Goal: Task Accomplishment & Management: Use online tool/utility

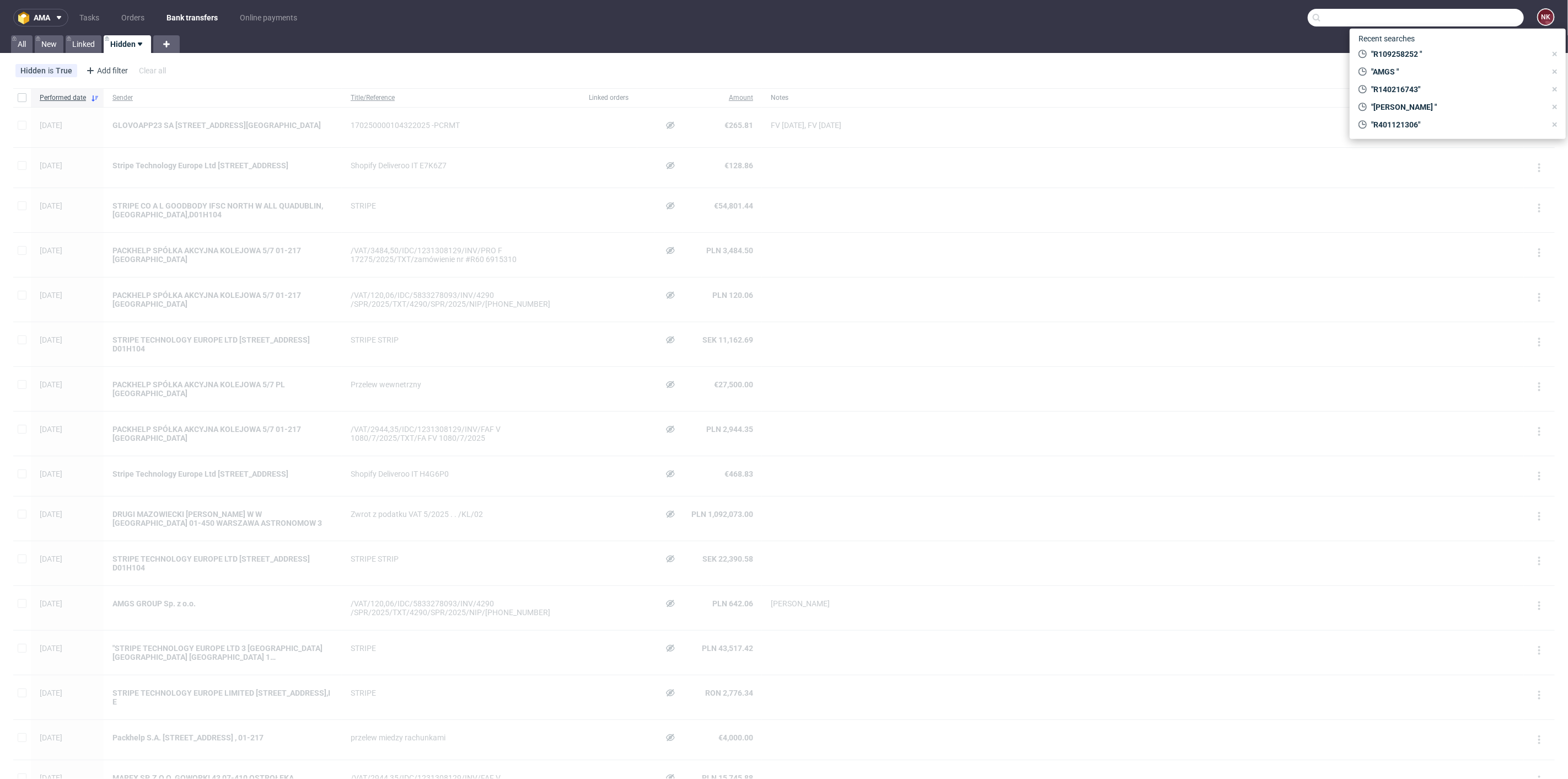
click at [1465, 20] on input "text" at bounding box center [1415, 18] width 216 height 18
paste input "https://platform.packhelp.com/pma/orders/R812170330/edit"
type input "https://platform.packhelp.com/pma/orders/R812170330/edit"
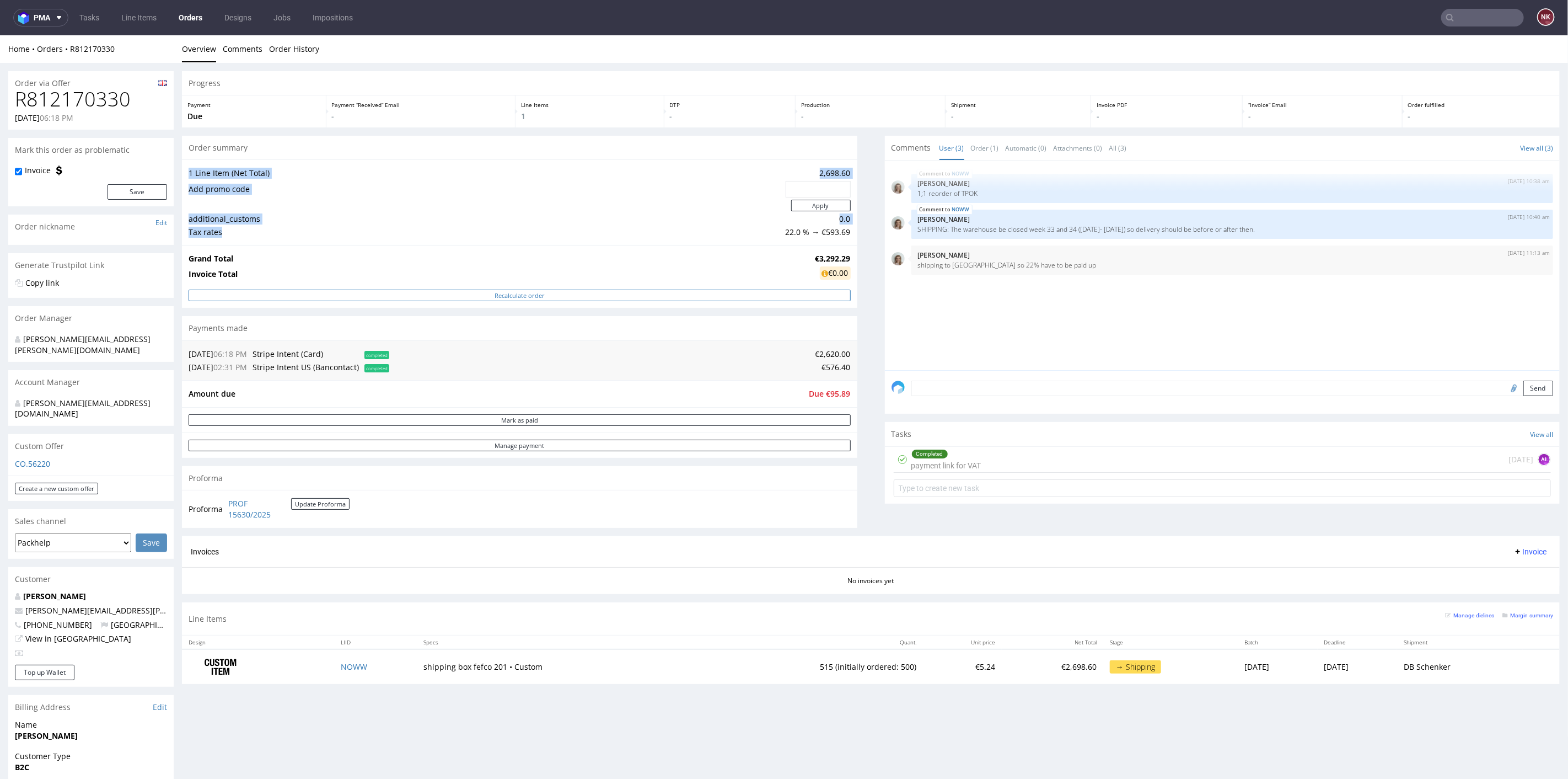
drag, startPoint x: 501, startPoint y: 224, endPoint x: 535, endPoint y: 299, distance: 82.3
click at [507, 241] on div "1 Line Item (Net Total) 2,698.60 Add promo code Apply additional_customs 0.0 Ta…" at bounding box center [519, 201] width 675 height 85
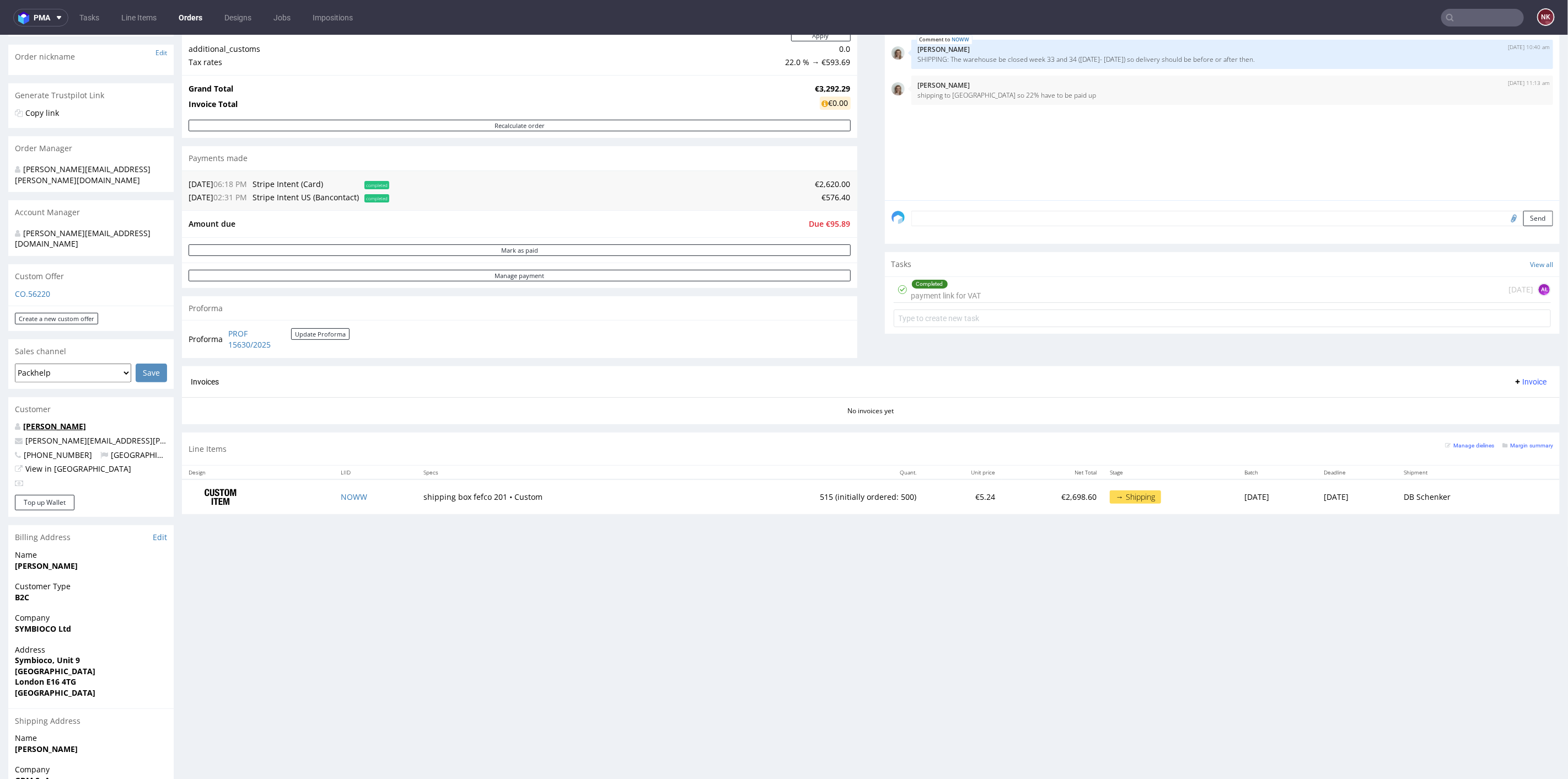
scroll to position [35, 0]
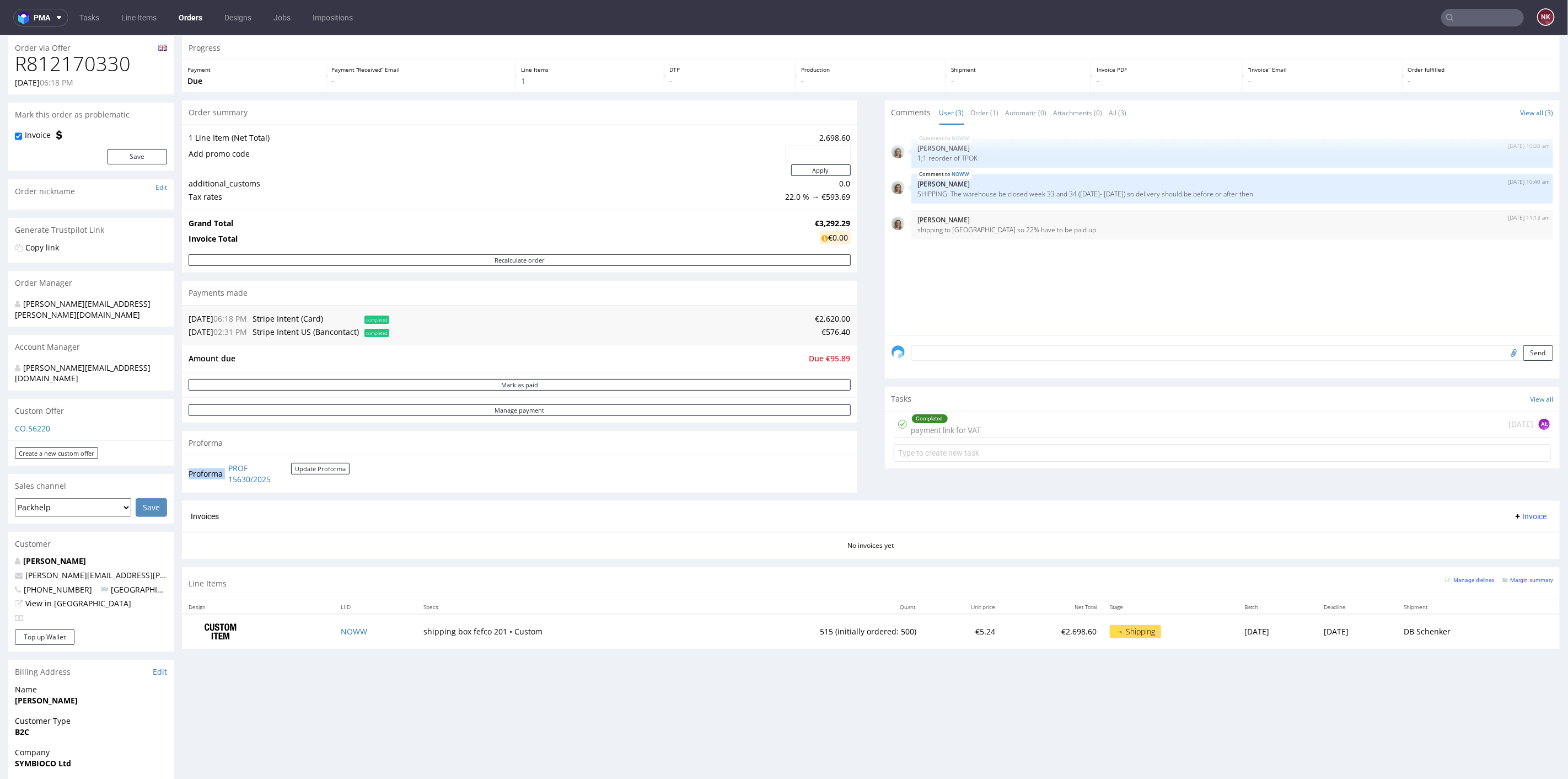
drag, startPoint x: 296, startPoint y: 480, endPoint x: 227, endPoint y: 468, distance: 70.0
click at [227, 468] on td "PROF 15630/2025 Update Proforma" at bounding box center [287, 473] width 124 height 24
copy tbody "Proforma"
click at [775, 630] on td "515 (initially ordered: 500)" at bounding box center [808, 631] width 229 height 35
click at [783, 625] on td "515 (initially ordered: 500)" at bounding box center [808, 631] width 229 height 35
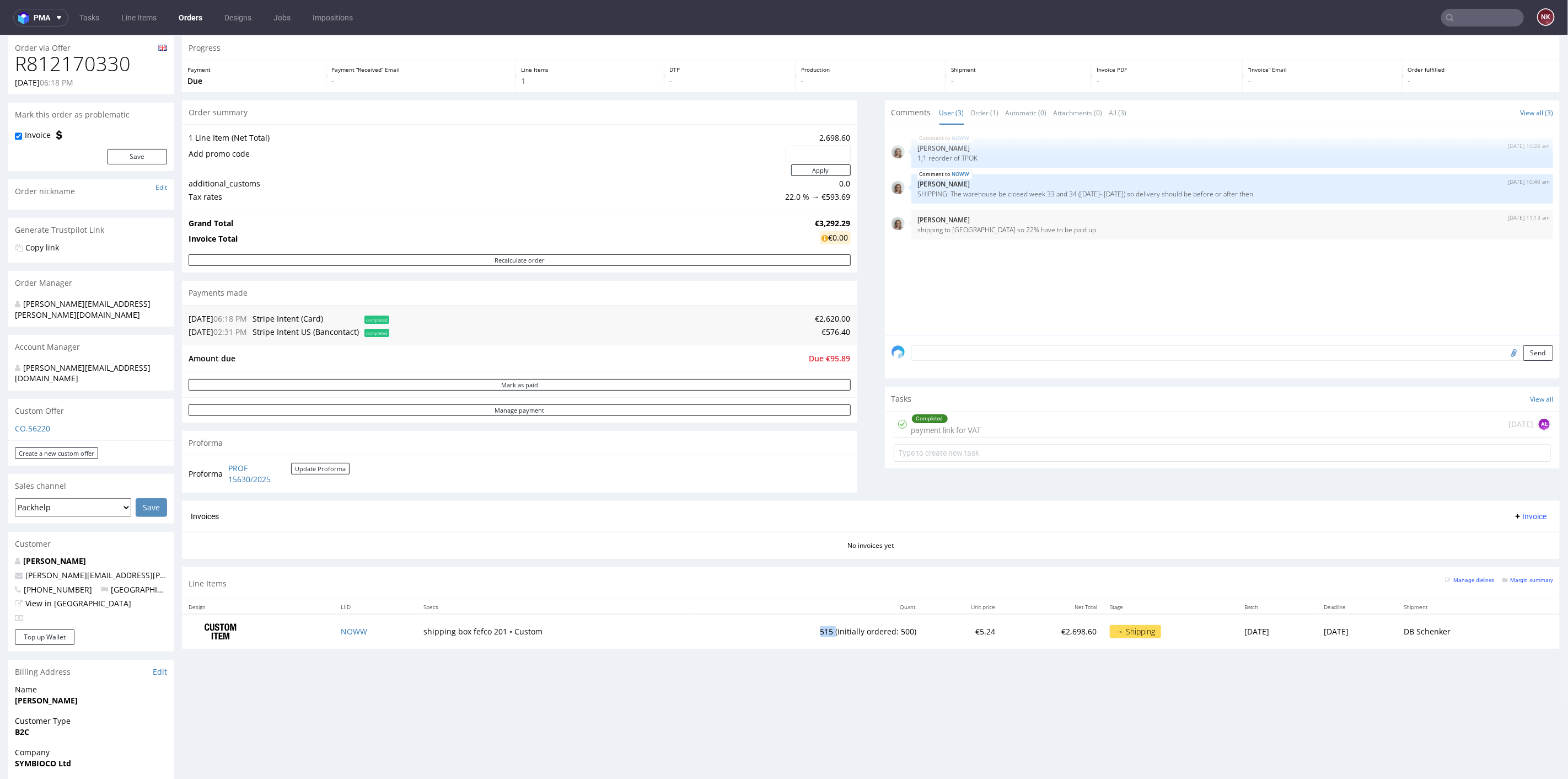
click at [783, 625] on td "515 (initially ordered: 500)" at bounding box center [808, 631] width 229 height 35
copy td "515"
click at [862, 549] on section "Invoices Invoice No invoices yet" at bounding box center [870, 529] width 1378 height 58
click at [833, 353] on span "Due €95.89" at bounding box center [830, 358] width 41 height 11
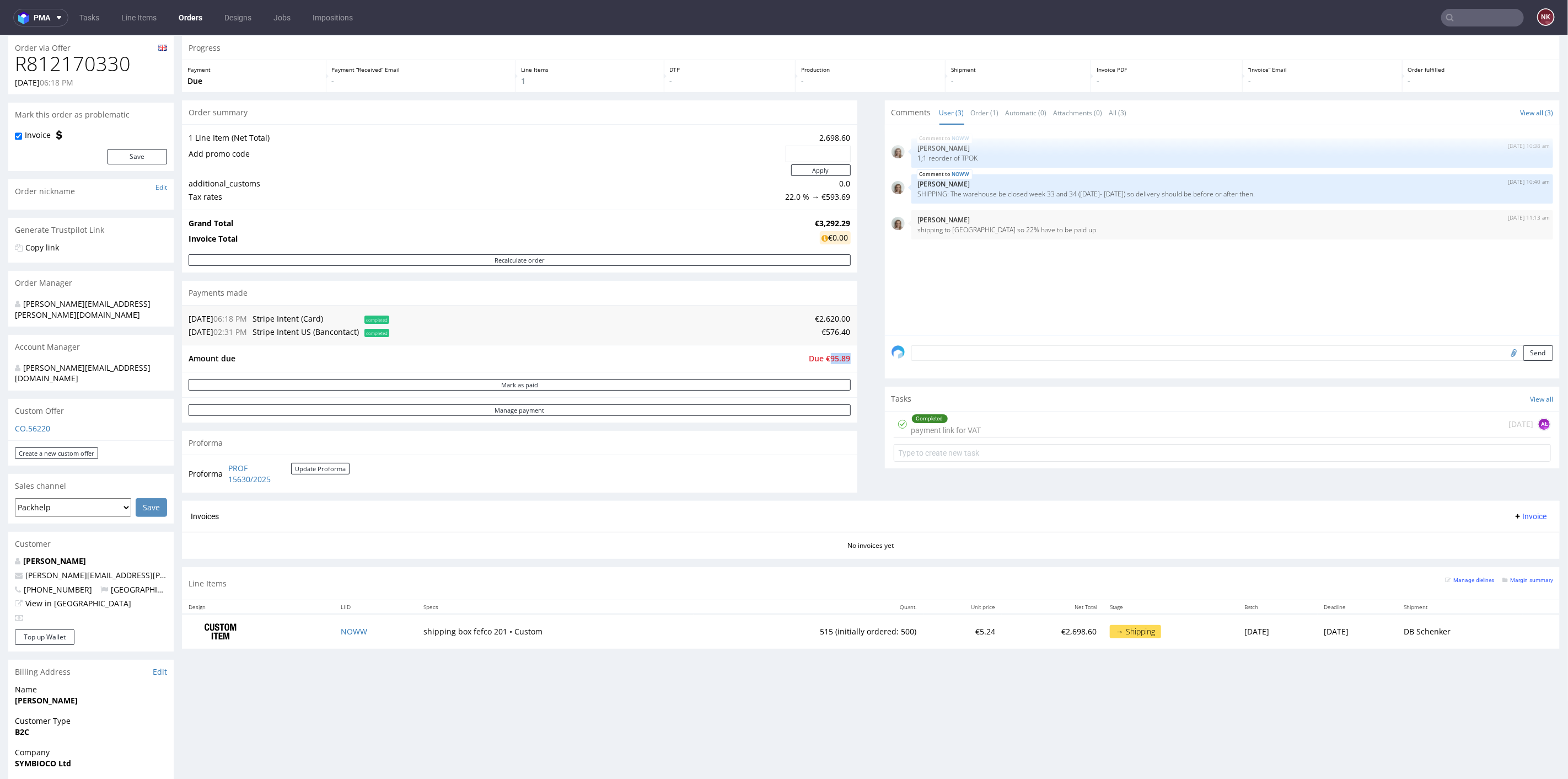
copy span "95.89"
click at [329, 463] on button "Update Proforma" at bounding box center [320, 468] width 59 height 11
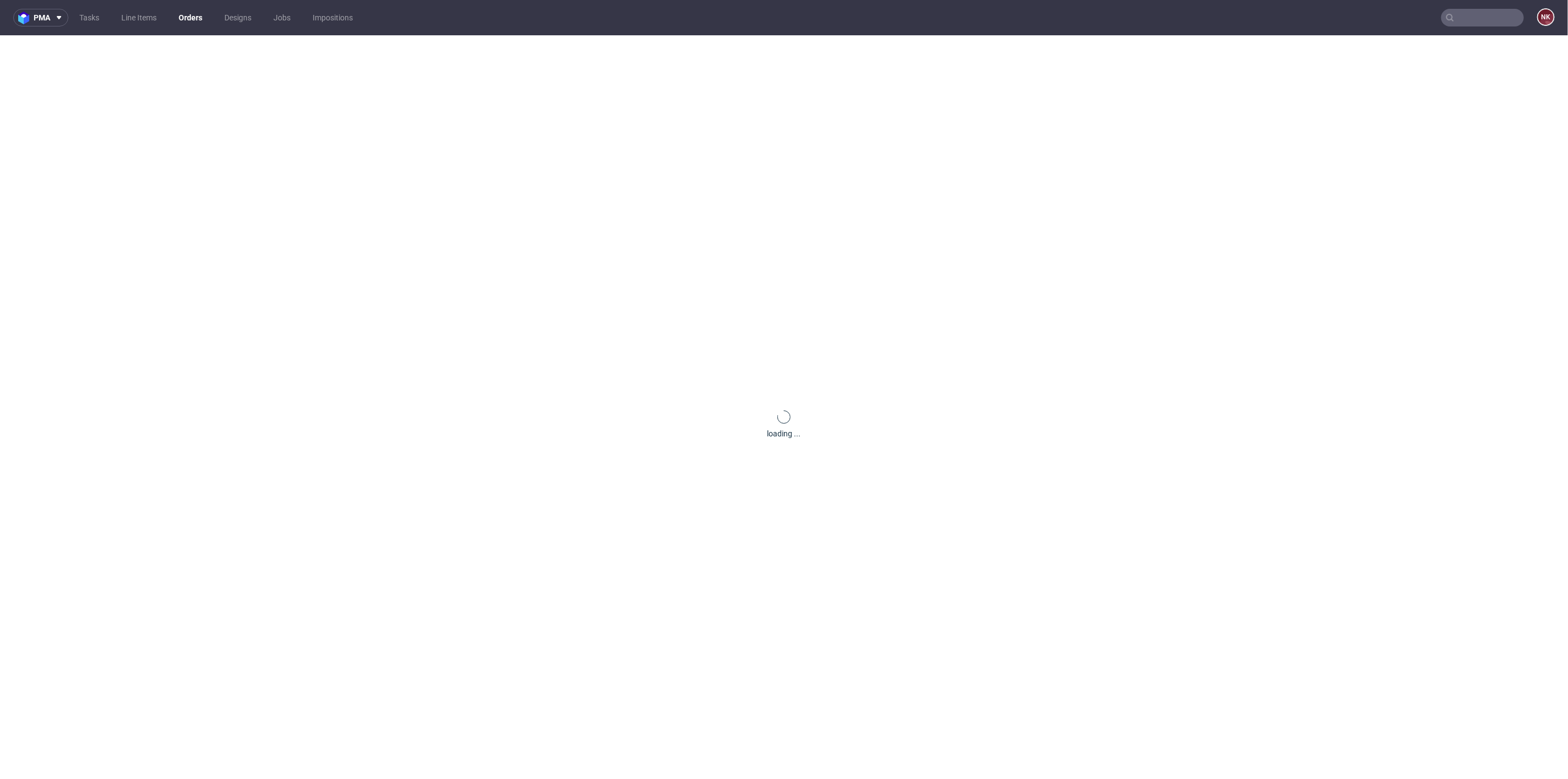
scroll to position [0, 0]
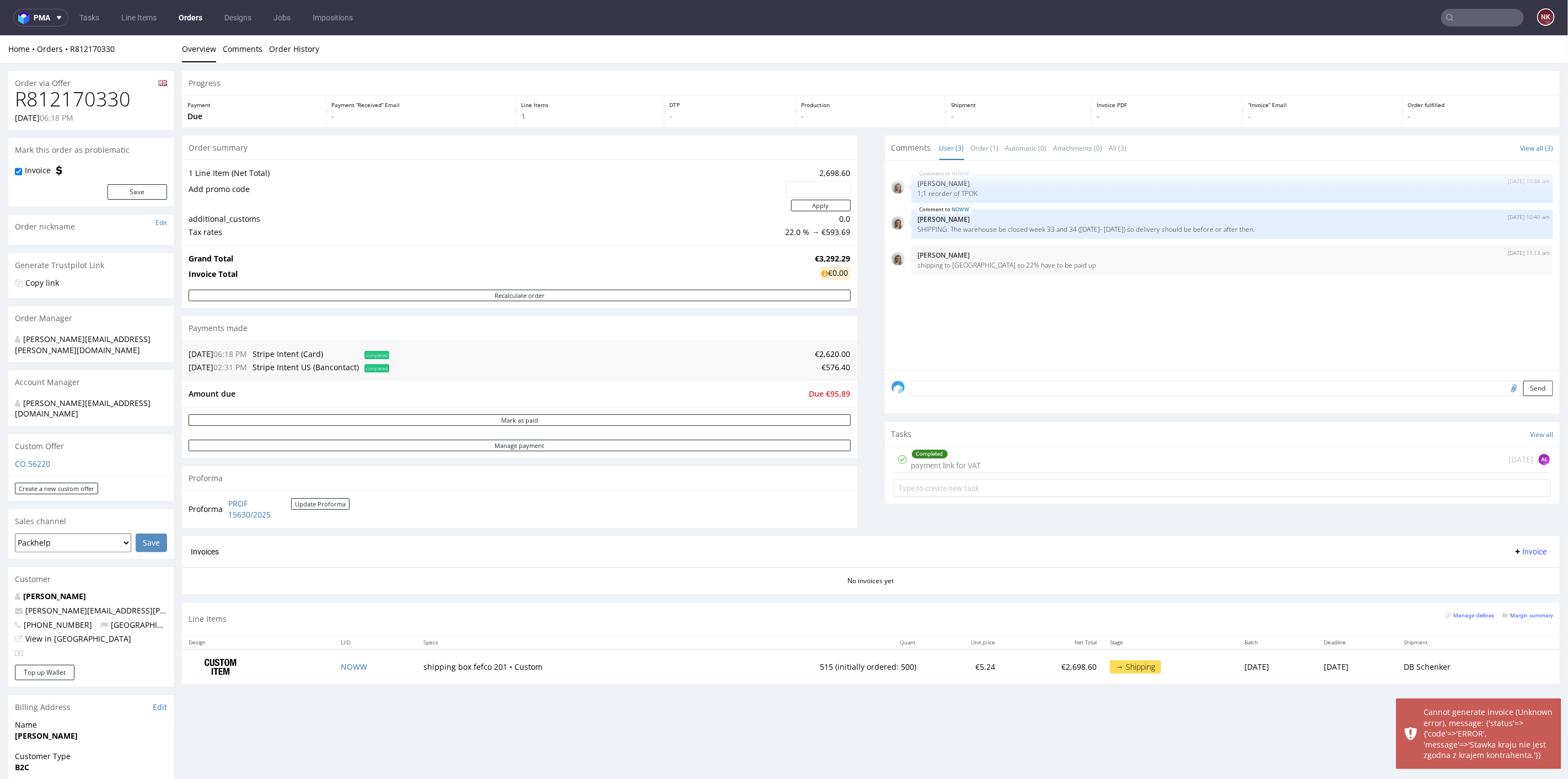
click at [334, 524] on div "Proforma PROF 15630/2025 Update Proforma" at bounding box center [519, 508] width 675 height 38
drag, startPoint x: 334, startPoint y: 524, endPoint x: 224, endPoint y: 504, distance: 111.8
click at [224, 504] on div "Proforma PROF 15630/2025 Update Proforma" at bounding box center [519, 508] width 675 height 38
copy tbody "Proforma"
click at [830, 390] on span "Due €95.89" at bounding box center [830, 393] width 41 height 11
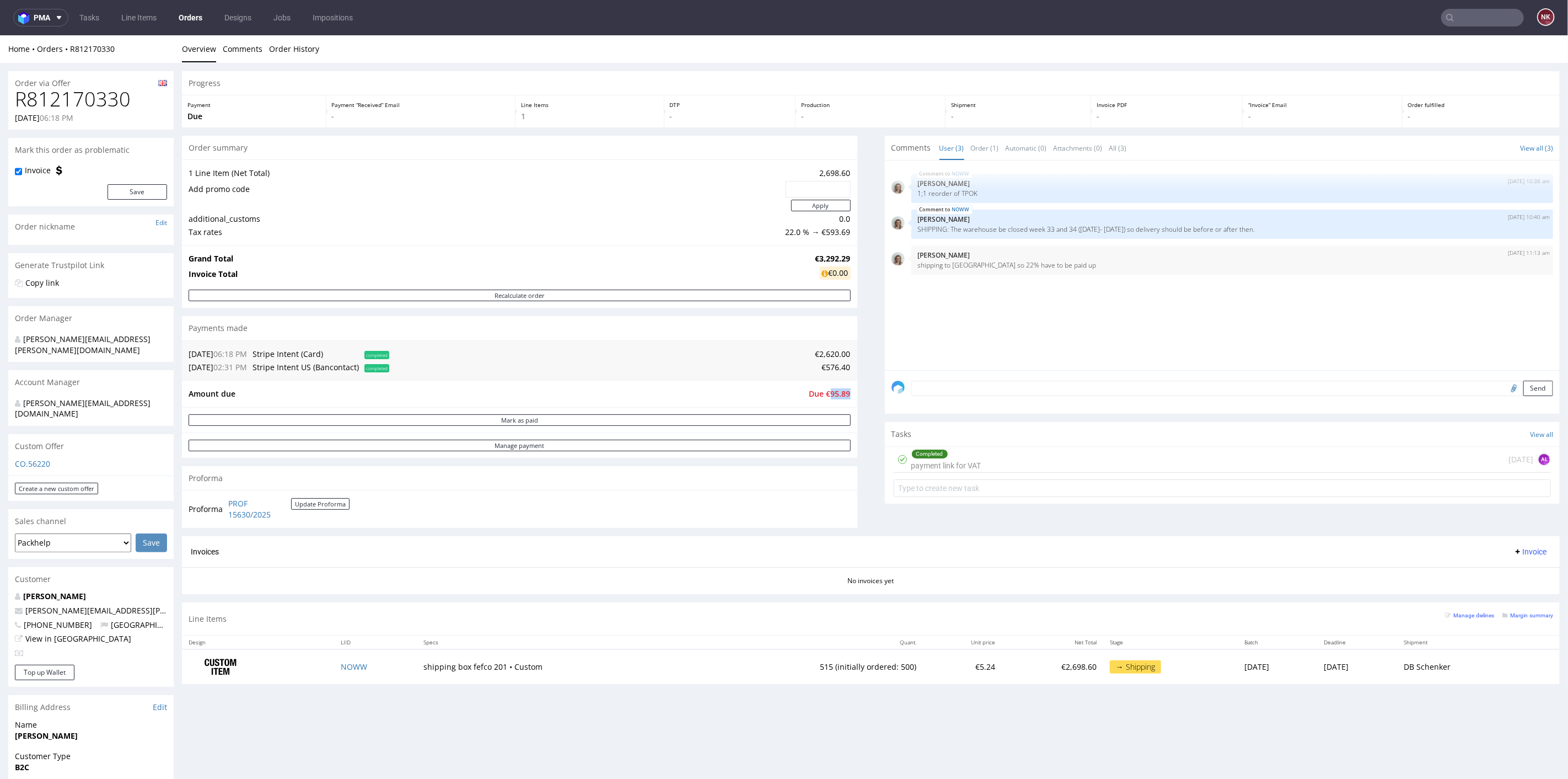
click at [830, 390] on span "Due €95.89" at bounding box center [830, 393] width 41 height 11
click at [1023, 663] on p "€2,698.60" at bounding box center [1052, 666] width 89 height 11
copy p "2,698.60"
click at [783, 663] on td "515 (initially ordered: 500)" at bounding box center [808, 666] width 229 height 35
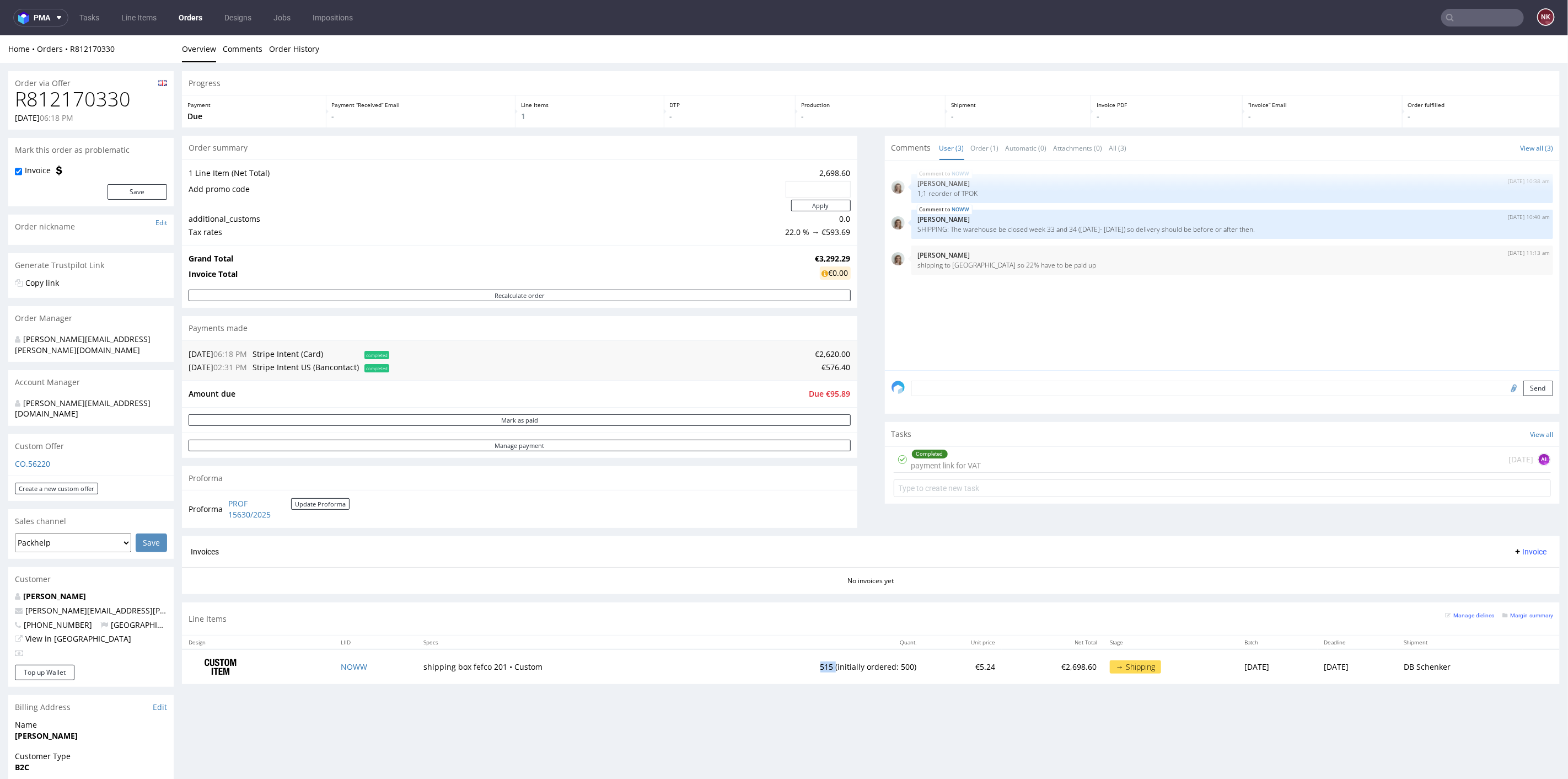
click at [783, 663] on td "515 (initially ordered: 500)" at bounding box center [808, 666] width 229 height 35
copy td "515"
click at [833, 390] on span "Due €95.89" at bounding box center [830, 393] width 41 height 11
copy span "95.89"
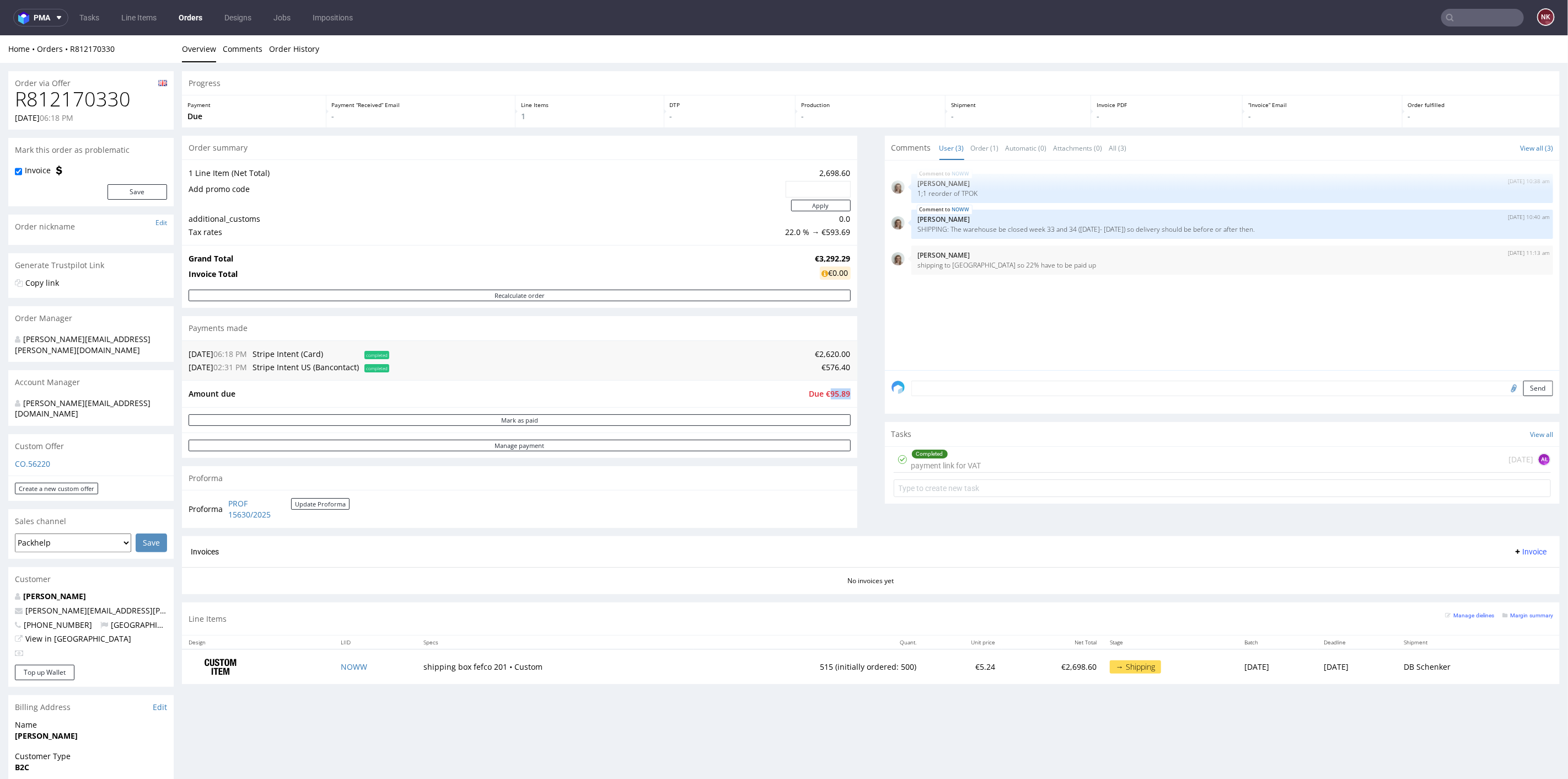
click at [1529, 554] on button "Invoice" at bounding box center [1529, 550] width 42 height 13
click at [1517, 590] on span "Upload" at bounding box center [1510, 592] width 53 height 11
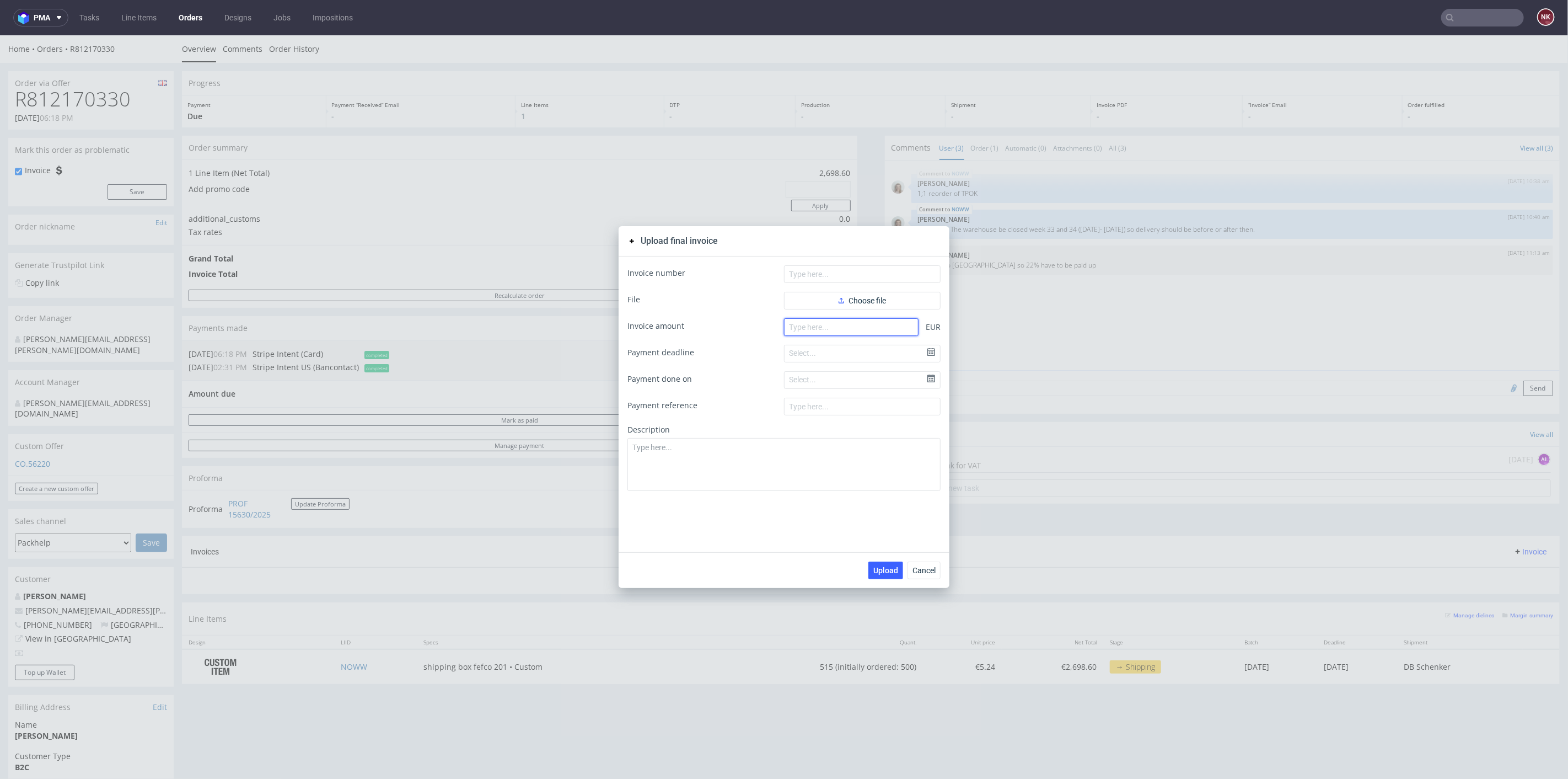
click at [823, 332] on input "number" at bounding box center [851, 326] width 134 height 18
paste input "3196.4"
type input "3196.4"
click at [845, 307] on button "Choose file" at bounding box center [862, 300] width 157 height 18
click at [837, 271] on input "text" at bounding box center [862, 274] width 157 height 18
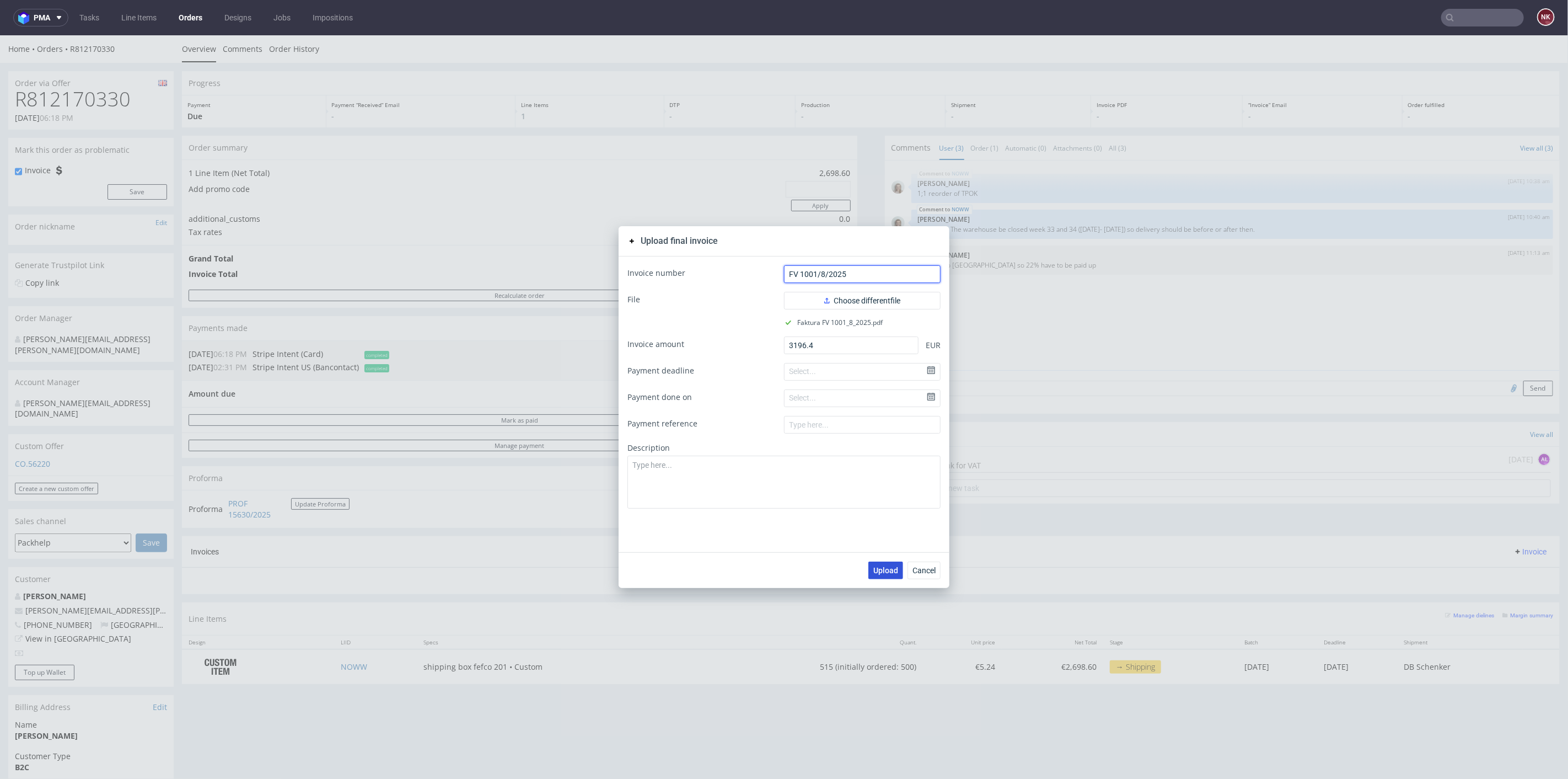
type input "FV 1001/8/2025"
click at [880, 566] on span "Upload" at bounding box center [886, 569] width 25 height 8
click at [1035, 484] on div "Upload final invoice Invoice number FV 1001/8/2025 File Choose different file F…" at bounding box center [784, 406] width 1568 height 743
click at [928, 570] on span "Cancel" at bounding box center [923, 569] width 23 height 8
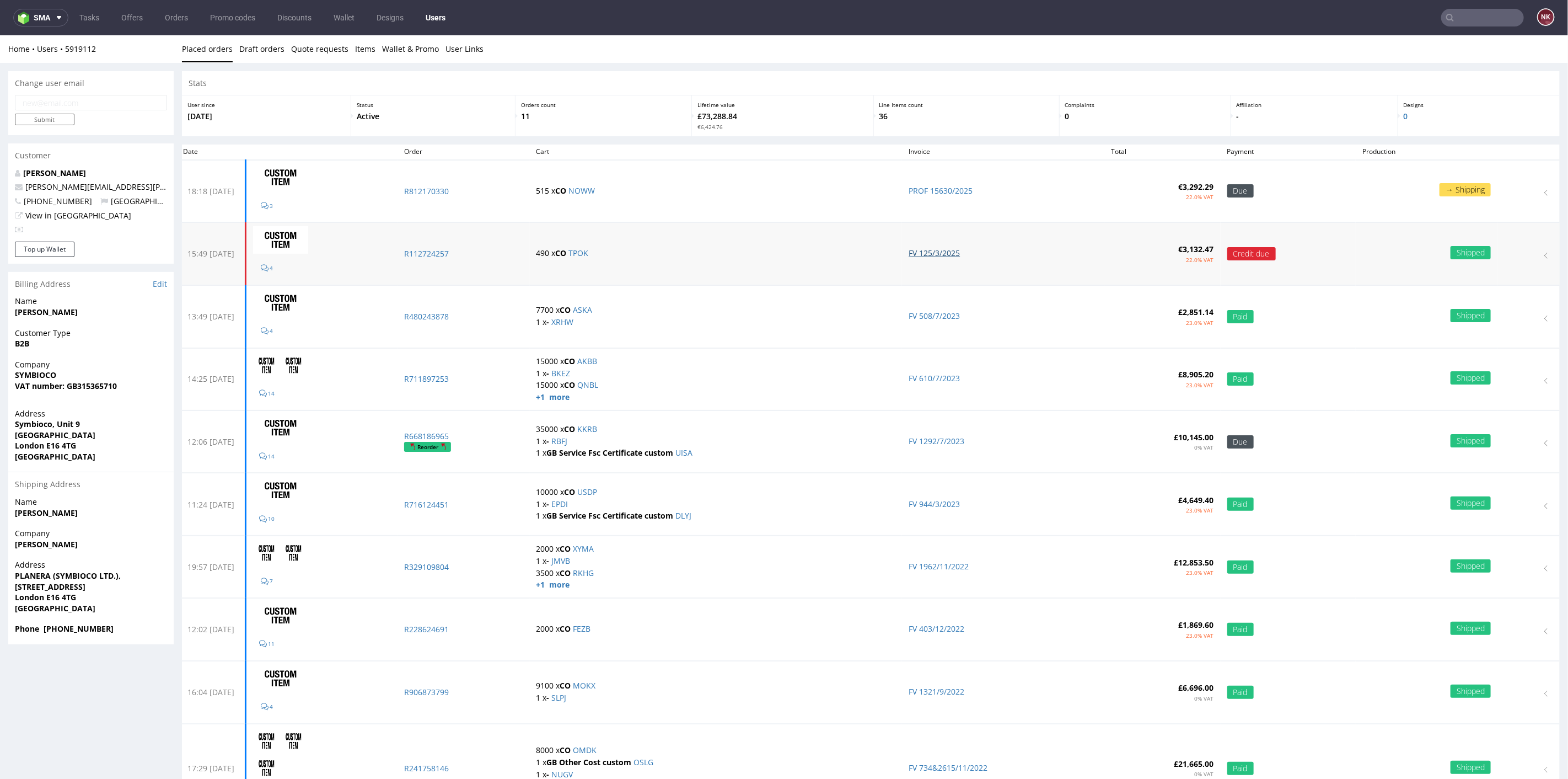
click at [948, 250] on link "FV 125/3/2025" at bounding box center [934, 253] width 51 height 11
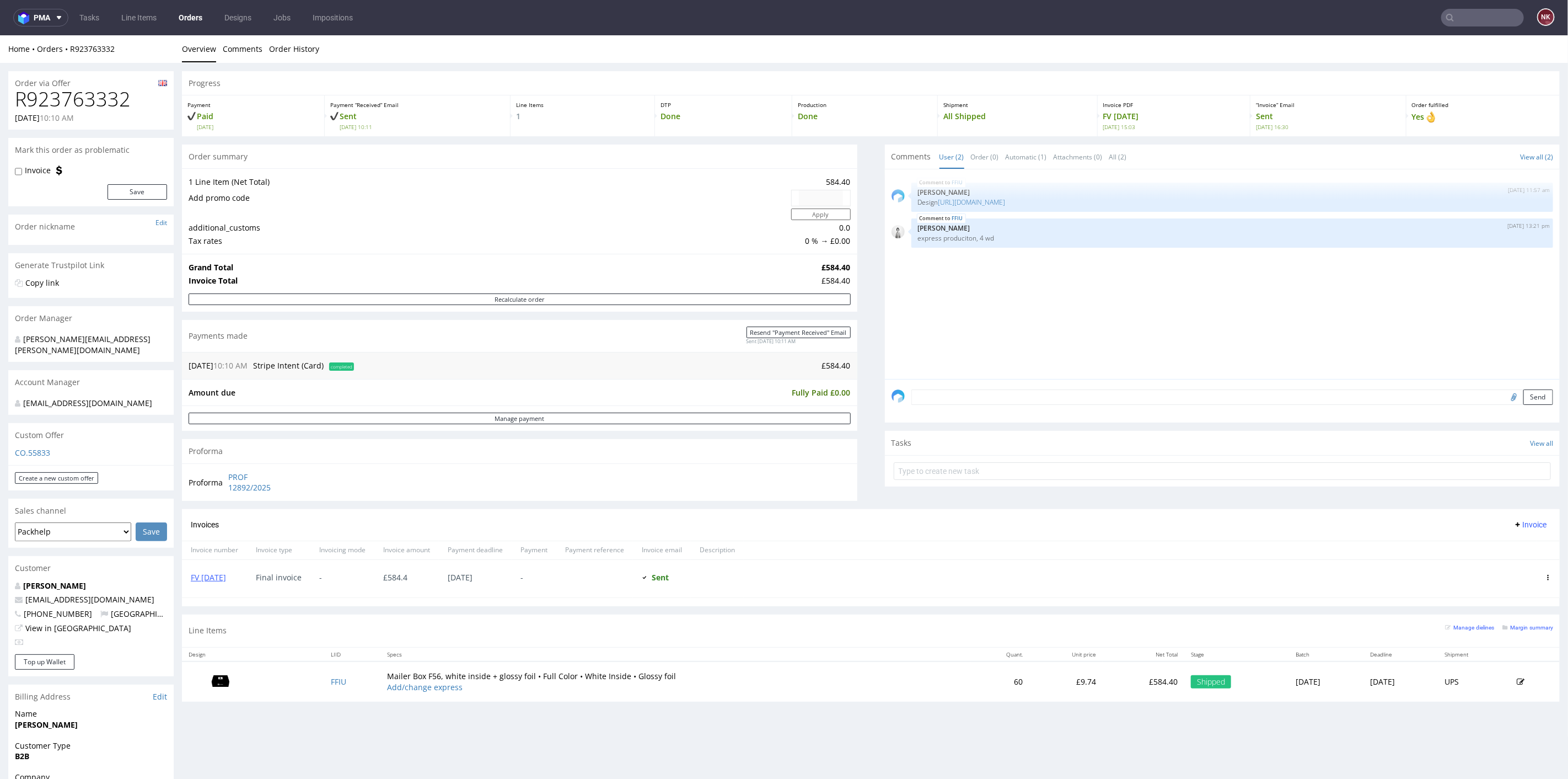
scroll to position [245, 0]
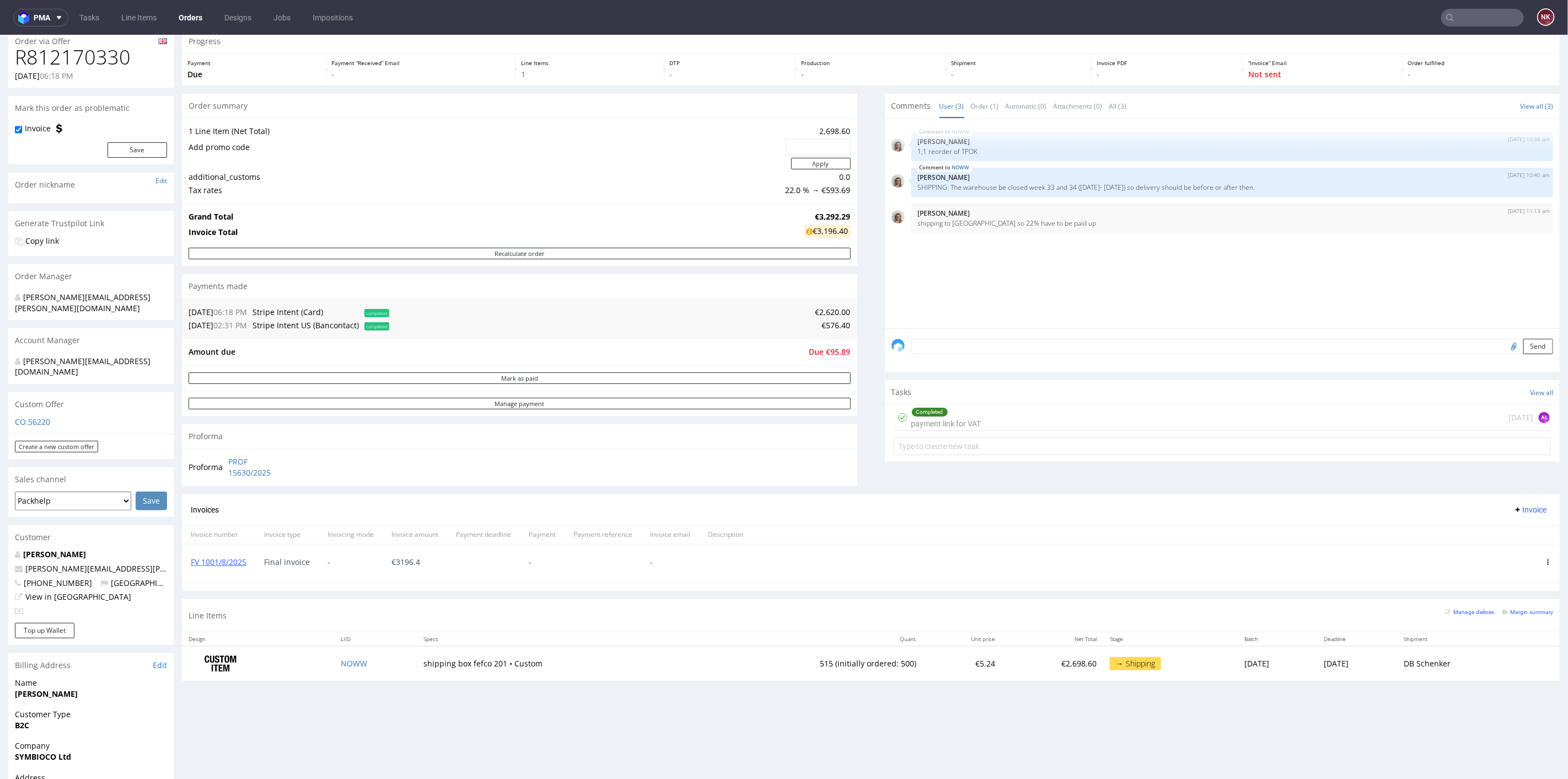
scroll to position [61, 0]
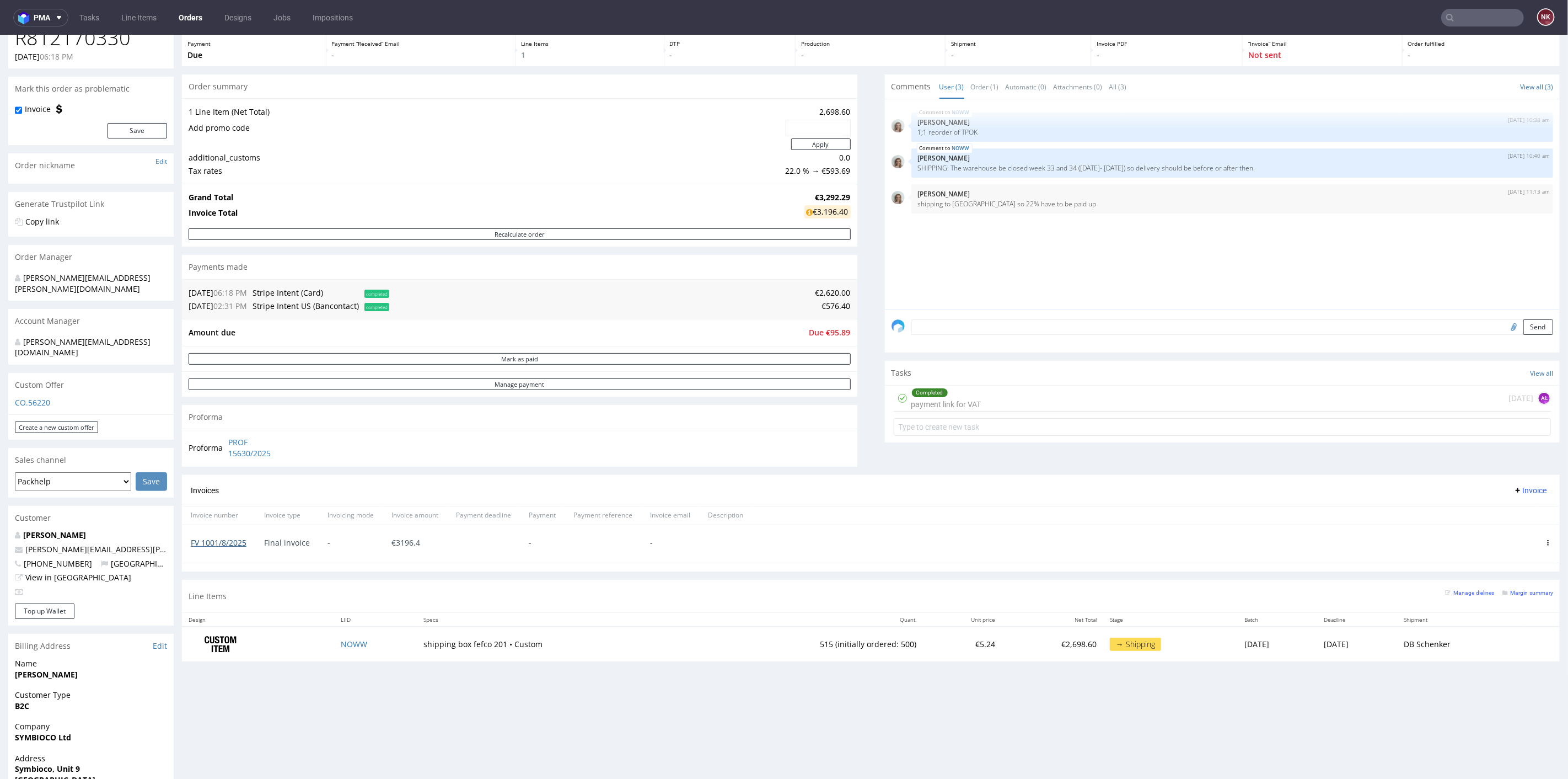
click at [220, 540] on link "FV 1001/8/2025" at bounding box center [217, 542] width 55 height 11
click at [872, 464] on div "Progress Payment Due Payment “Received” Email - Line Items 1 DTP - Production -…" at bounding box center [870, 339] width 1378 height 660
click at [55, 22] on icon at bounding box center [59, 18] width 9 height 9
click at [52, 49] on span "Accounting Management App" at bounding box center [83, 50] width 89 height 8
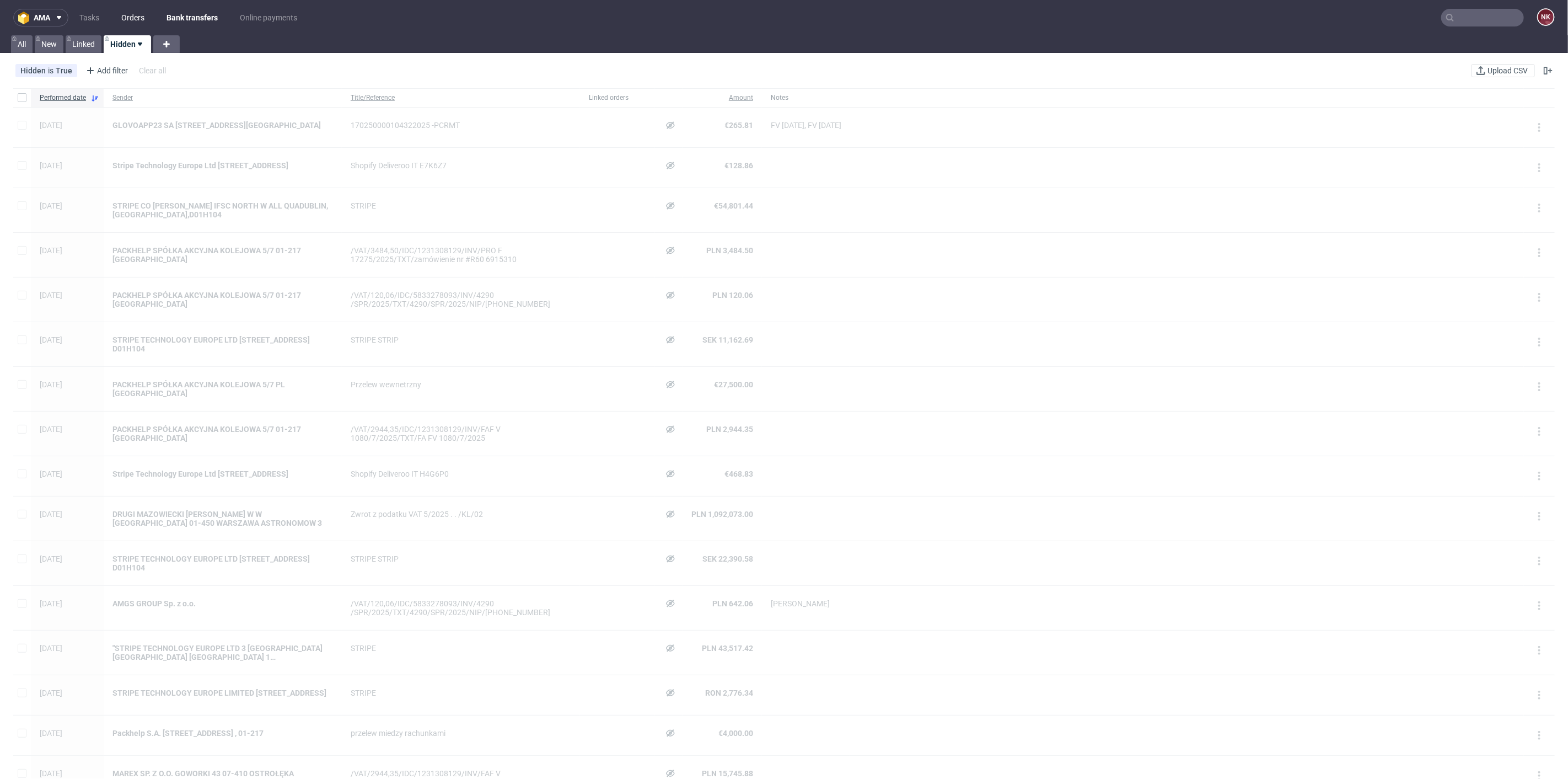
click at [133, 17] on link "Orders" at bounding box center [132, 18] width 36 height 18
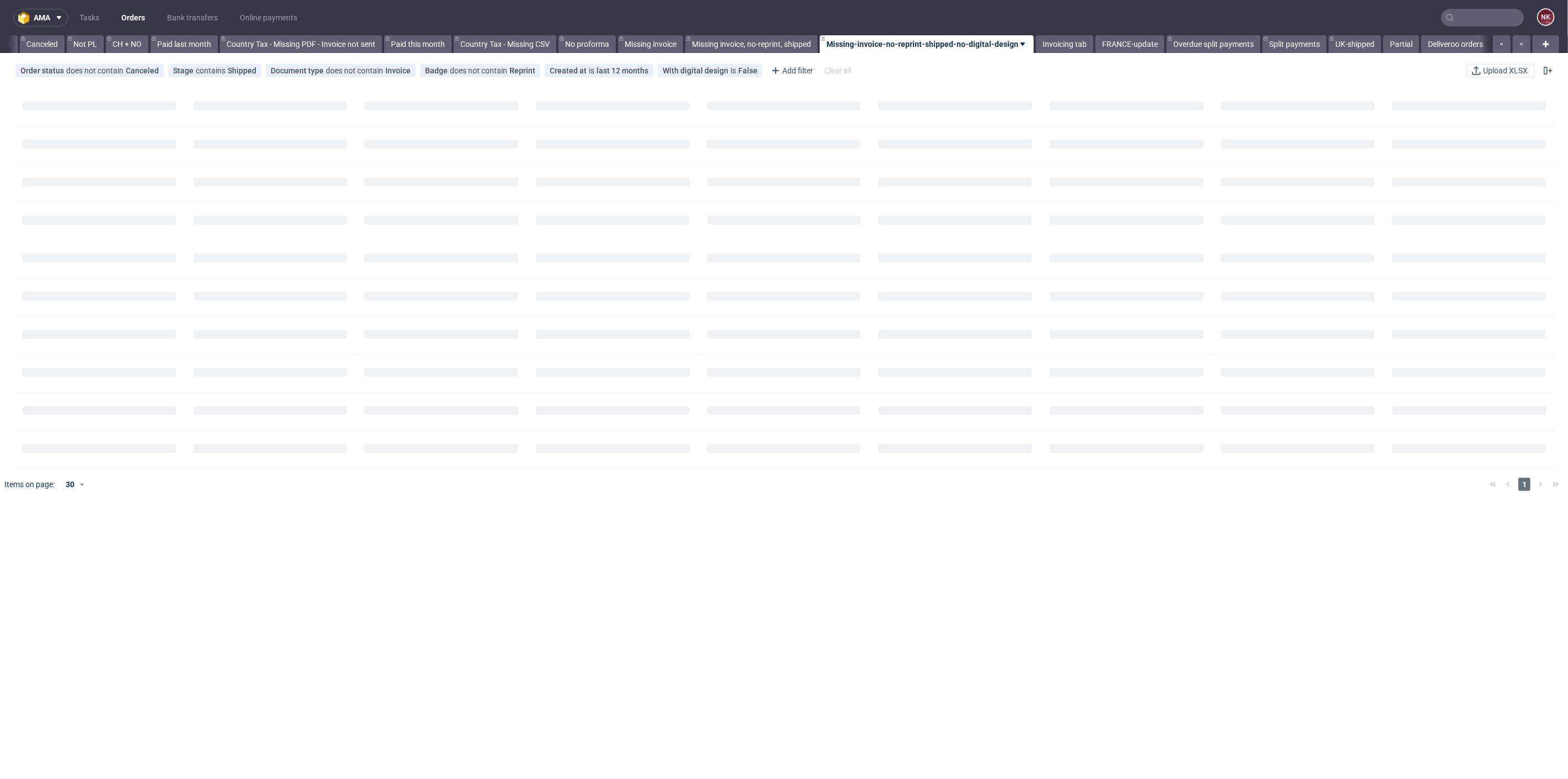
scroll to position [0, 1069]
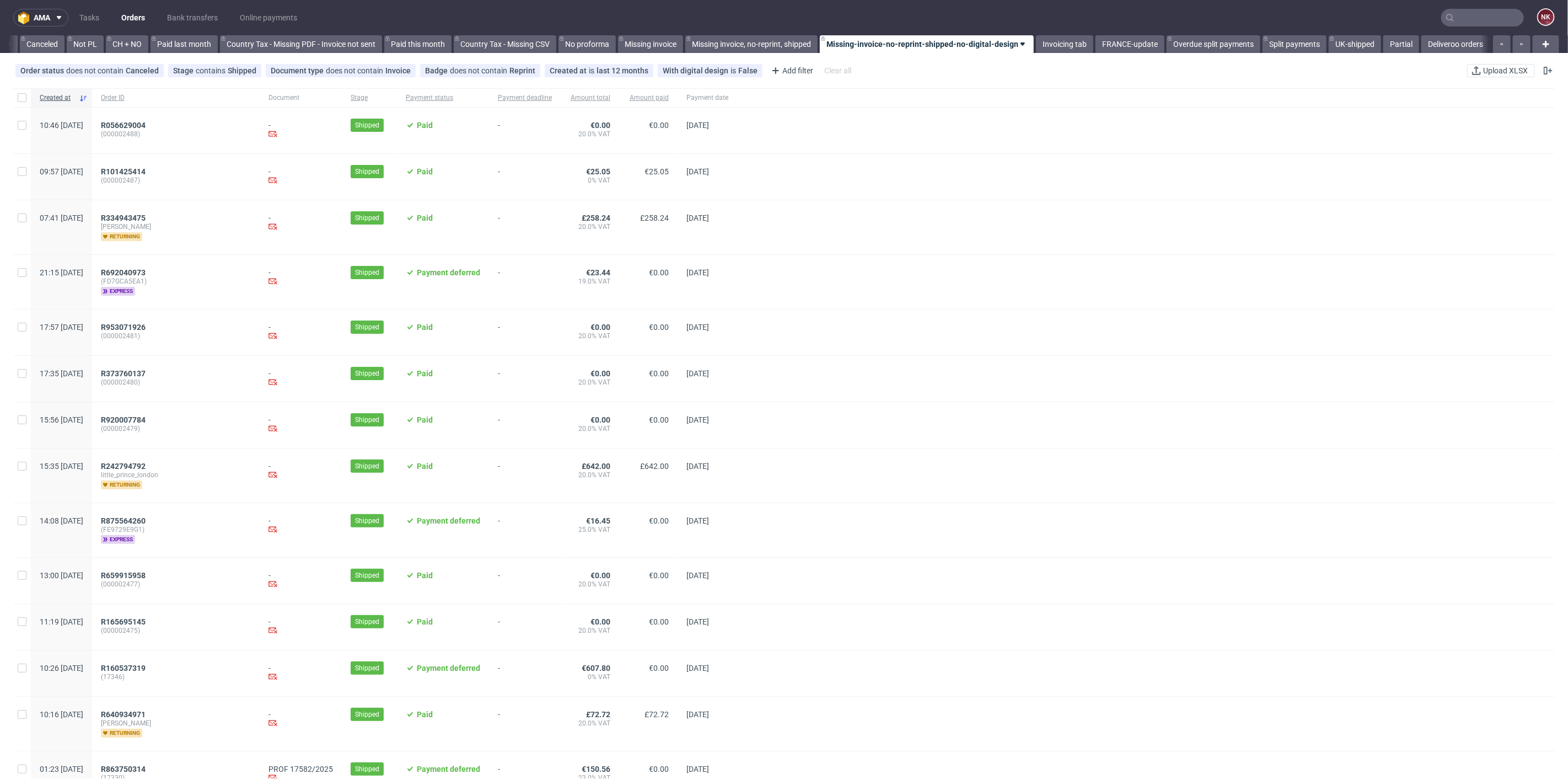
click at [186, 3] on nav "ama Tasks Orders Bank transfers Online payments NK" at bounding box center [784, 18] width 1568 height 35
click at [181, 18] on link "Bank transfers" at bounding box center [192, 18] width 64 height 18
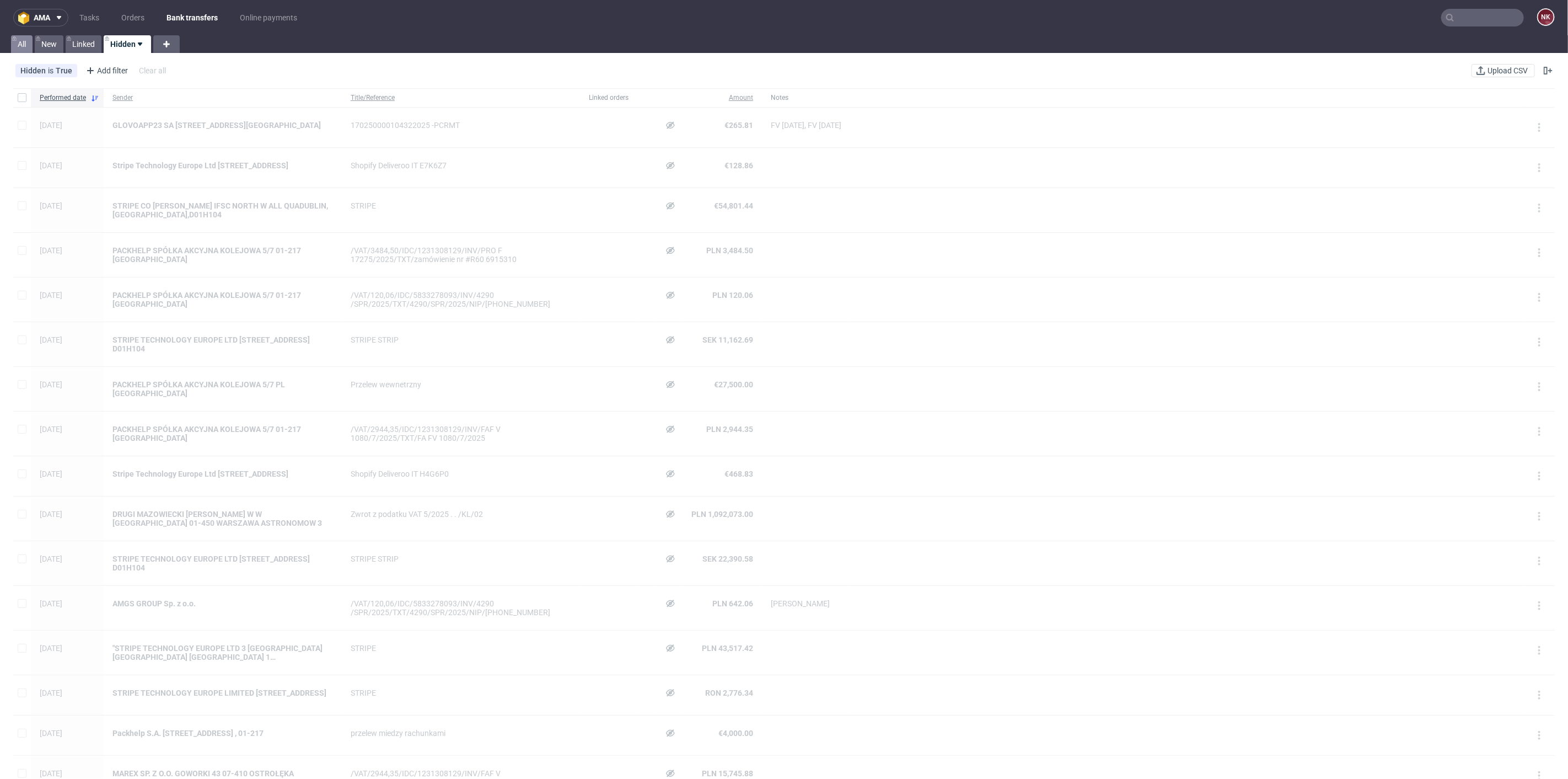
click at [32, 41] on link "All" at bounding box center [22, 44] width 22 height 18
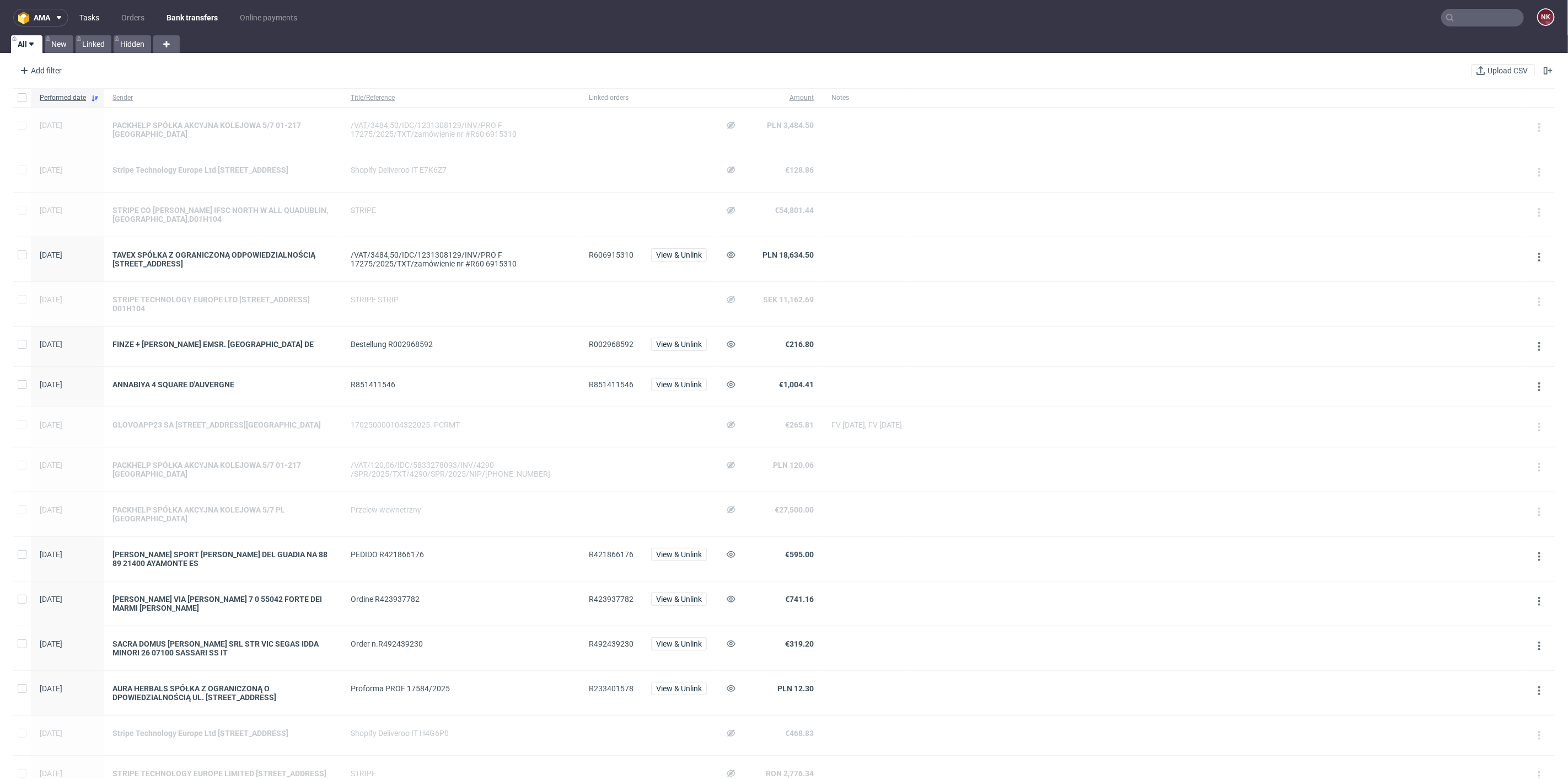
drag, startPoint x: 54, startPoint y: 46, endPoint x: 94, endPoint y: 25, distance: 45.2
click at [56, 46] on link "New" at bounding box center [59, 44] width 29 height 18
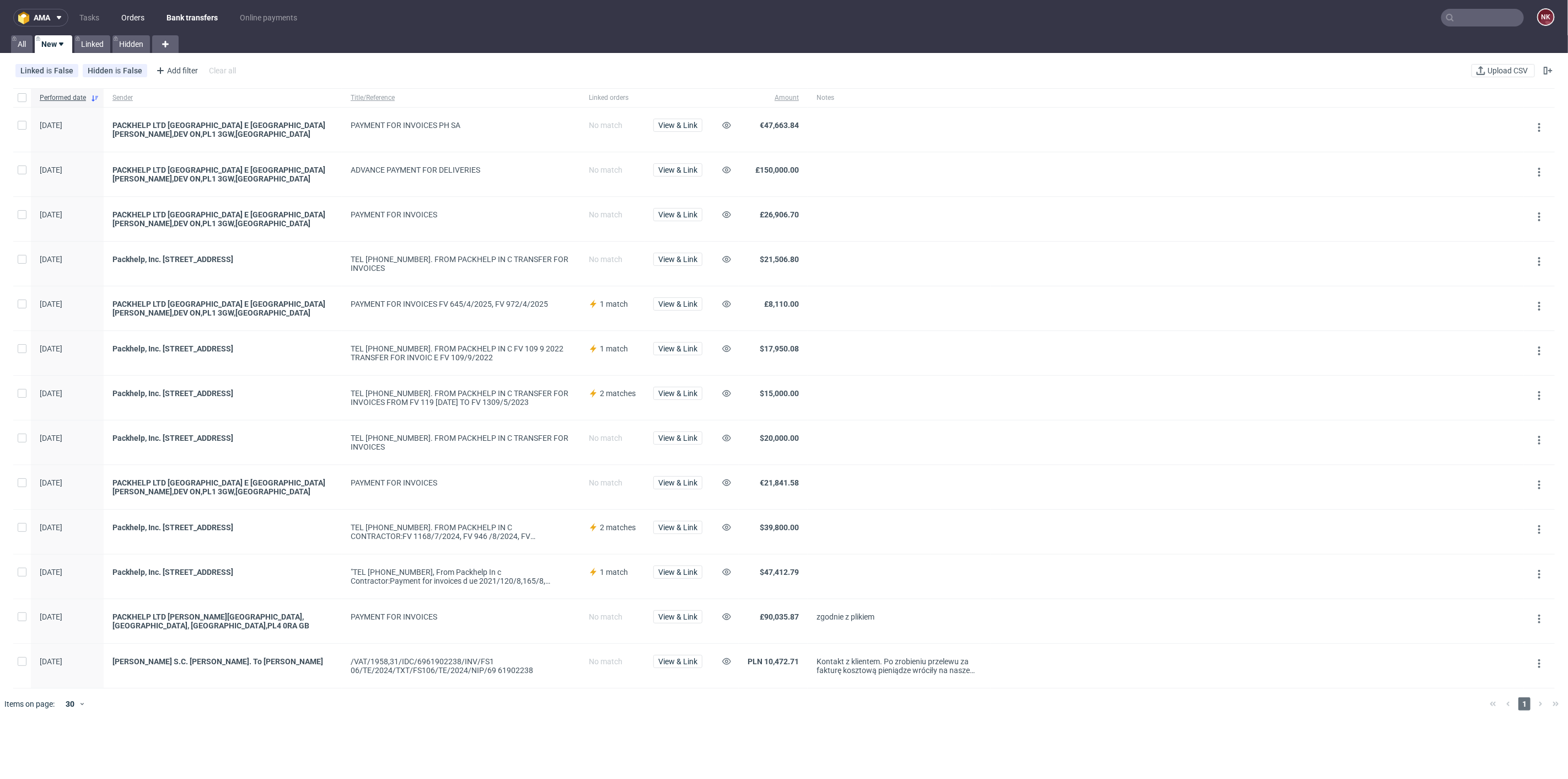
click at [146, 12] on link "Orders" at bounding box center [132, 18] width 36 height 18
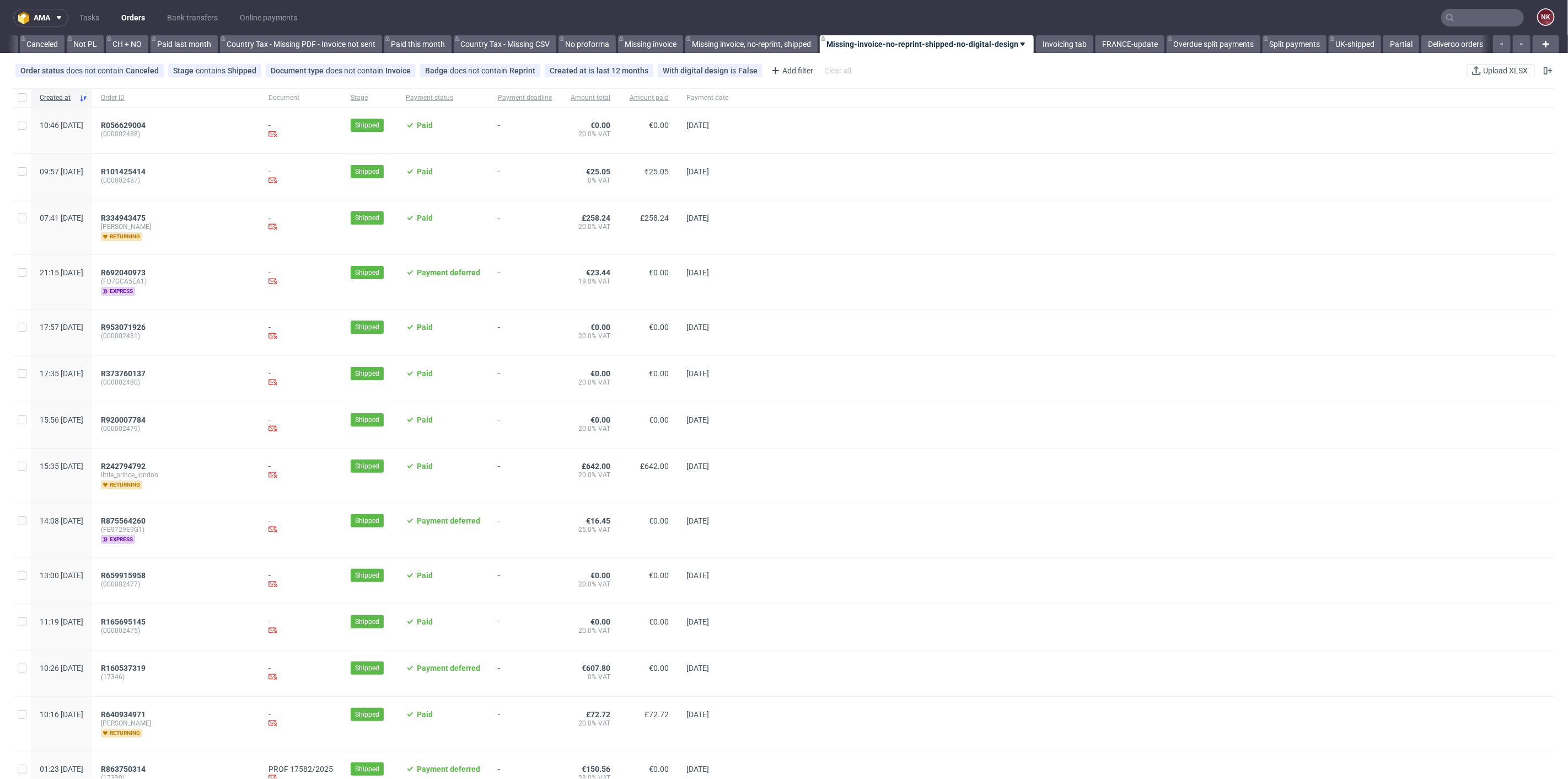
scroll to position [0, 1069]
click at [1044, 19] on nav "ama Tasks Orders Bank transfers Online payments NK" at bounding box center [784, 18] width 1568 height 35
click at [1045, 39] on link "Invoicing tab" at bounding box center [1064, 44] width 57 height 18
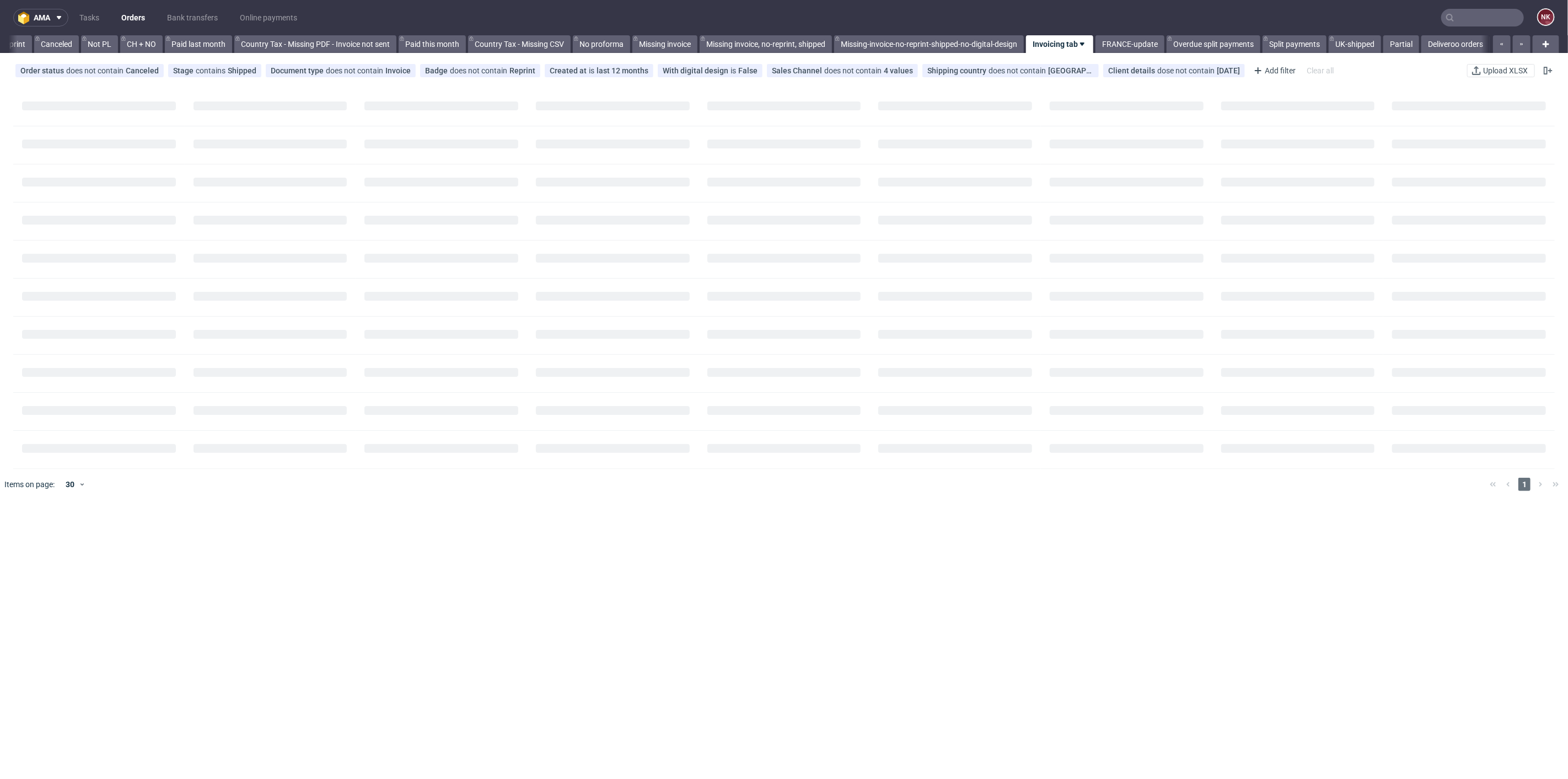
scroll to position [0, 1060]
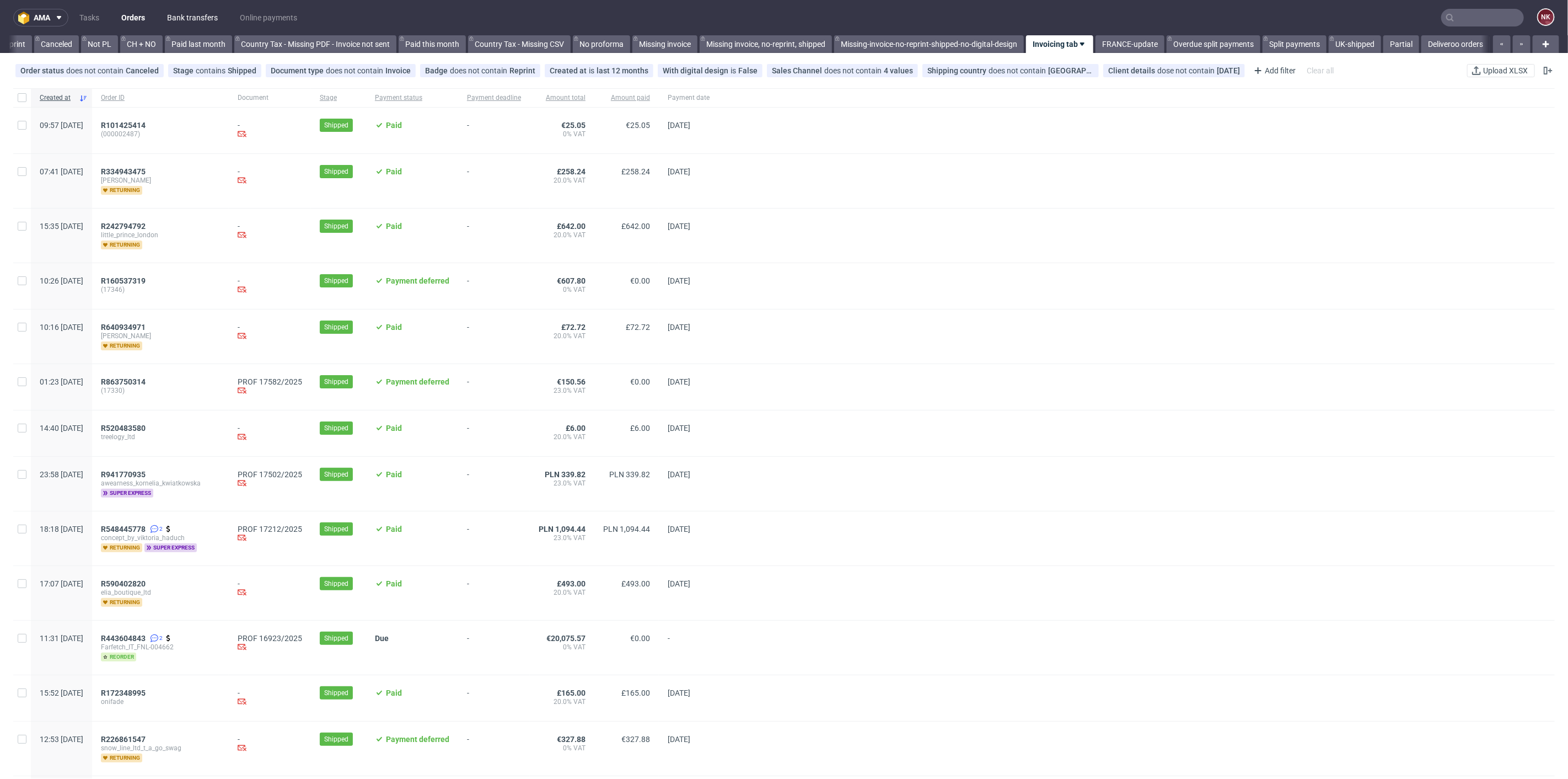
click at [185, 14] on link "Bank transfers" at bounding box center [192, 18] width 64 height 18
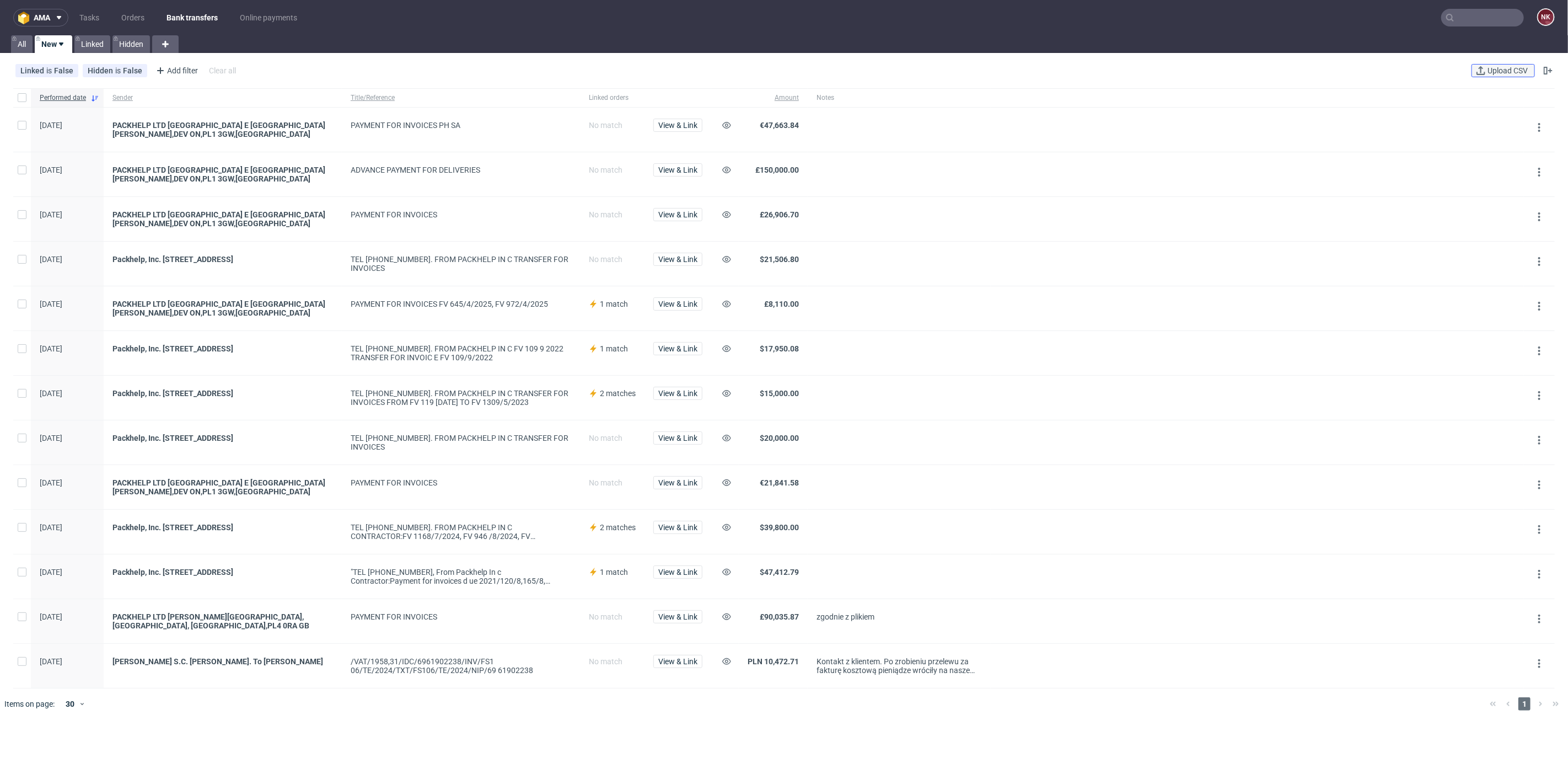
click at [1501, 68] on span "Upload CSV" at bounding box center [1507, 70] width 45 height 8
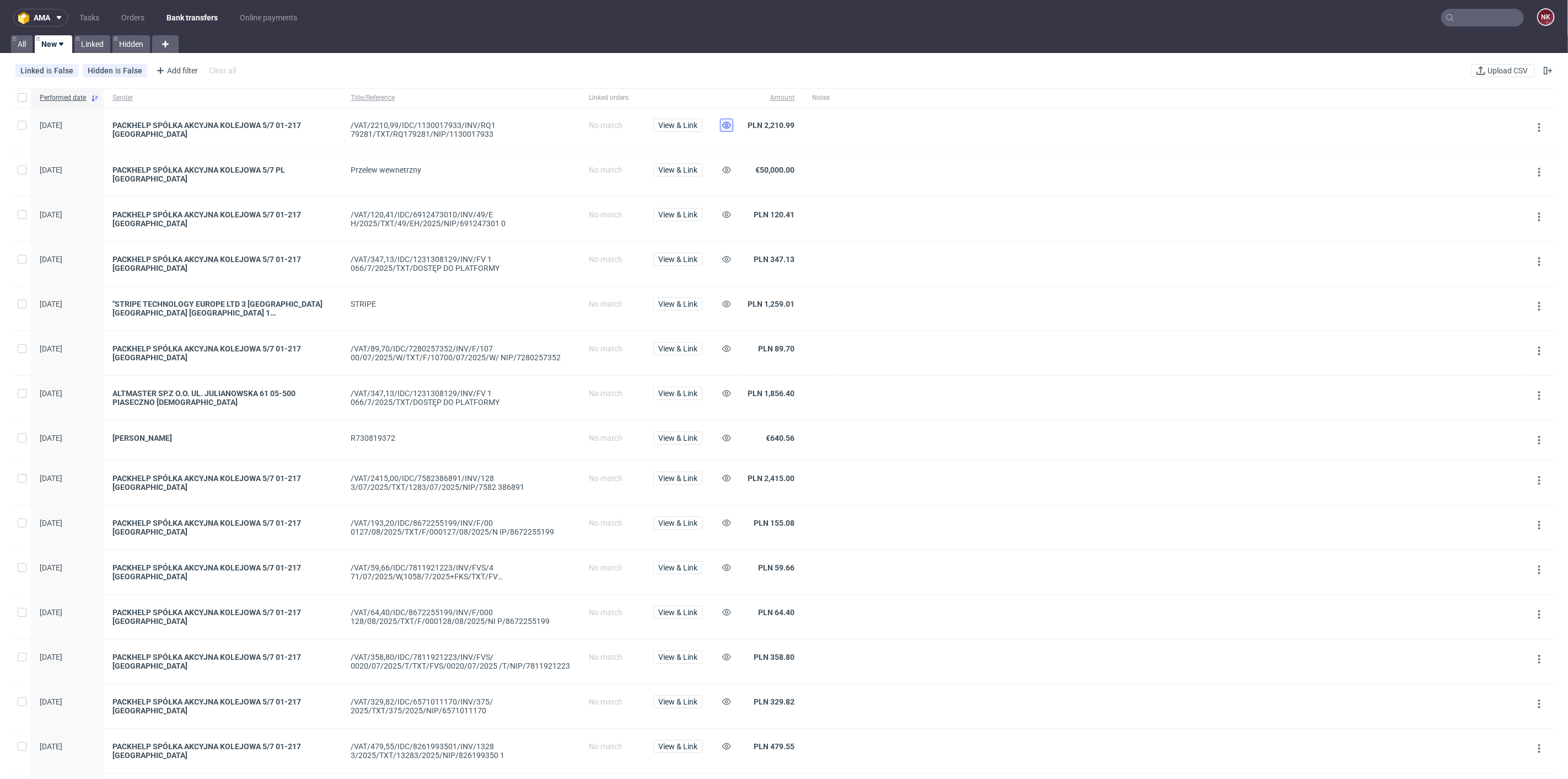
click at [725, 127] on icon at bounding box center [726, 125] width 9 height 9
click at [730, 167] on icon at bounding box center [726, 170] width 9 height 9
click at [729, 210] on icon at bounding box center [726, 214] width 9 height 9
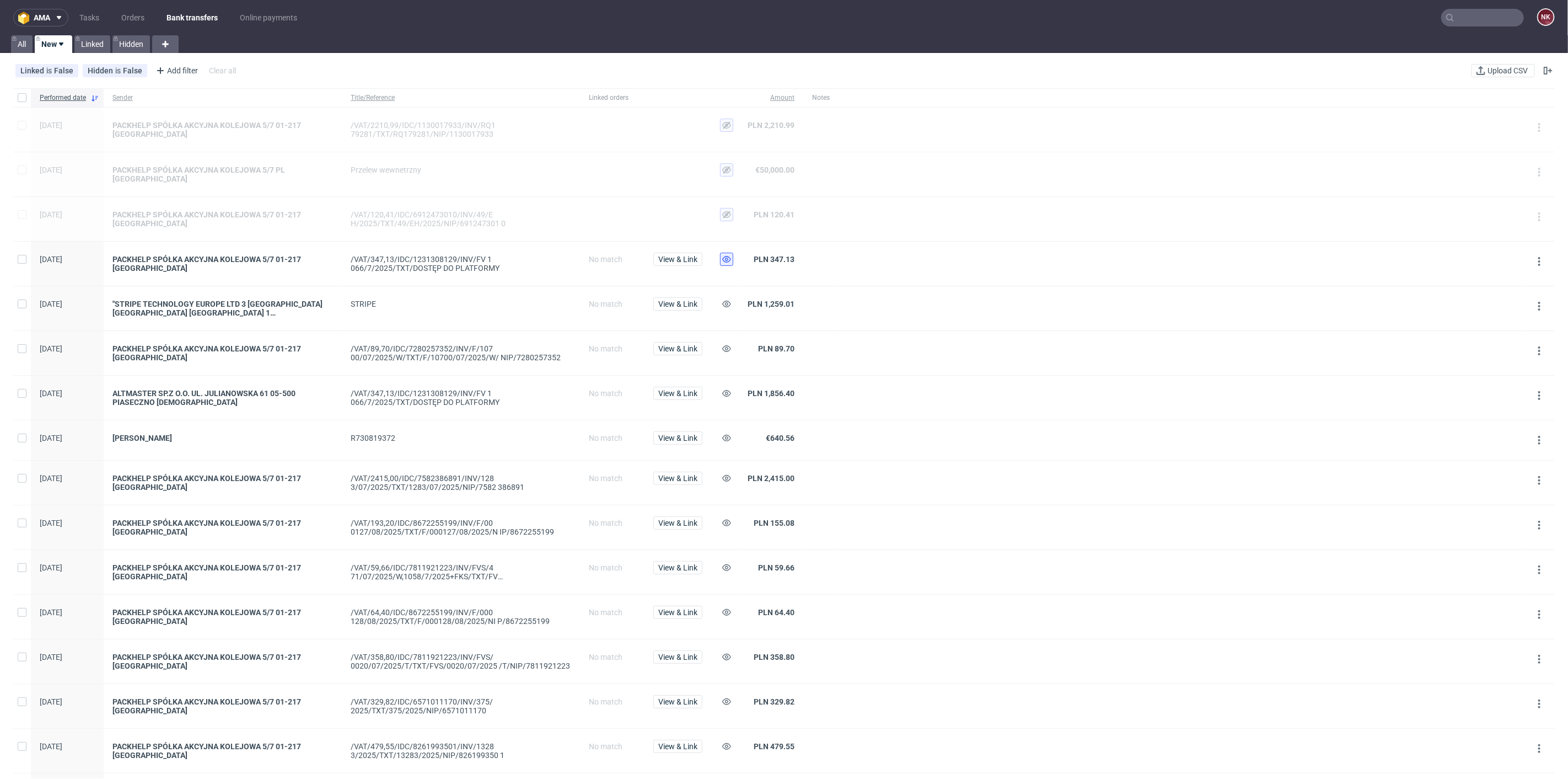
click at [725, 254] on icon at bounding box center [726, 259] width 9 height 9
click at [723, 301] on use at bounding box center [726, 304] width 9 height 7
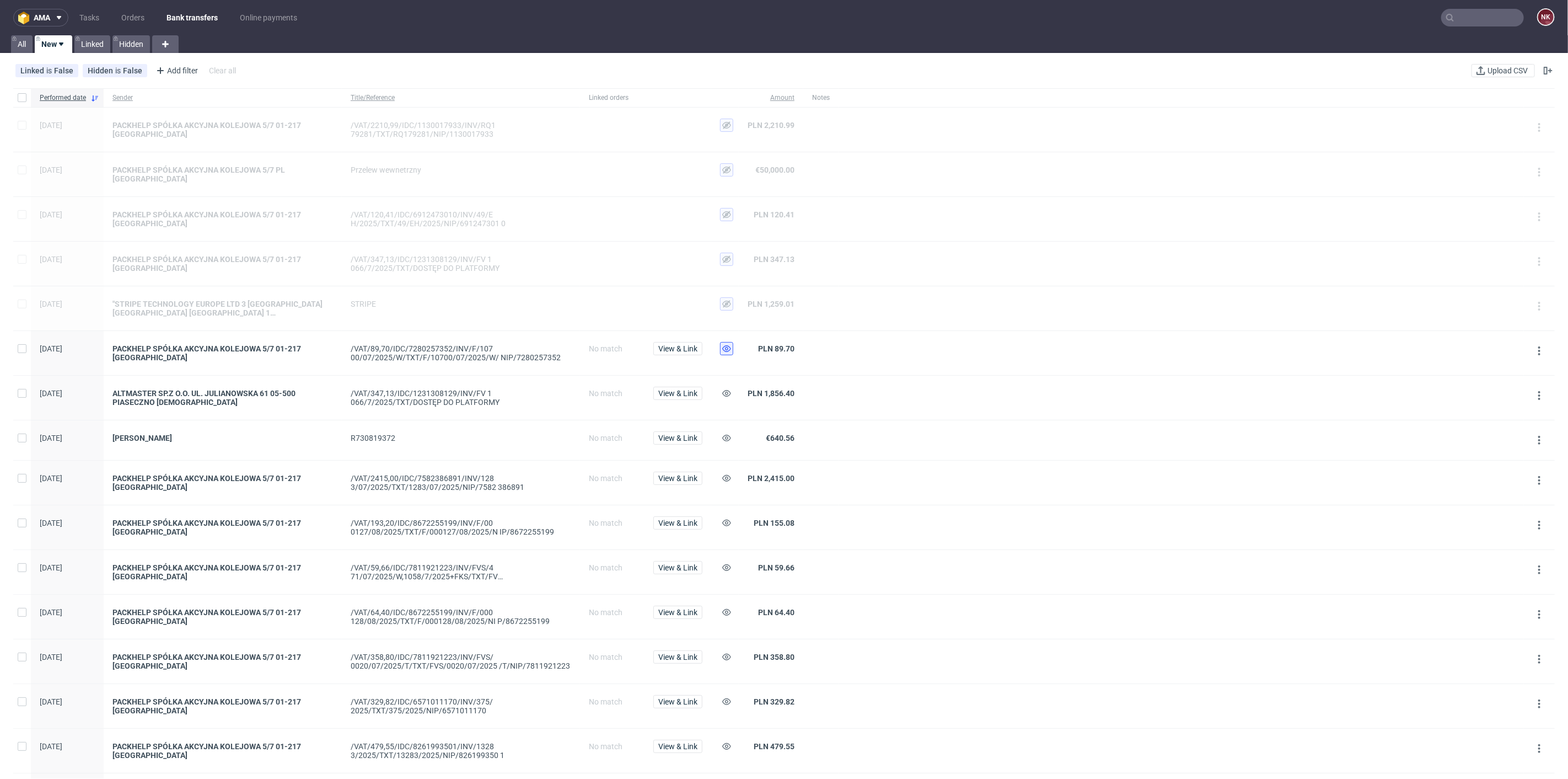
click at [725, 345] on icon at bounding box center [726, 348] width 9 height 9
click at [723, 474] on icon at bounding box center [726, 478] width 9 height 9
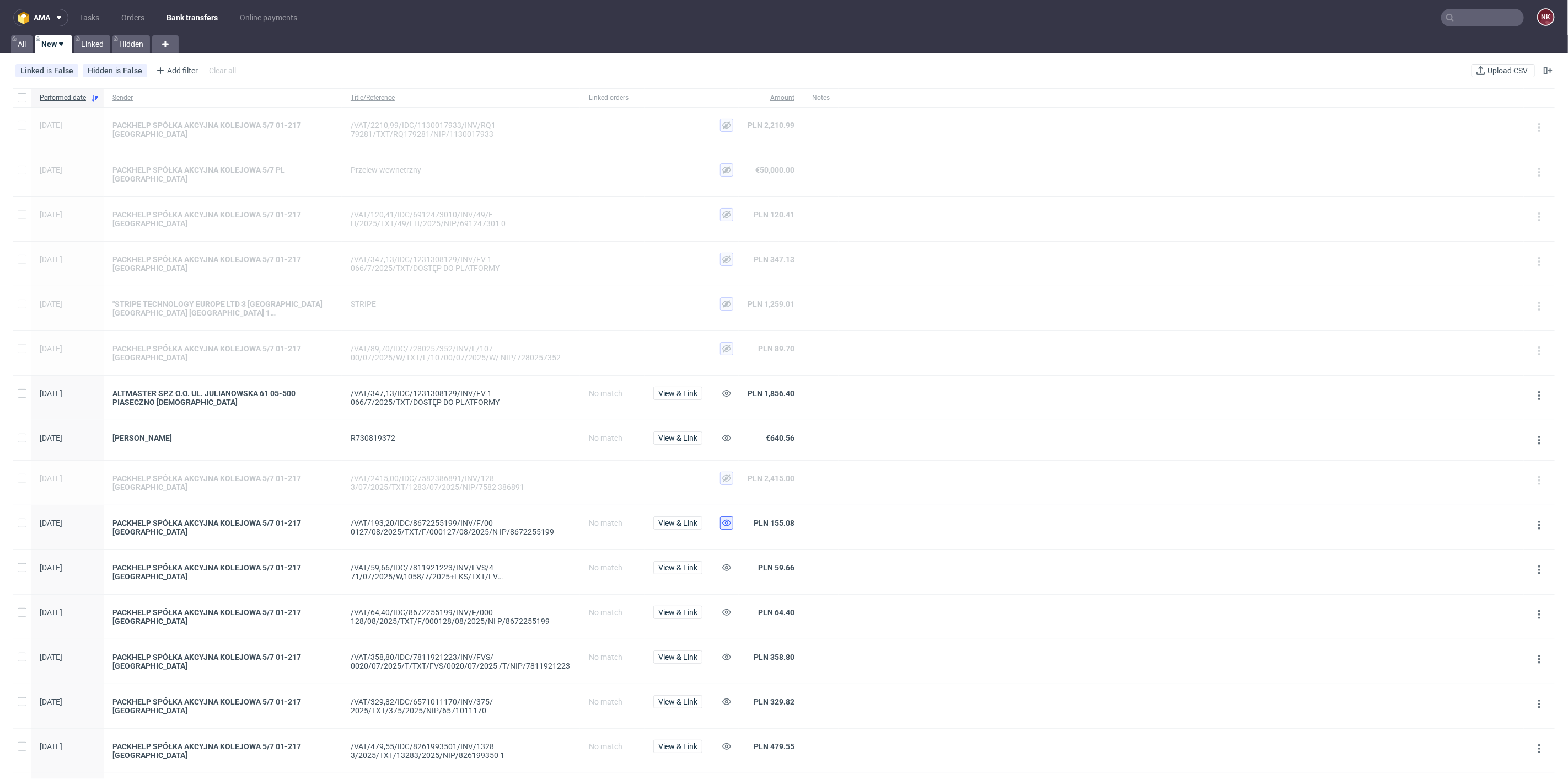
click at [731, 516] on button at bounding box center [726, 522] width 13 height 13
click at [723, 561] on button at bounding box center [726, 567] width 13 height 13
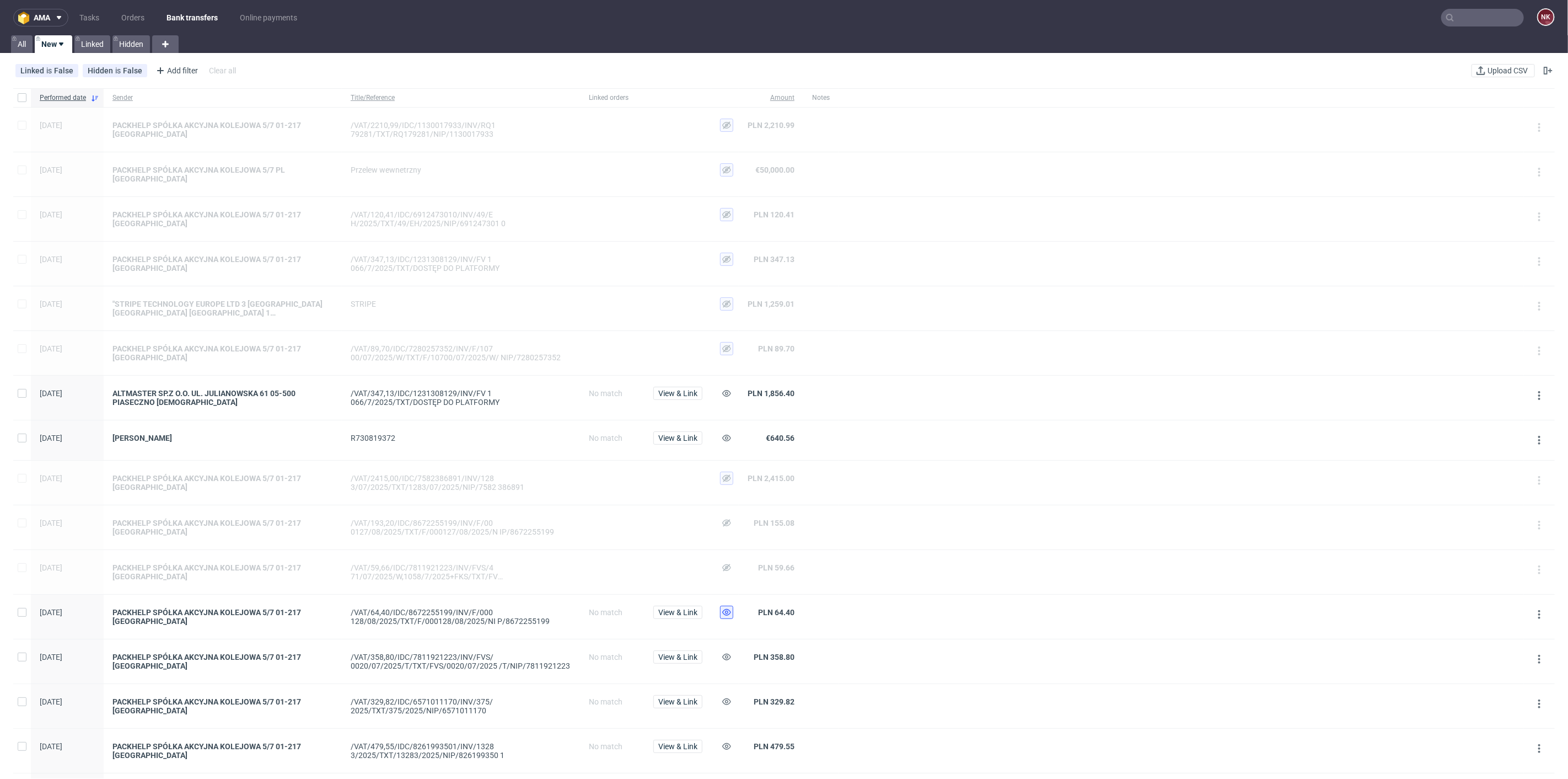
click at [726, 608] on icon at bounding box center [726, 612] width 9 height 9
click at [721, 650] on button at bounding box center [726, 656] width 13 height 13
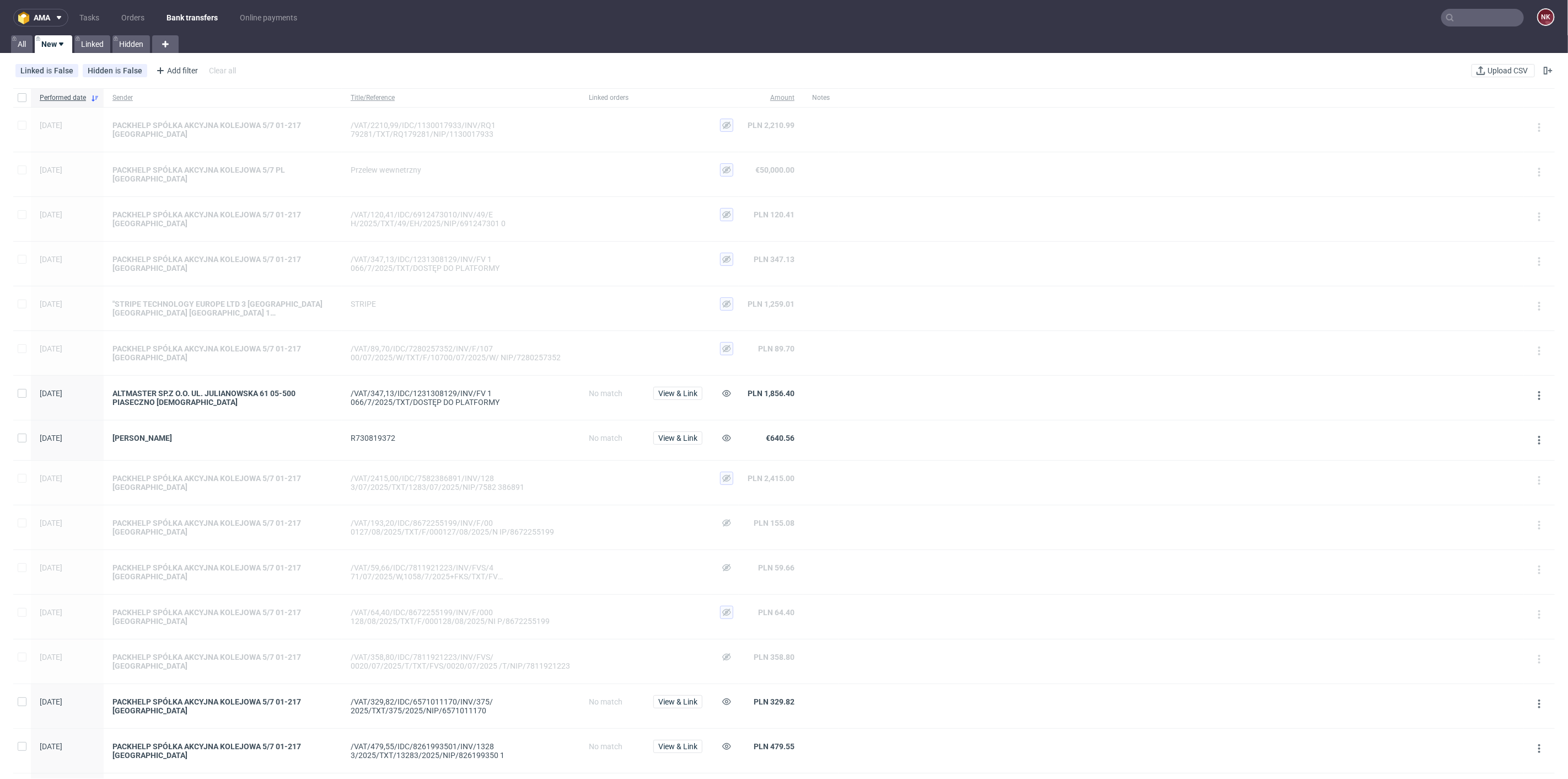
click at [723, 683] on div at bounding box center [724, 705] width 27 height 44
click at [727, 700] on button at bounding box center [726, 701] width 13 height 13
click at [731, 740] on button at bounding box center [726, 746] width 13 height 13
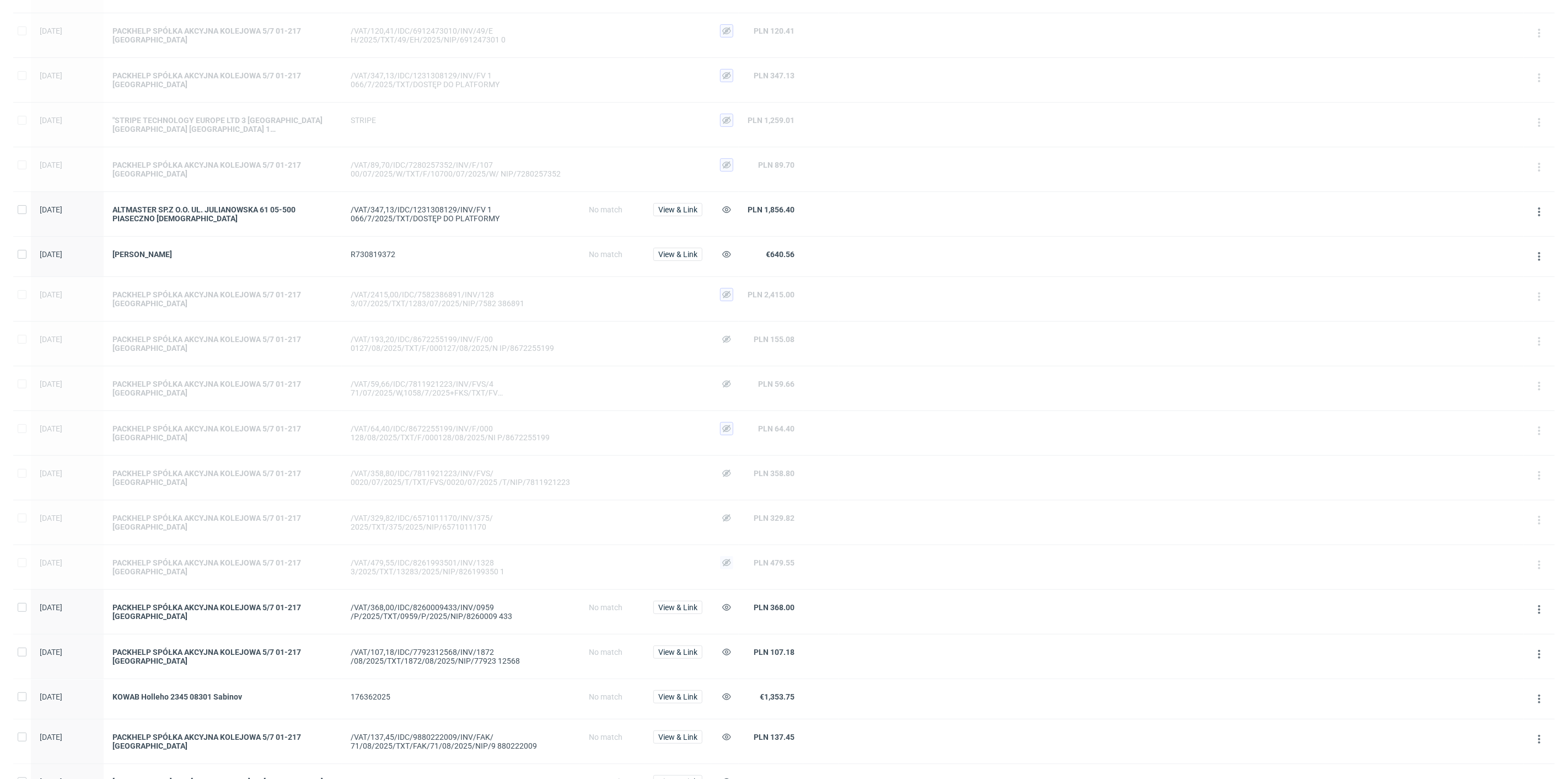
scroll to position [428, 0]
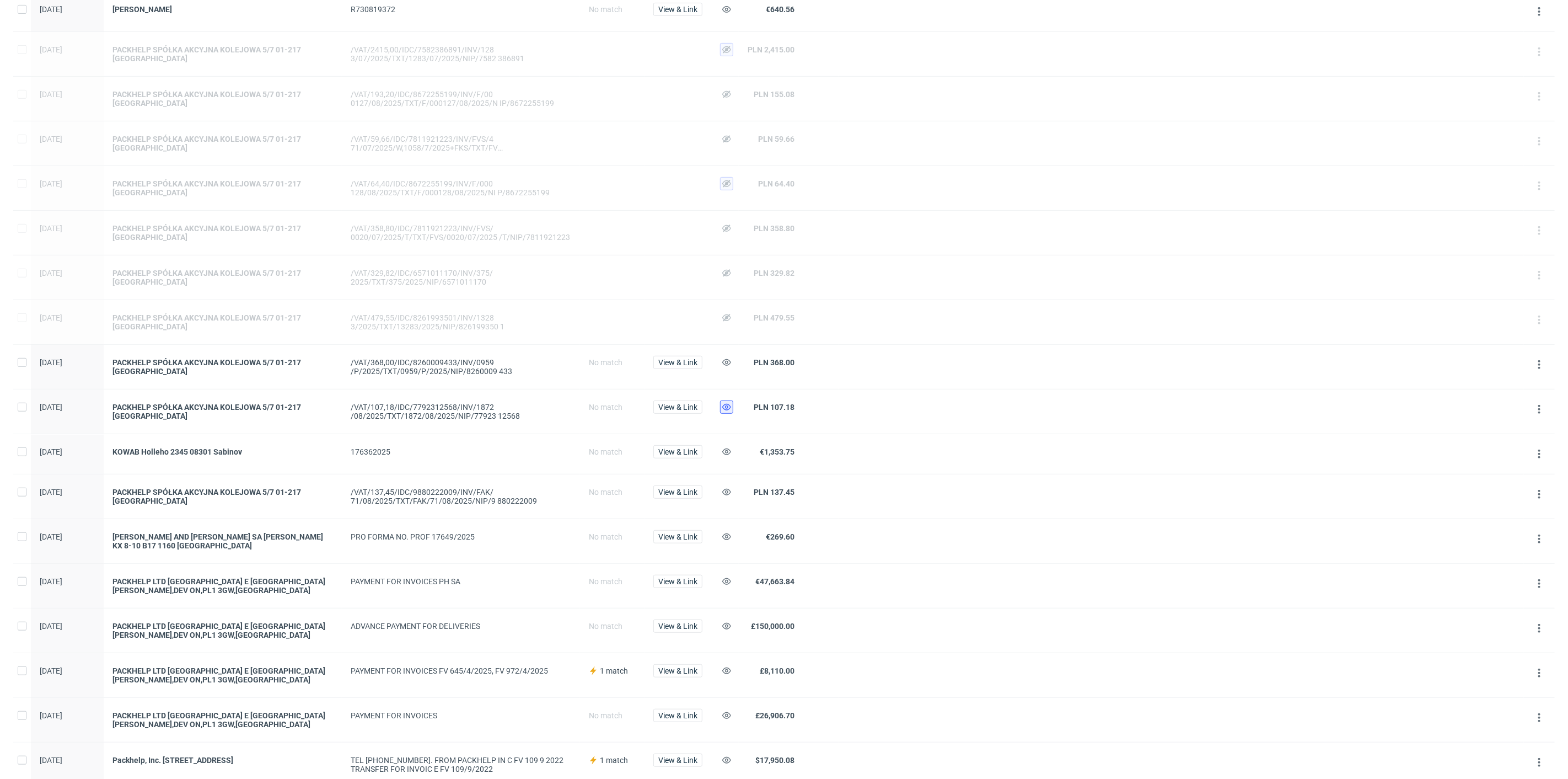
click at [721, 400] on button at bounding box center [726, 406] width 13 height 13
click at [727, 359] on use at bounding box center [726, 362] width 9 height 7
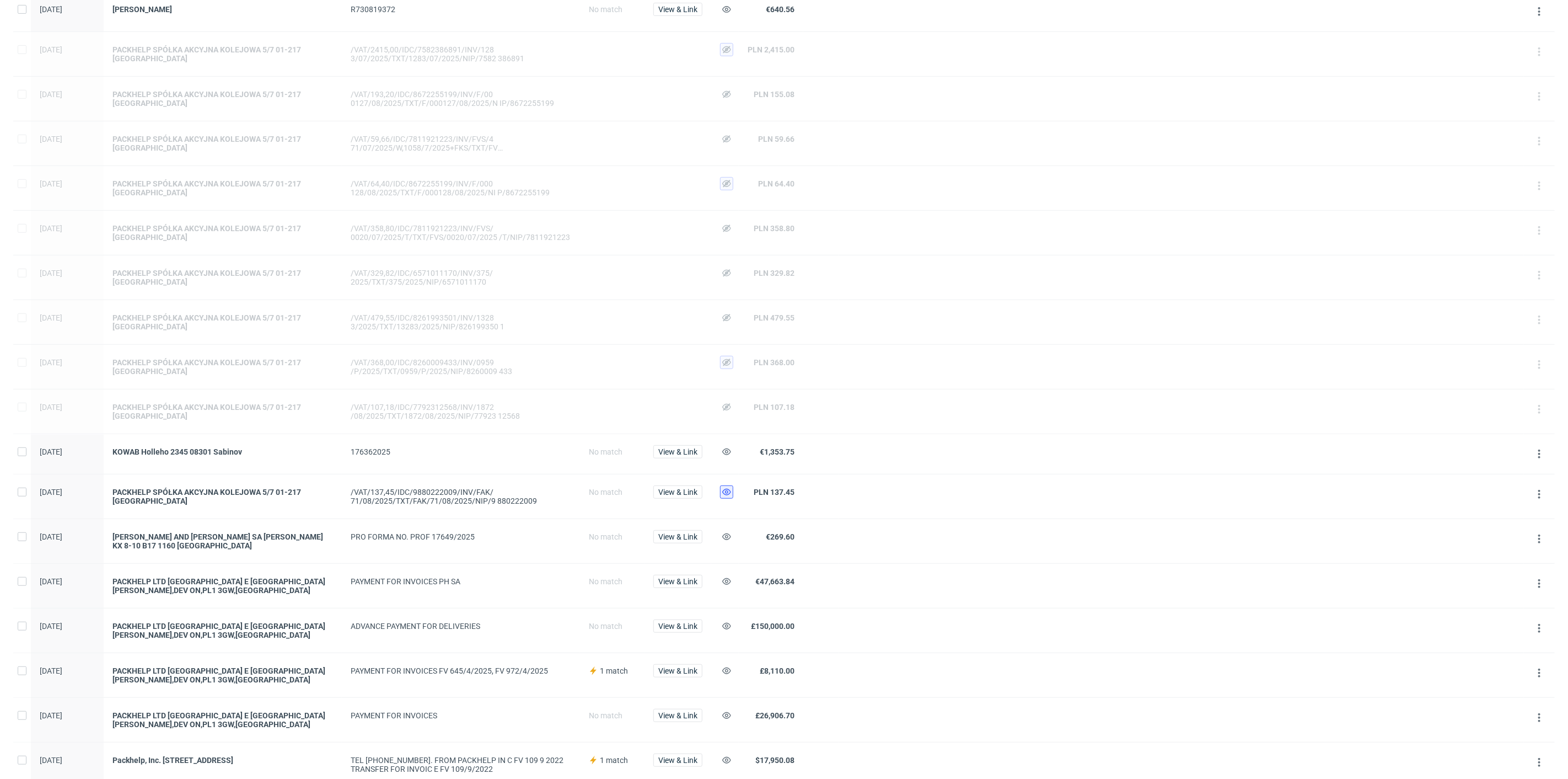
click at [726, 489] on use at bounding box center [726, 492] width 9 height 7
click at [726, 577] on icon at bounding box center [726, 582] width 9 height 9
click at [671, 447] on span "View & Link" at bounding box center [678, 451] width 39 height 8
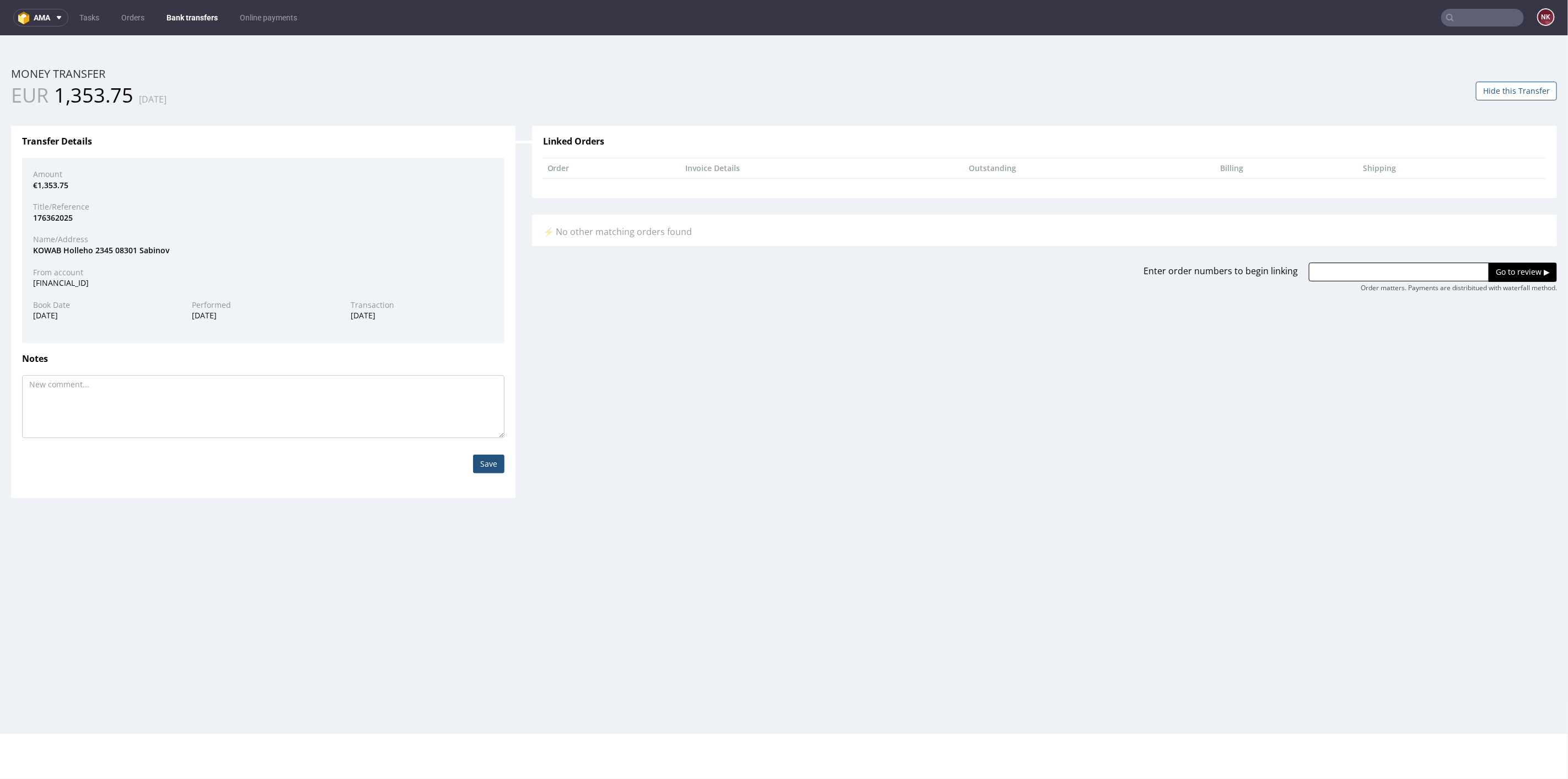
click at [44, 250] on div "KOWAB Holleho 2345 08301 Sabinov" at bounding box center [263, 249] width 477 height 11
copy div "KOWAB"
click at [1338, 260] on div "Enter order numbers to begin linking Go to review ▶ Order matters. Payments are…" at bounding box center [1044, 268] width 1041 height 46
drag, startPoint x: 1376, startPoint y: 268, endPoint x: 1388, endPoint y: 270, distance: 12.2
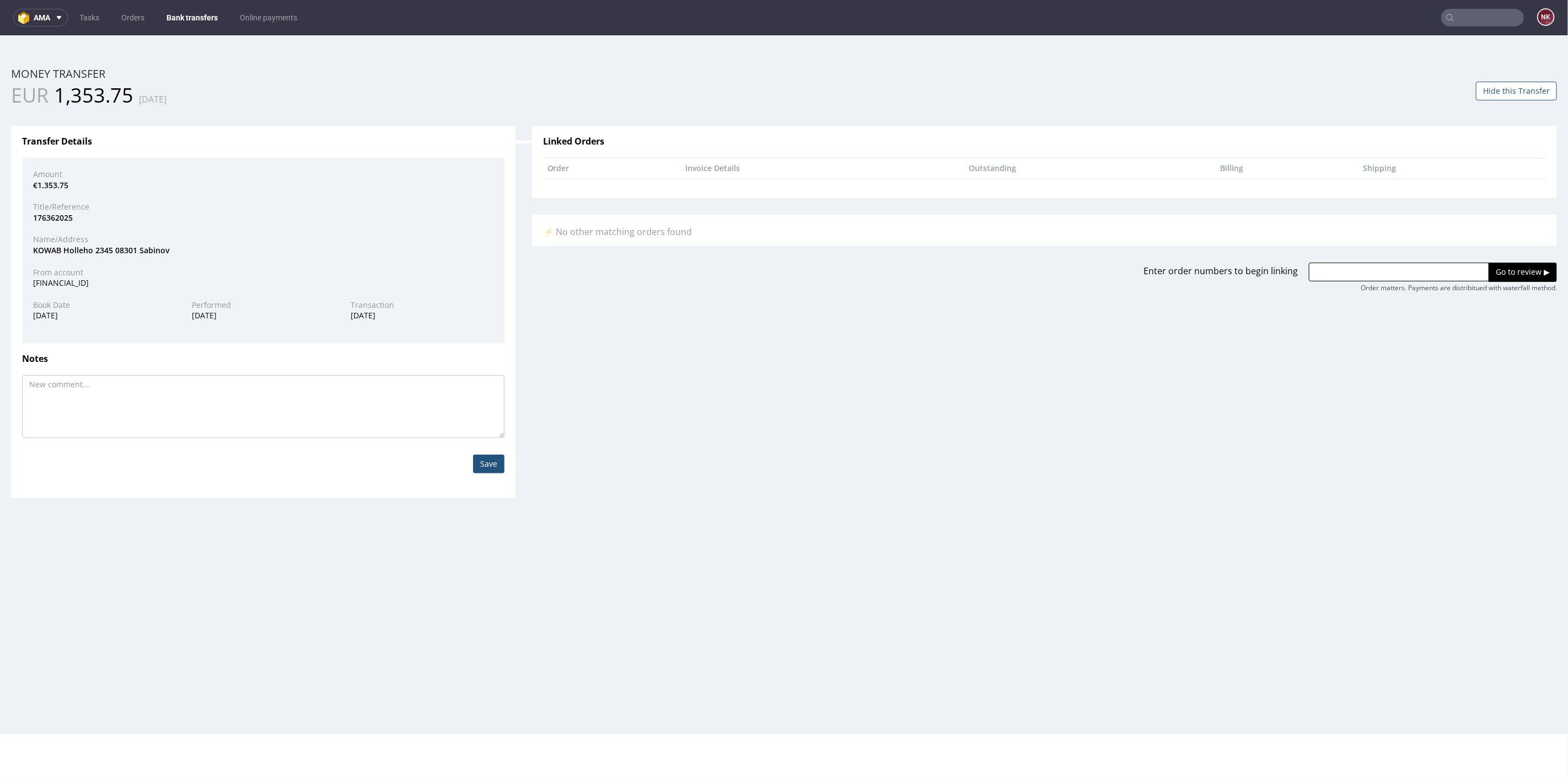
click at [1376, 268] on input "text" at bounding box center [1399, 271] width 181 height 18
paste input "R895915287"
type input "R895915287"
click at [1491, 273] on input "Go to review ▶" at bounding box center [1522, 271] width 68 height 18
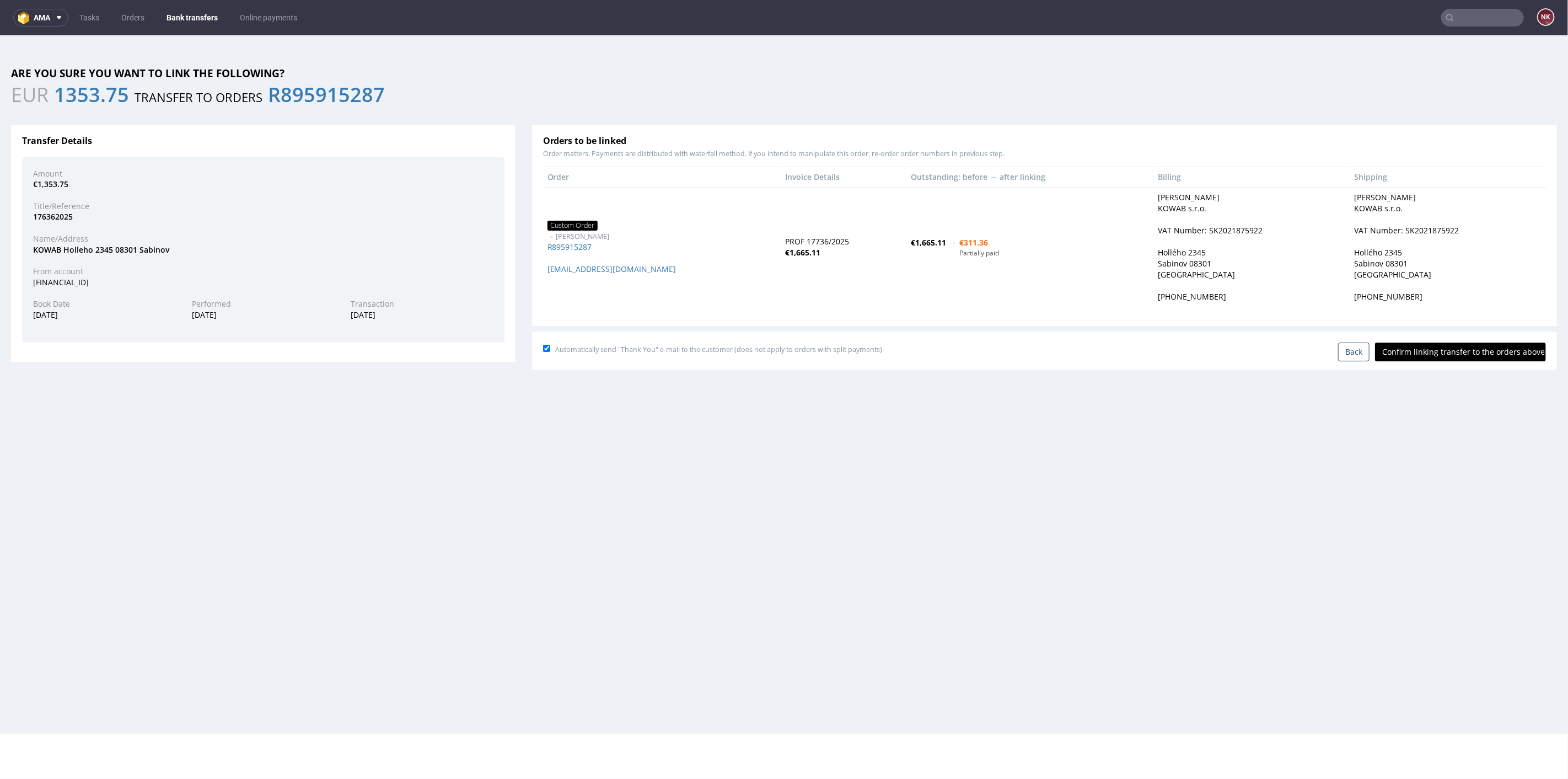
click at [1436, 347] on input "Confirm linking transfer to the orders above" at bounding box center [1460, 351] width 171 height 18
type input "In progress..."
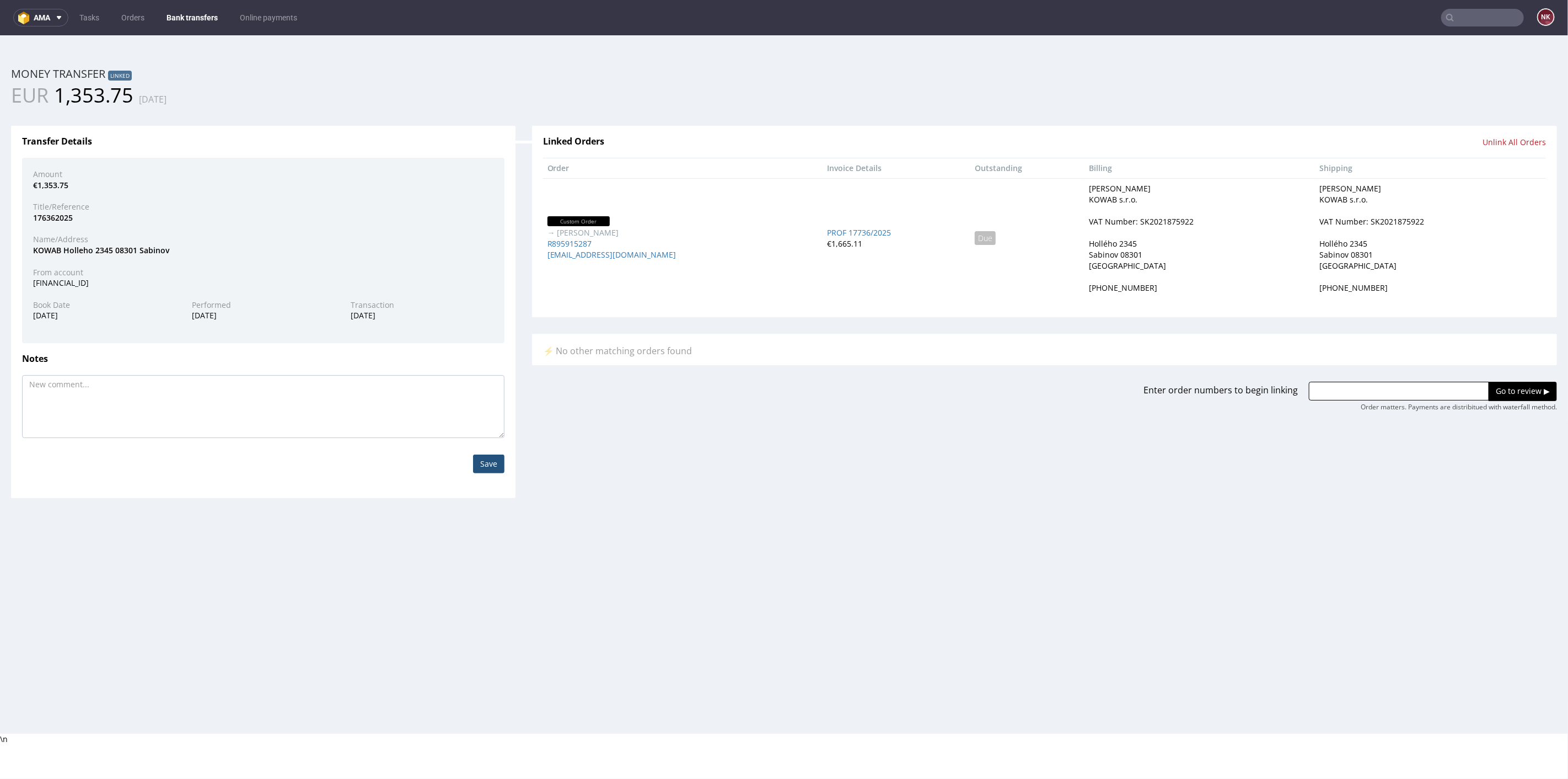
click at [190, 17] on link "Bank transfers" at bounding box center [192, 18] width 65 height 18
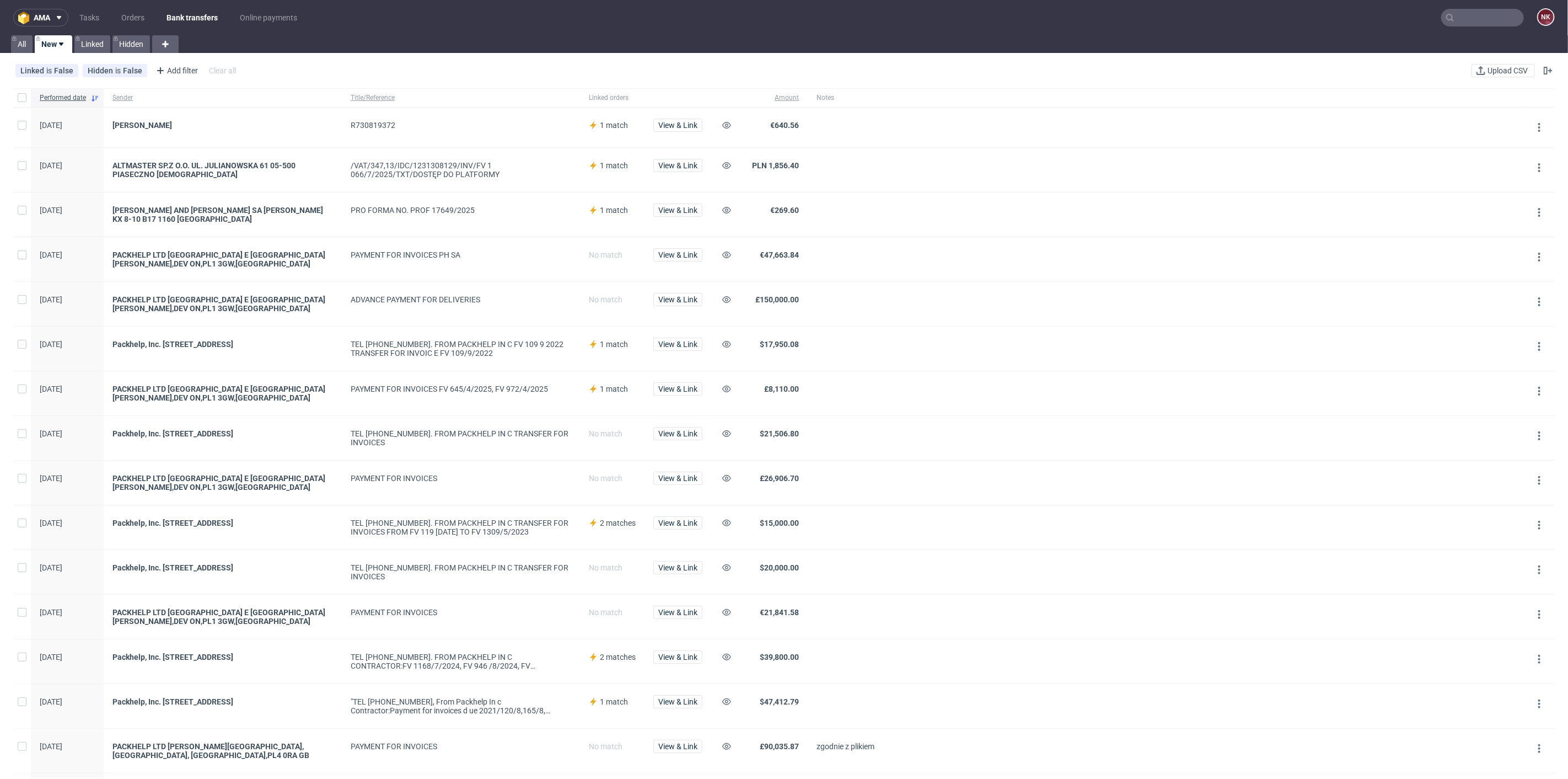
click at [704, 126] on div "View & Link" at bounding box center [678, 127] width 67 height 39
click at [685, 117] on div "View & Link" at bounding box center [678, 127] width 67 height 39
click at [686, 121] on span "View & Link" at bounding box center [678, 125] width 39 height 8
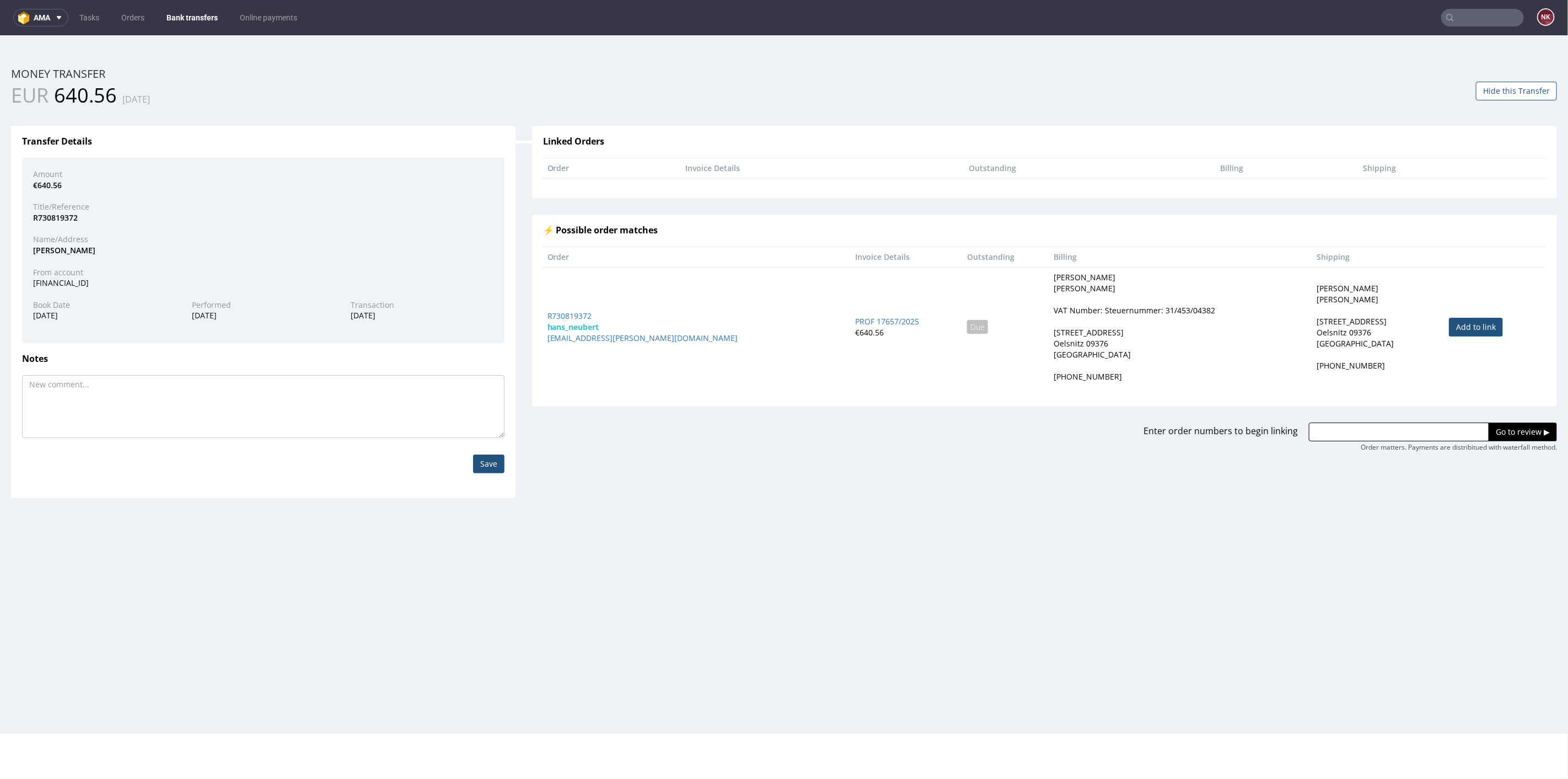
click at [1463, 323] on link "Add to link" at bounding box center [1476, 325] width 54 height 18
type input "R730819372"
click at [1493, 427] on input "Go to review ▶" at bounding box center [1522, 431] width 68 height 18
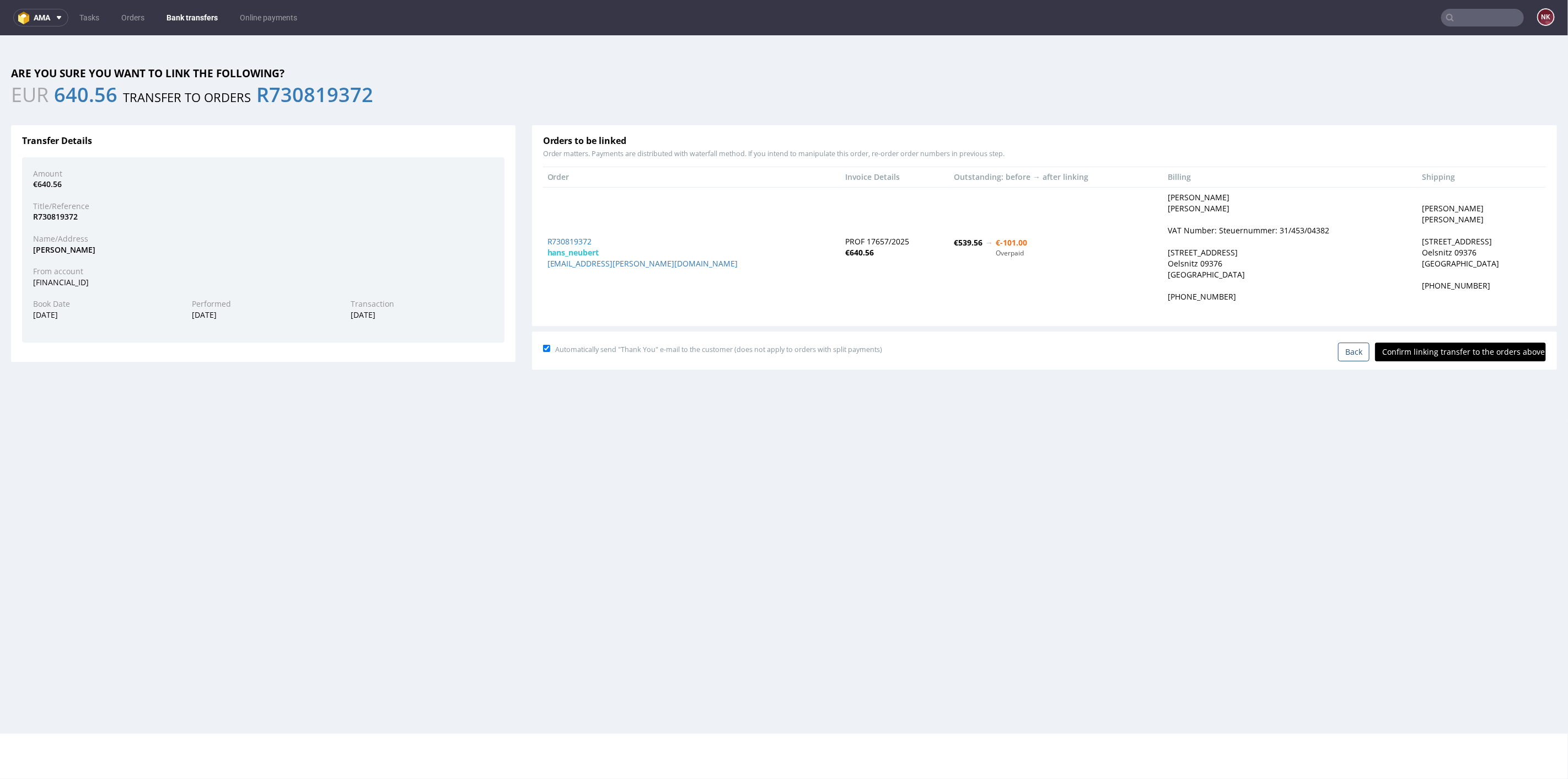
click at [1447, 352] on input "Confirm linking transfer to the orders above" at bounding box center [1460, 351] width 171 height 18
type input "In progress..."
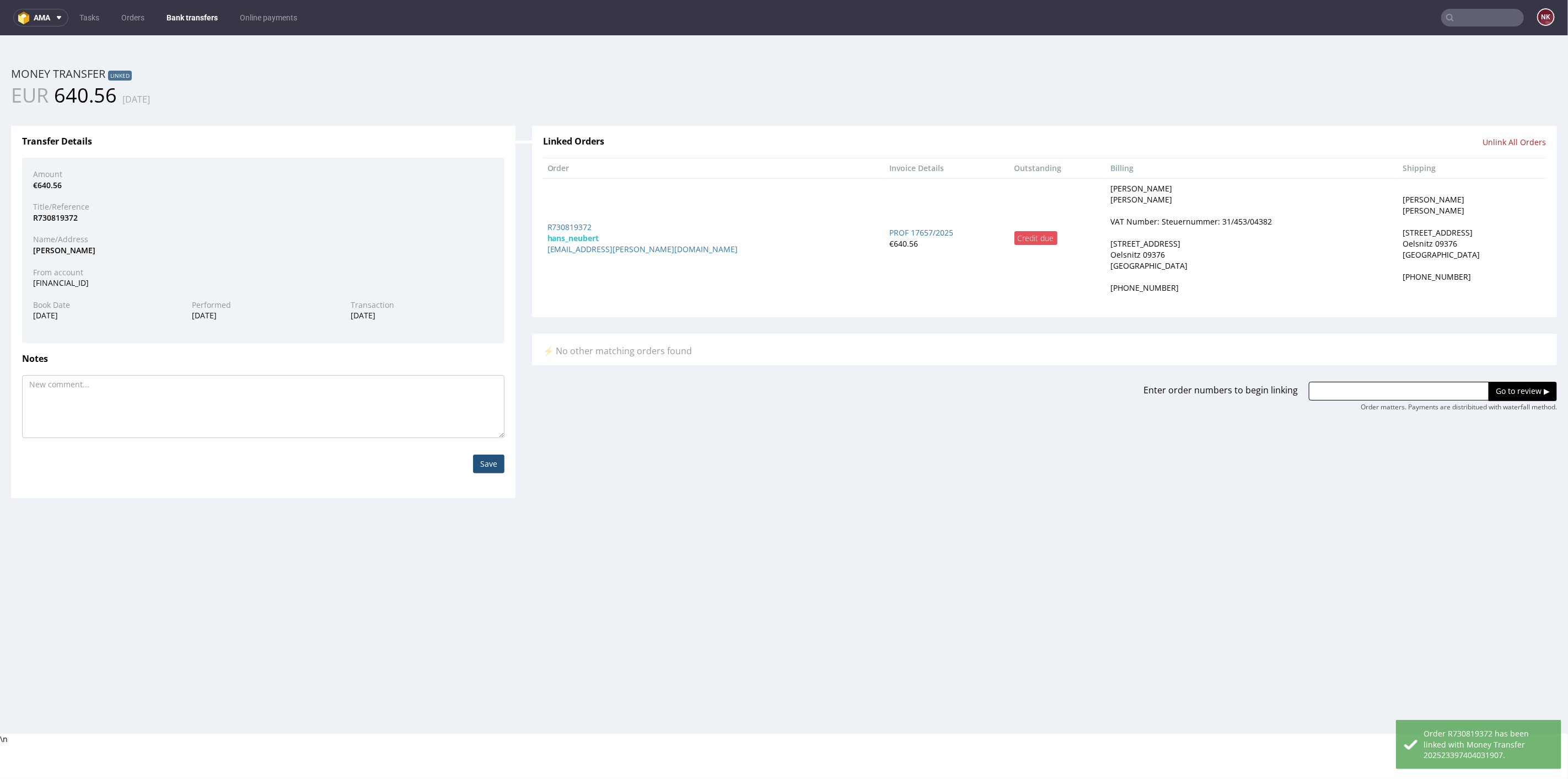
drag, startPoint x: 572, startPoint y: 239, endPoint x: 645, endPoint y: 207, distance: 79.7
drag, startPoint x: 645, startPoint y: 207, endPoint x: 570, endPoint y: 224, distance: 76.9
click at [196, 19] on link "Bank transfers" at bounding box center [192, 18] width 65 height 18
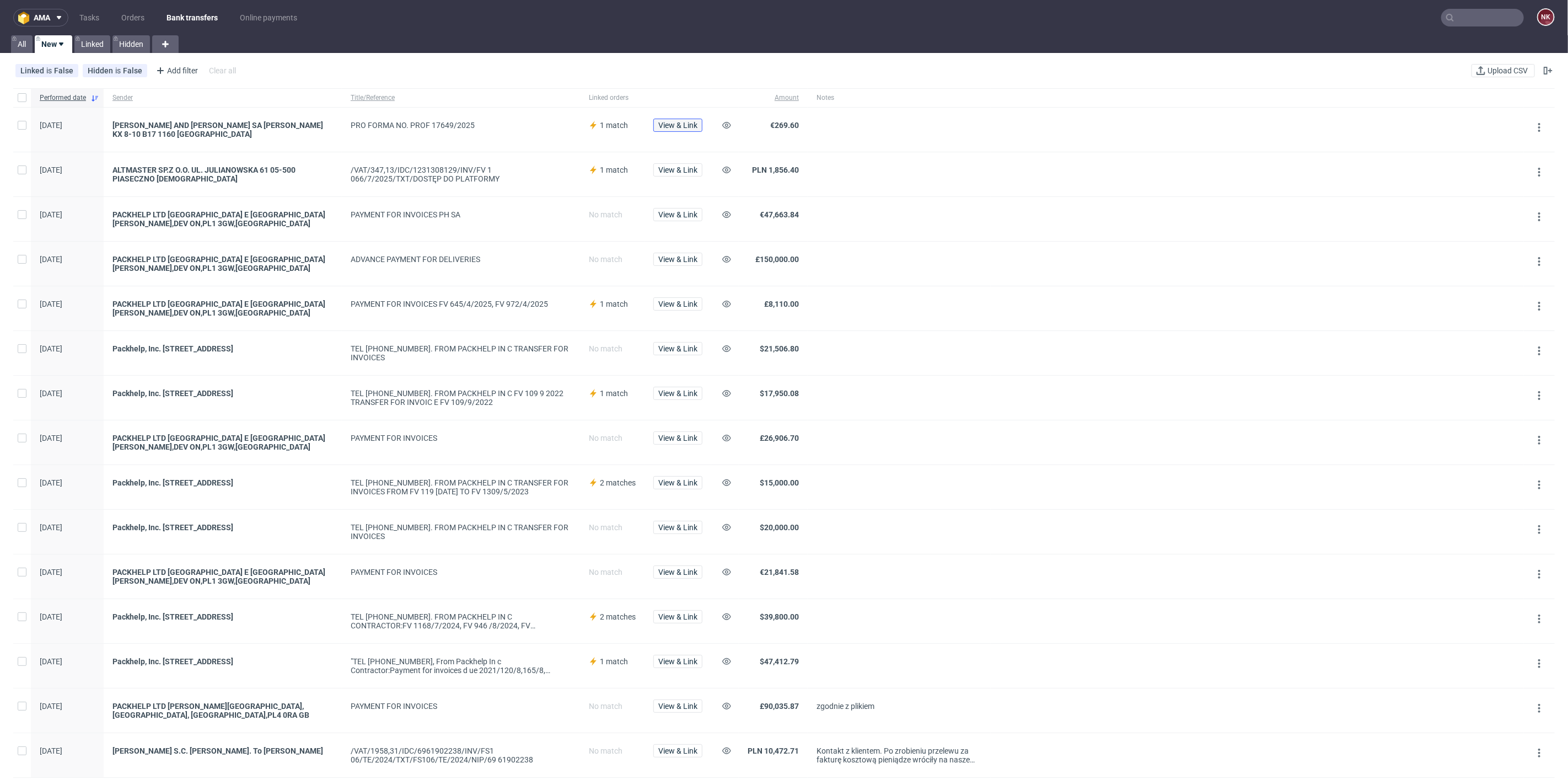
click at [663, 127] on span "View & Link" at bounding box center [678, 125] width 39 height 8
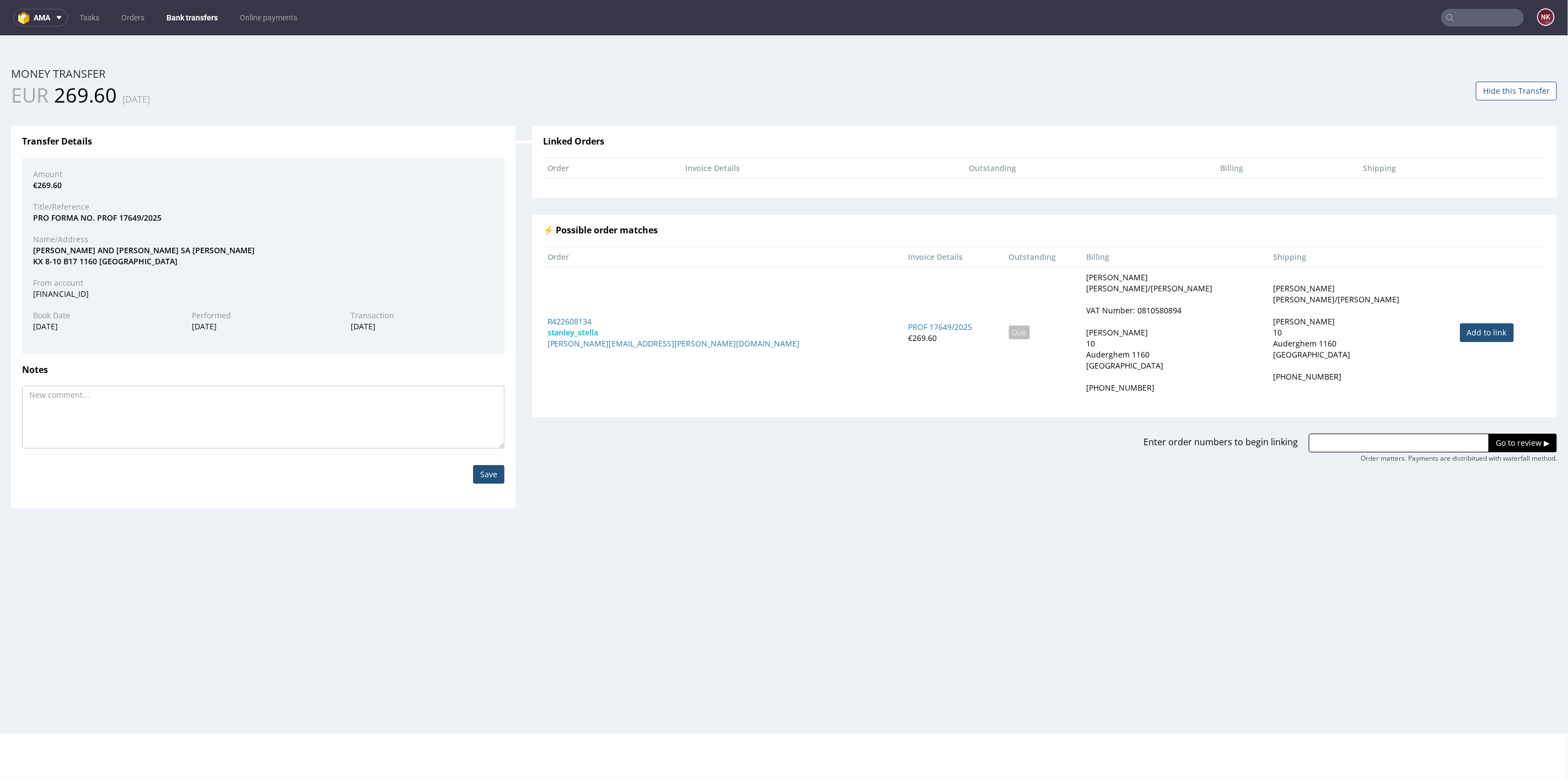
click at [1460, 326] on link "Add to link" at bounding box center [1487, 332] width 54 height 18
type input "R422608134"
click at [1518, 446] on input "Go to review ▶" at bounding box center [1522, 441] width 68 height 18
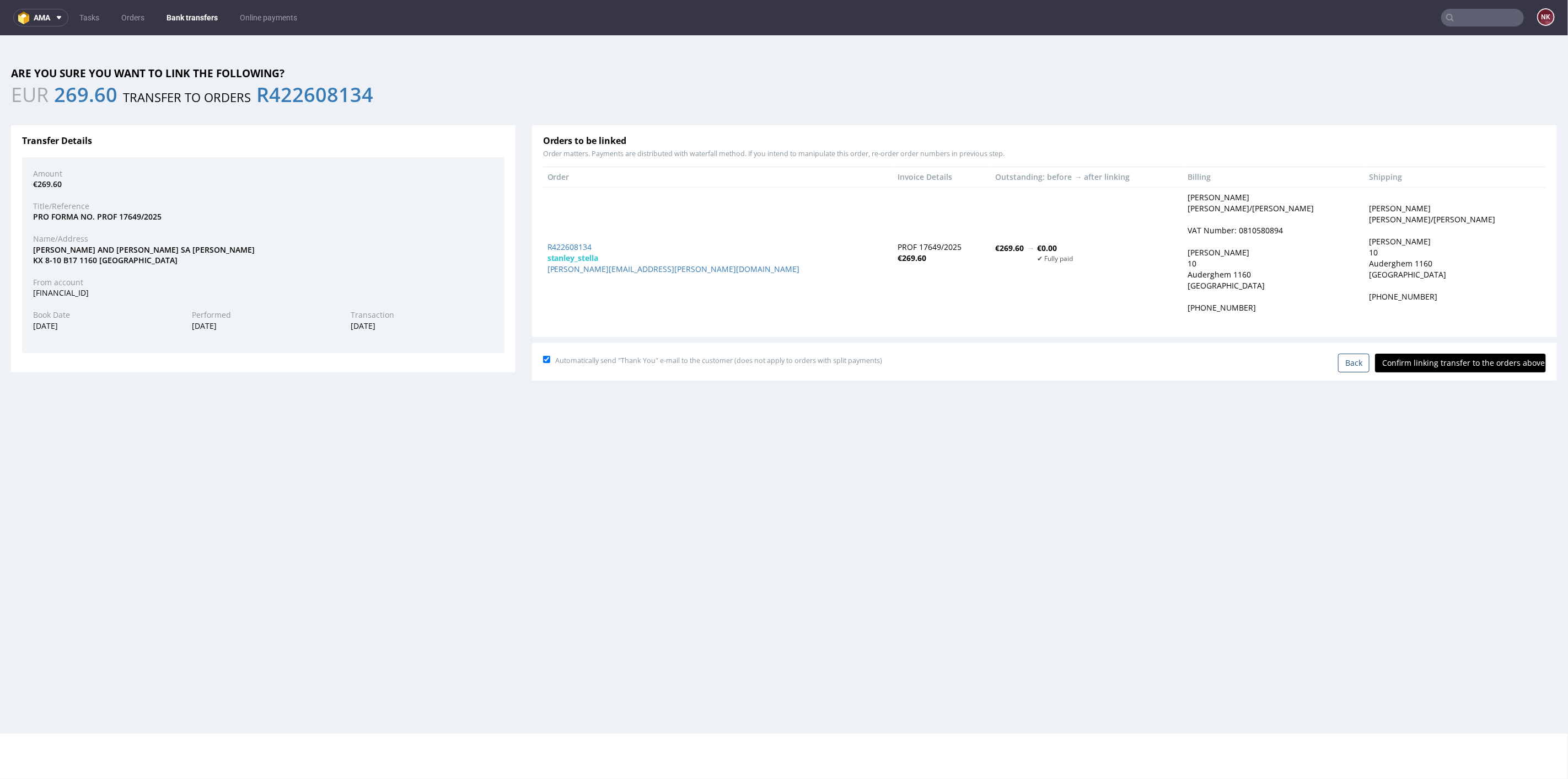
click at [1447, 353] on input "Confirm linking transfer to the orders above" at bounding box center [1460, 361] width 171 height 18
type input "In progress..."
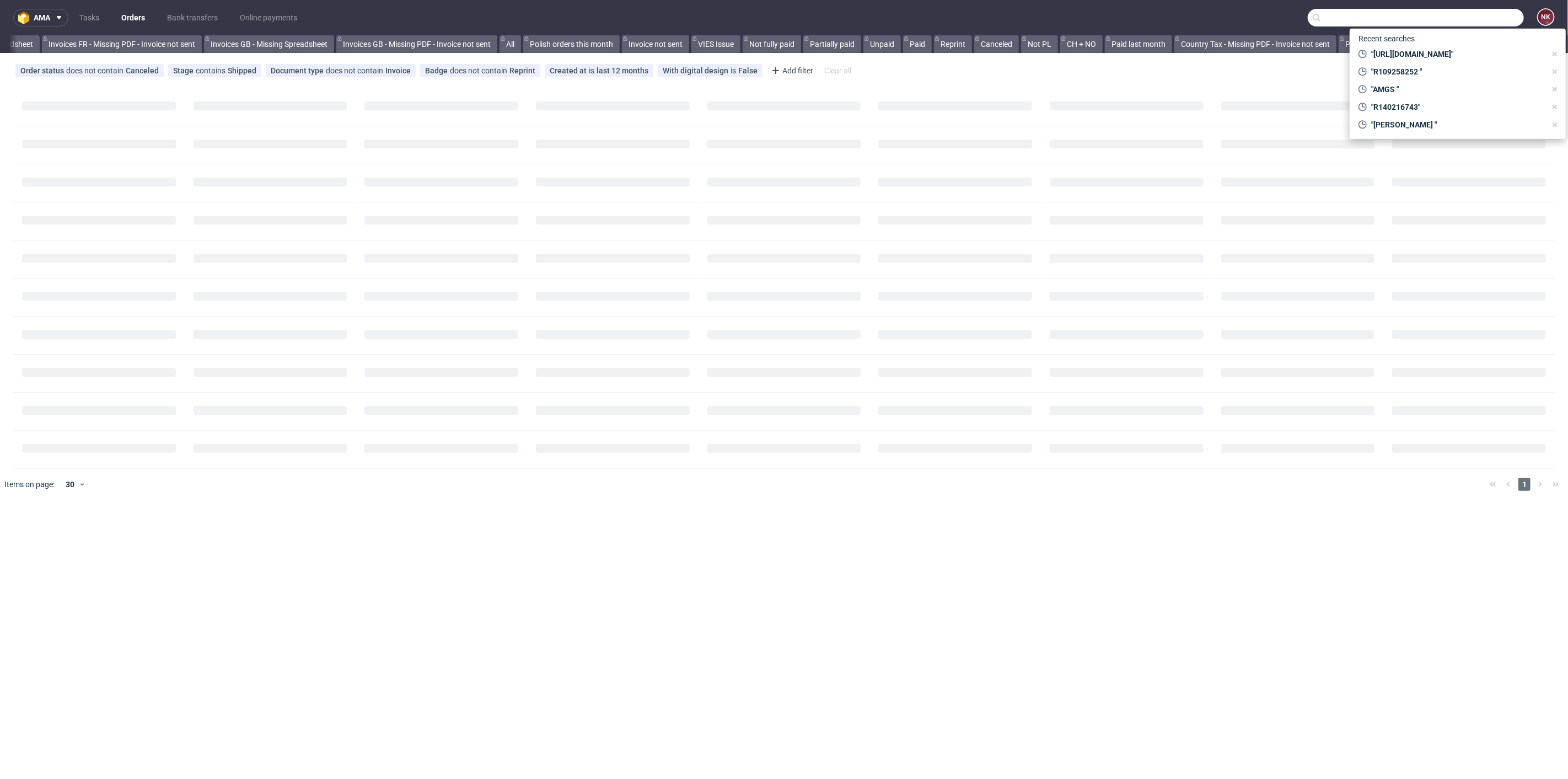
click at [1466, 14] on input "text" at bounding box center [1415, 18] width 216 height 18
paste input "KOWAB"
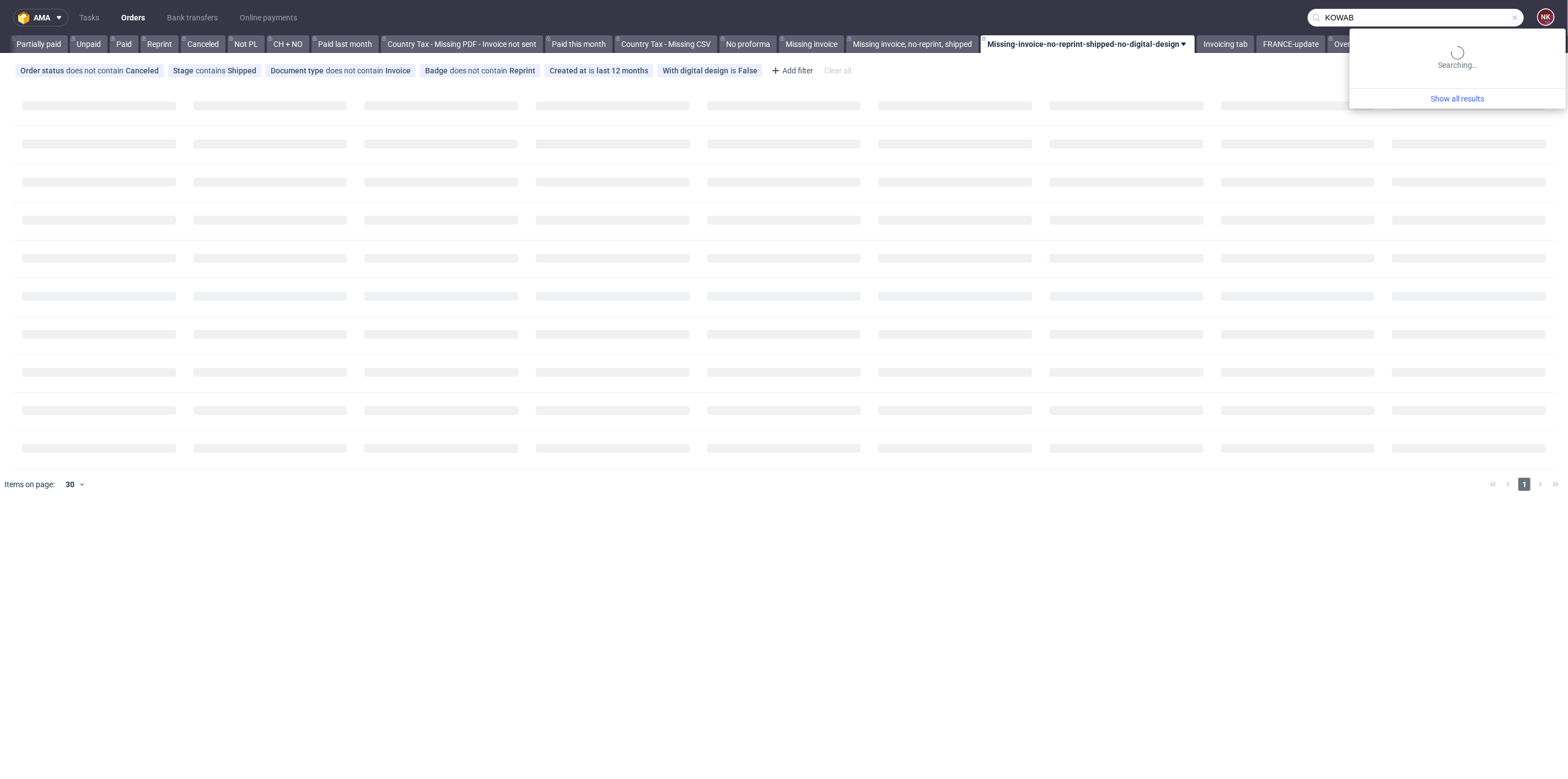
scroll to position [0, 1029]
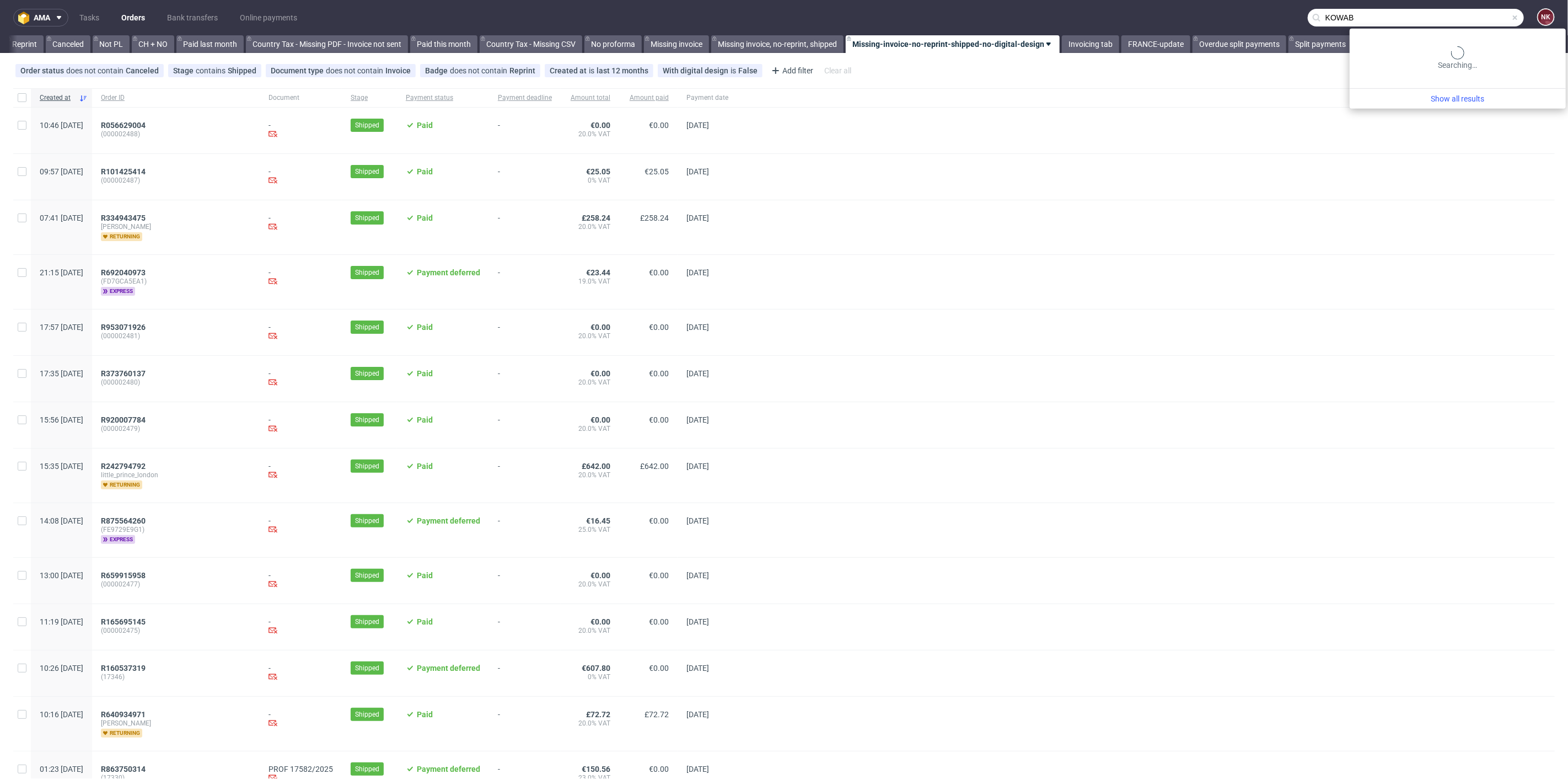
type input "KOWAB"
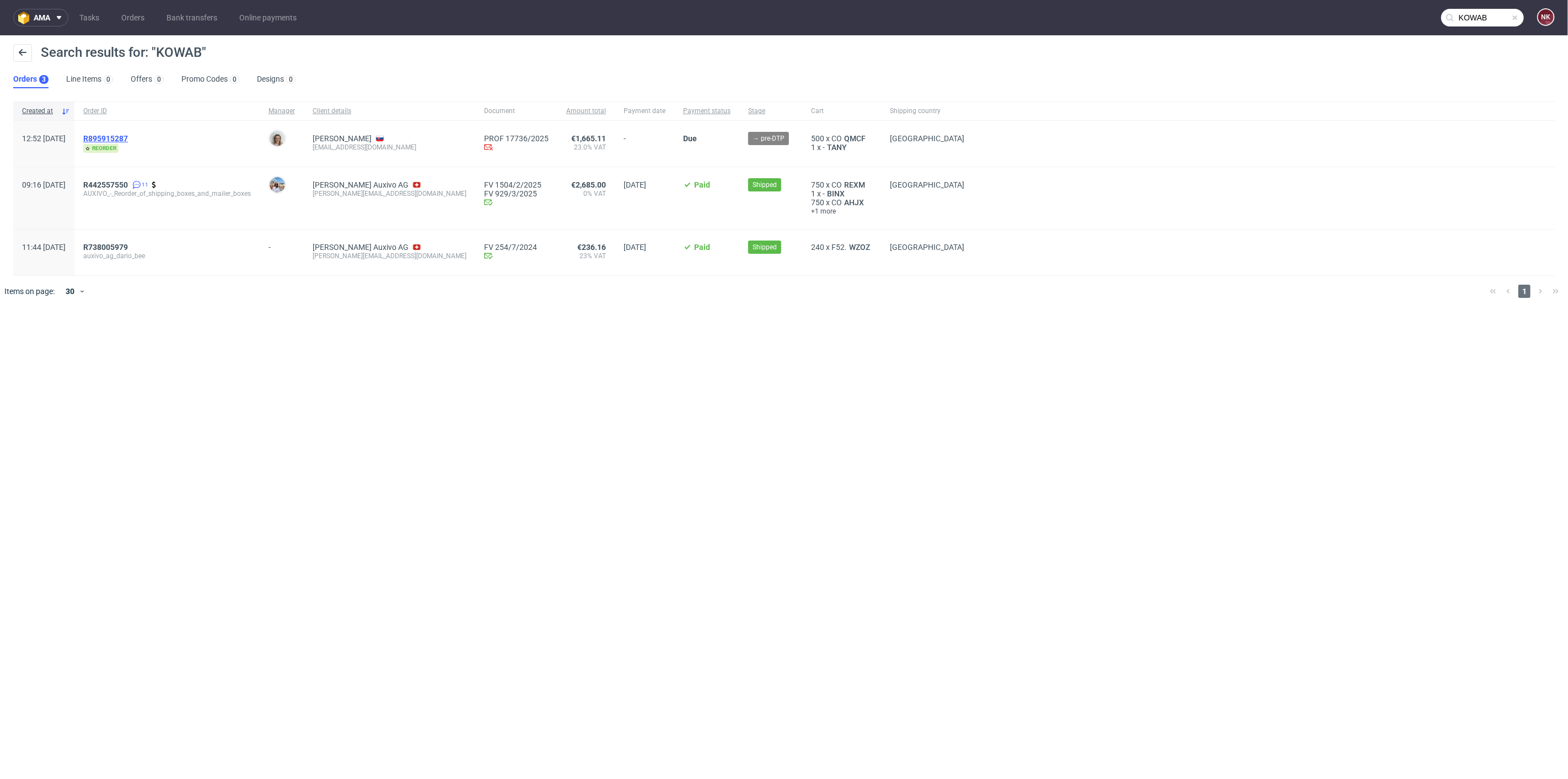
click at [128, 139] on span "R895915287" at bounding box center [105, 139] width 45 height 9
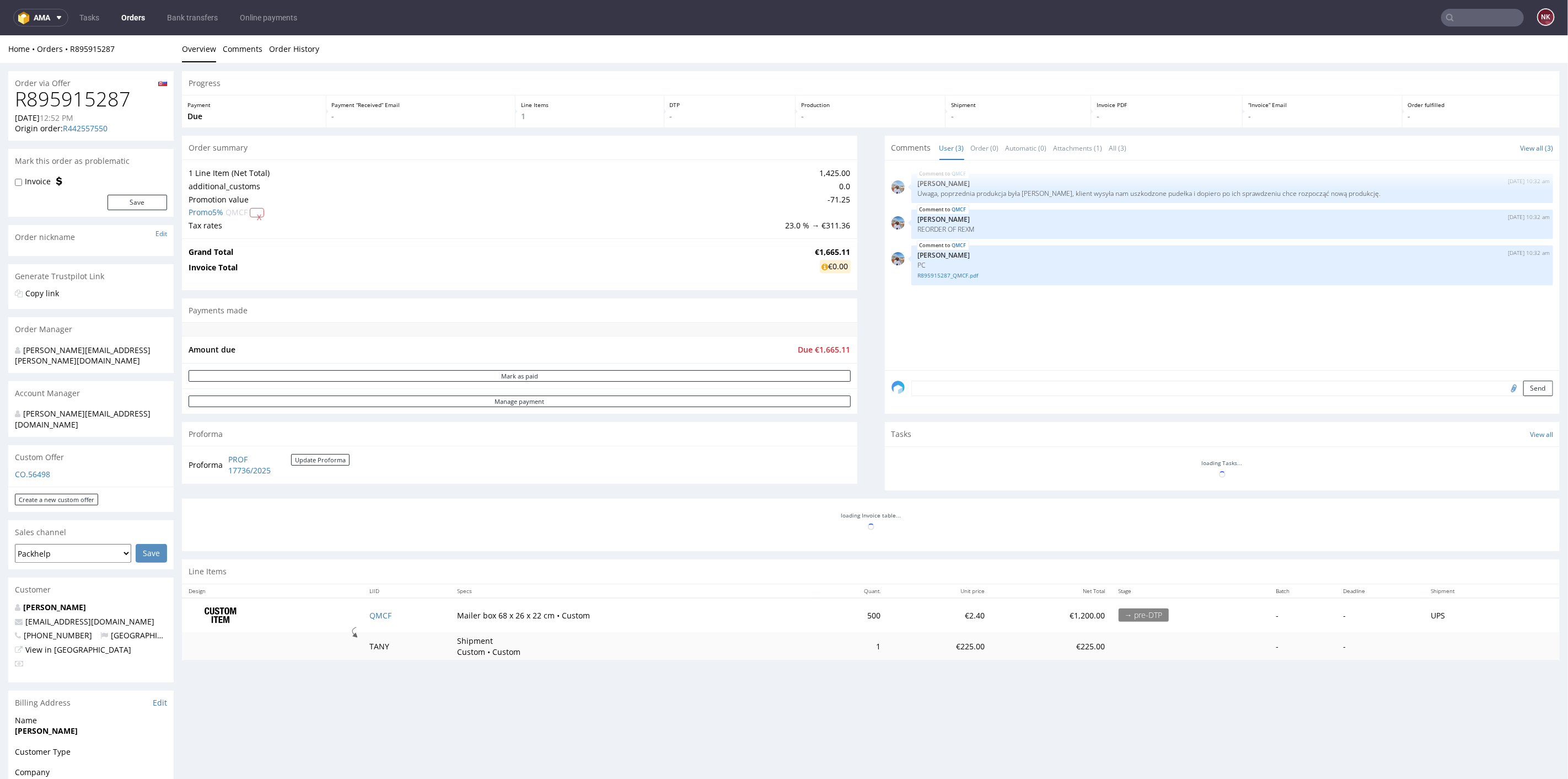
click at [106, 105] on h1 "R895915287" at bounding box center [90, 98] width 152 height 22
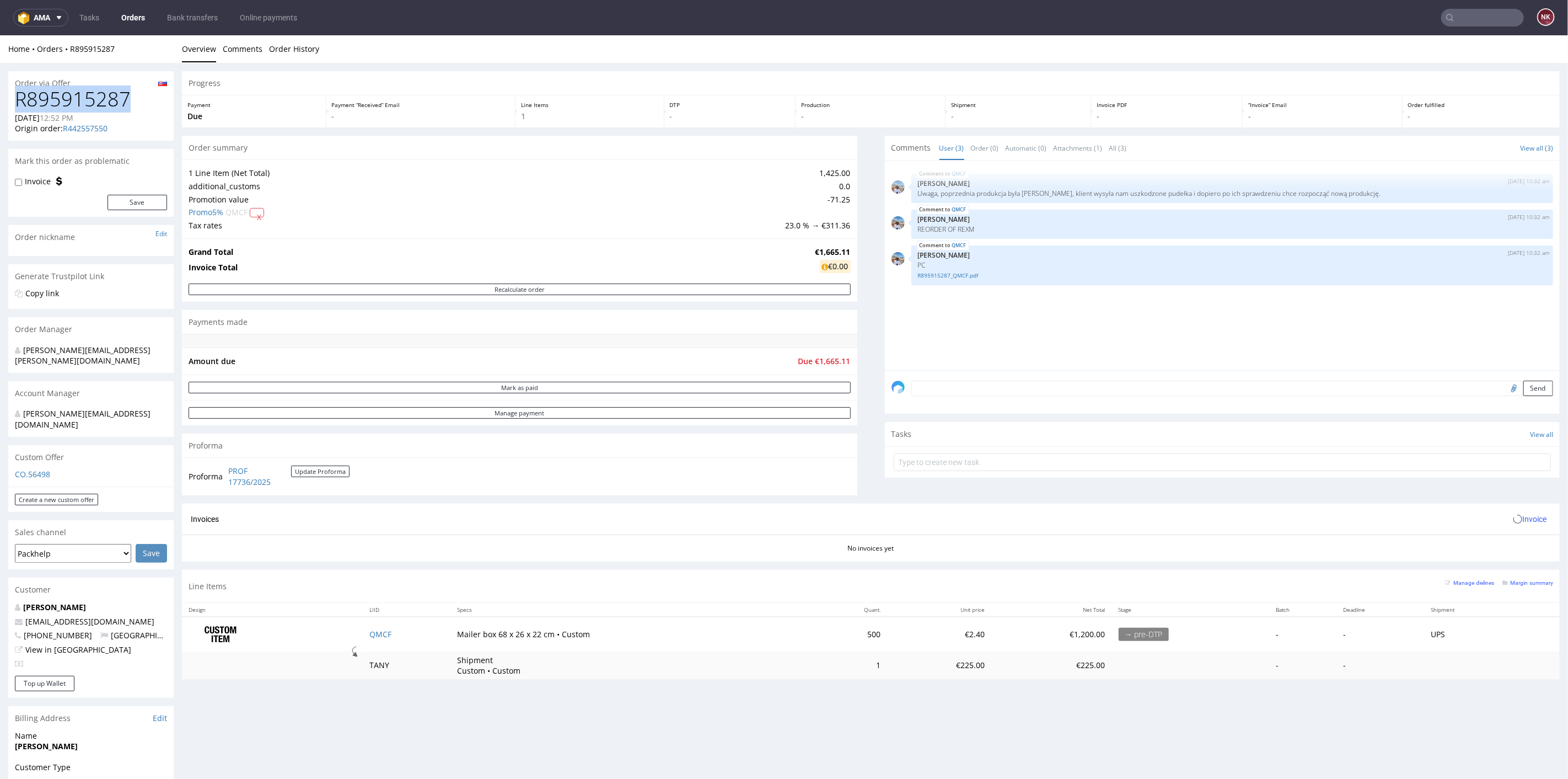
click at [106, 105] on h1 "R895915287" at bounding box center [90, 98] width 152 height 22
copy h1 "R895915287"
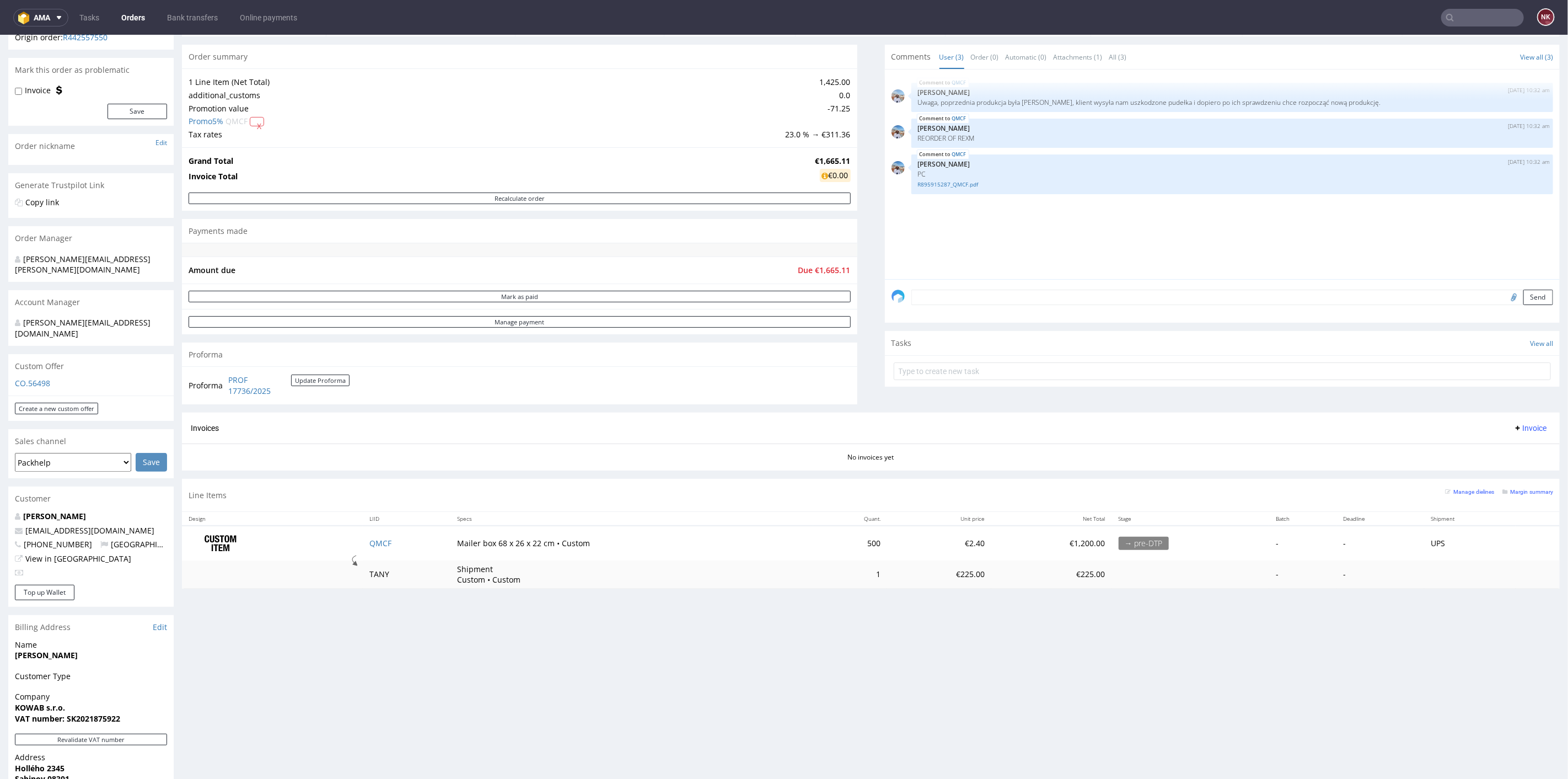
scroll to position [245, 0]
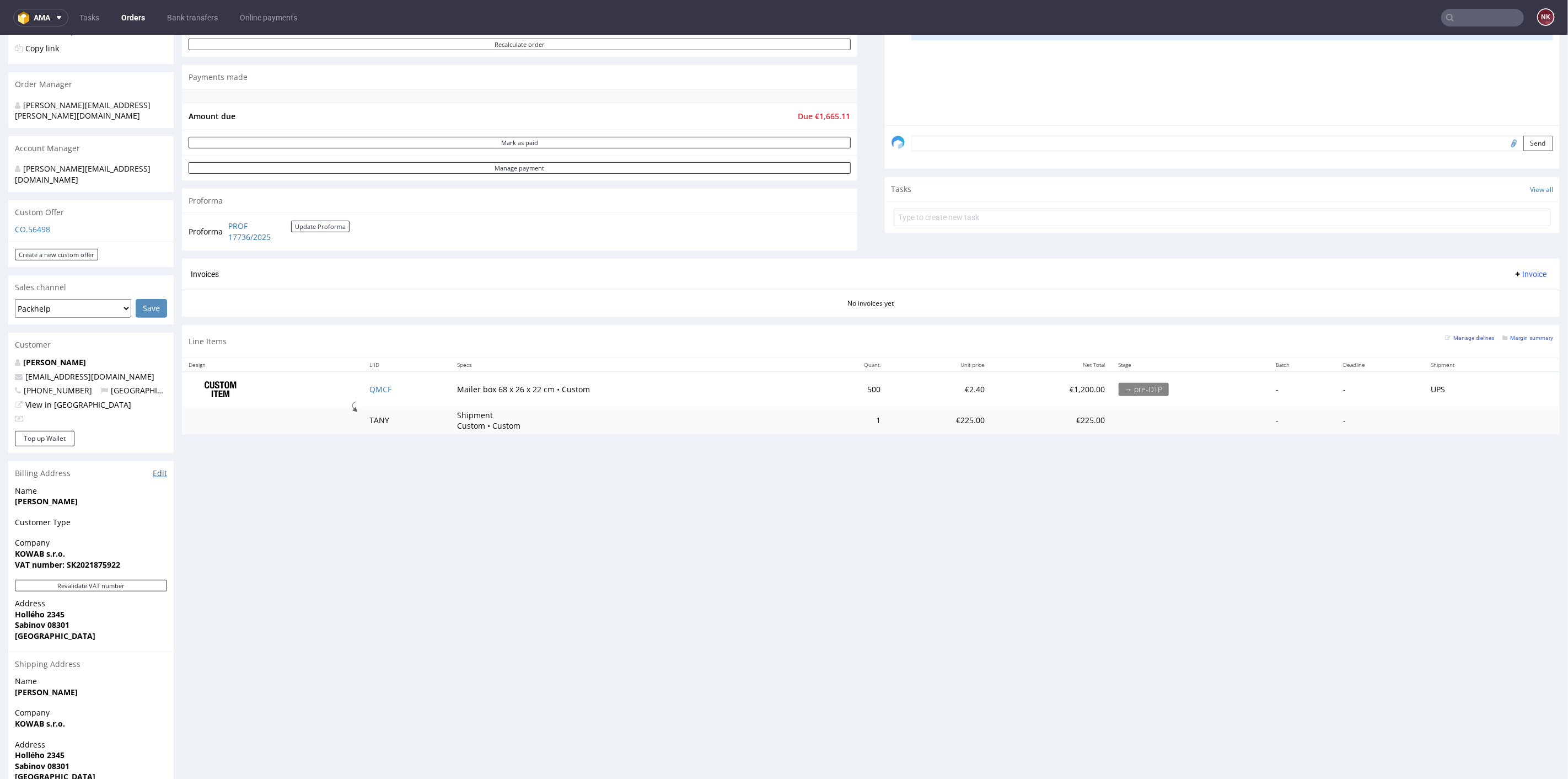
click at [164, 467] on link "Edit" at bounding box center [160, 472] width 14 height 11
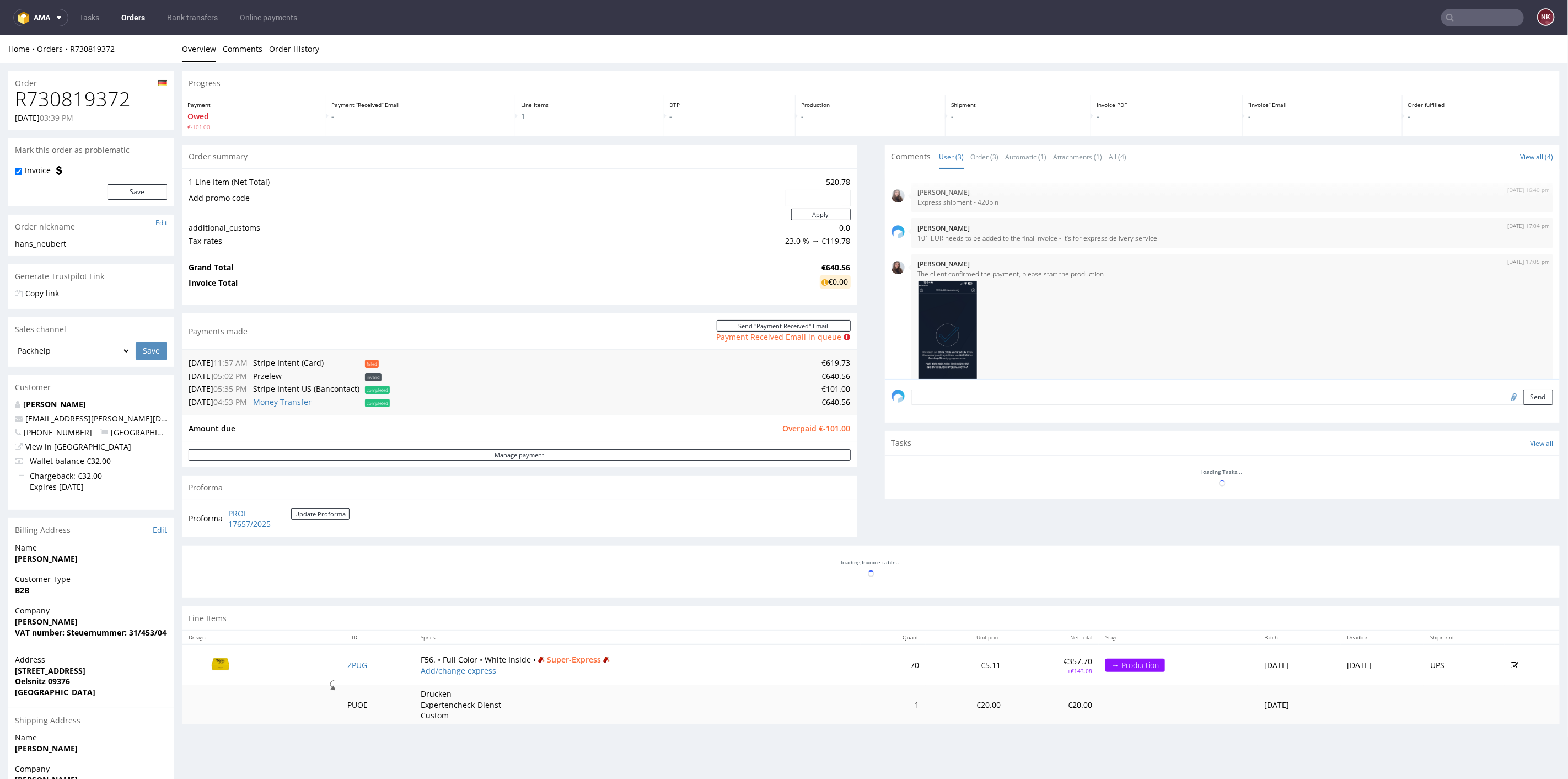
scroll to position [48, 0]
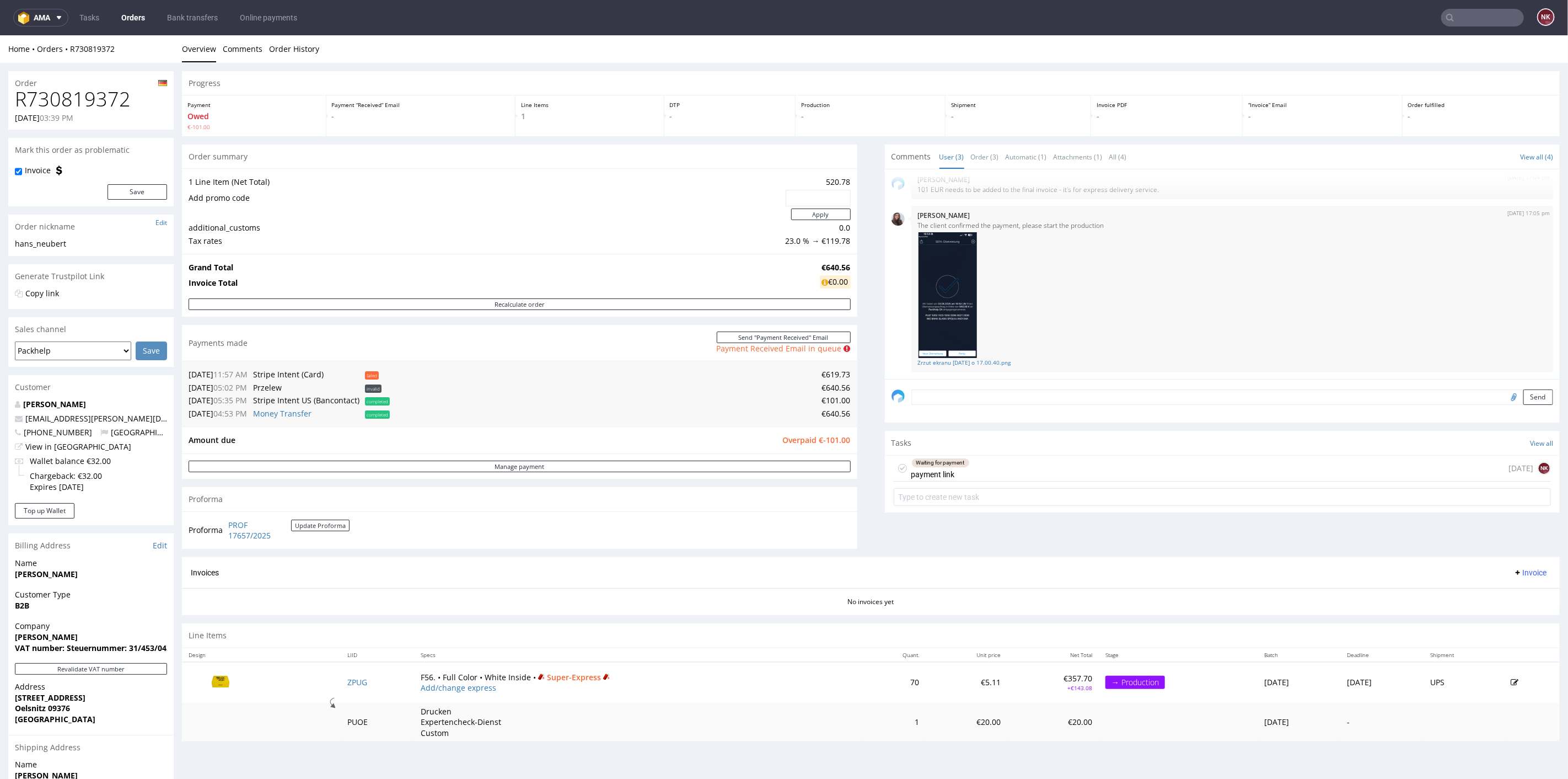
click at [949, 471] on div "Waiting for payment payment link" at bounding box center [940, 468] width 59 height 25
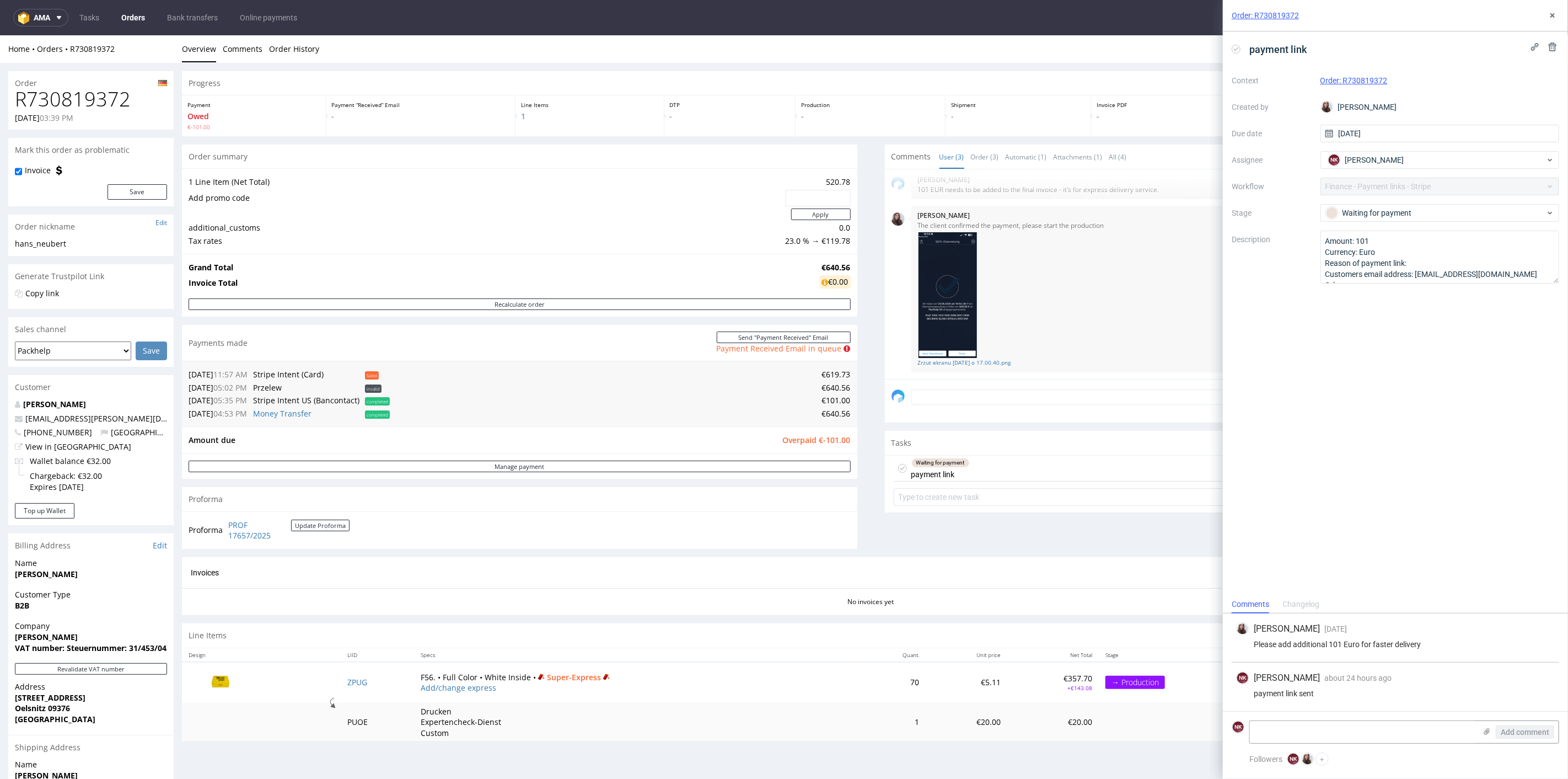
click at [99, 96] on h1 "R730819372" at bounding box center [90, 98] width 152 height 22
copy h1 "R730819372"
click at [1434, 219] on div "Waiting for payment" at bounding box center [1439, 213] width 239 height 18
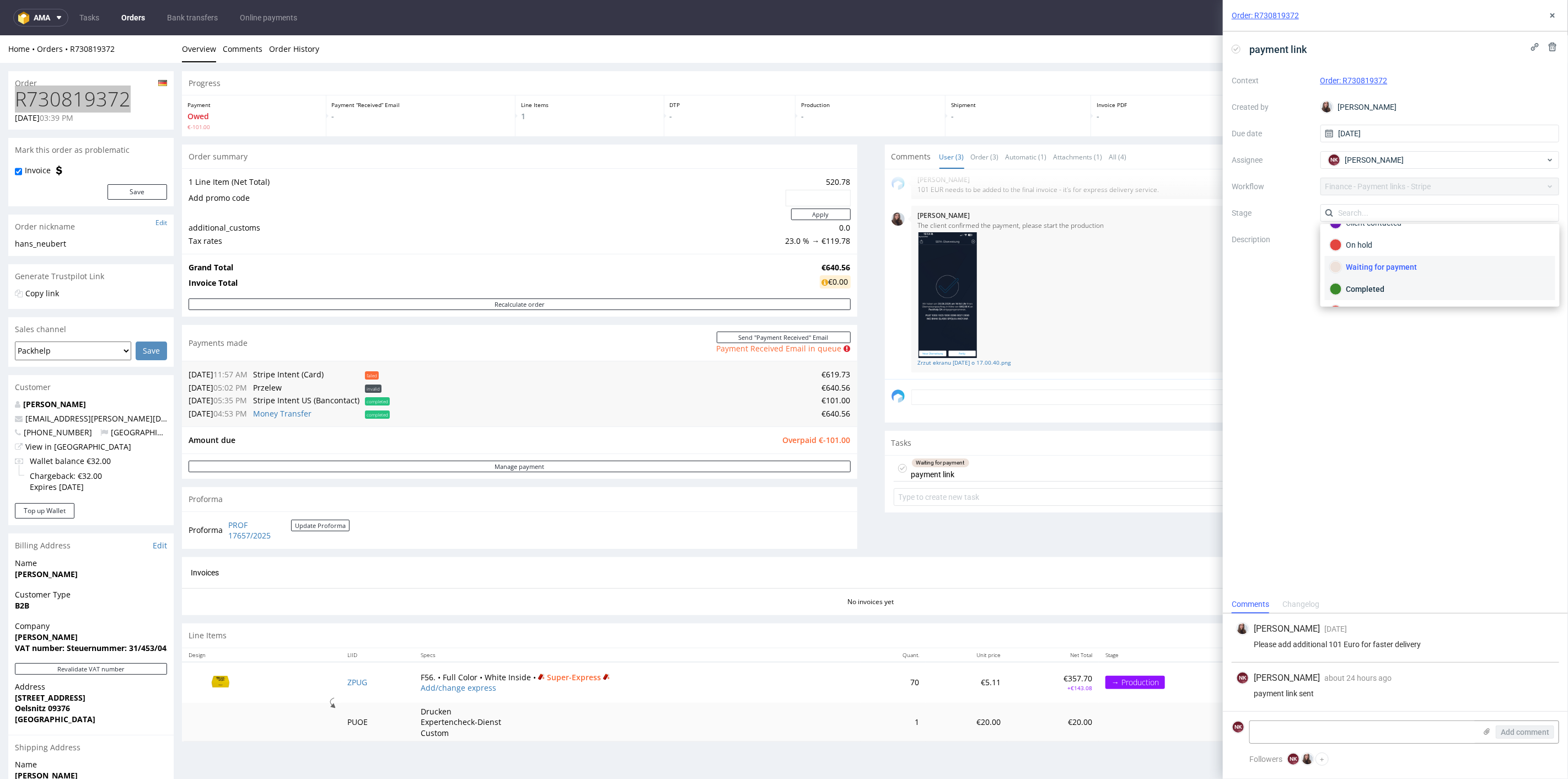
click at [1399, 286] on div "Completed" at bounding box center [1439, 289] width 220 height 12
click at [1364, 733] on textarea at bounding box center [1363, 732] width 226 height 22
type textarea "paid via stripe"
click at [1483, 728] on icon at bounding box center [1486, 731] width 9 height 9
click at [0, 0] on input "file" at bounding box center [0, 0] width 0 height 0
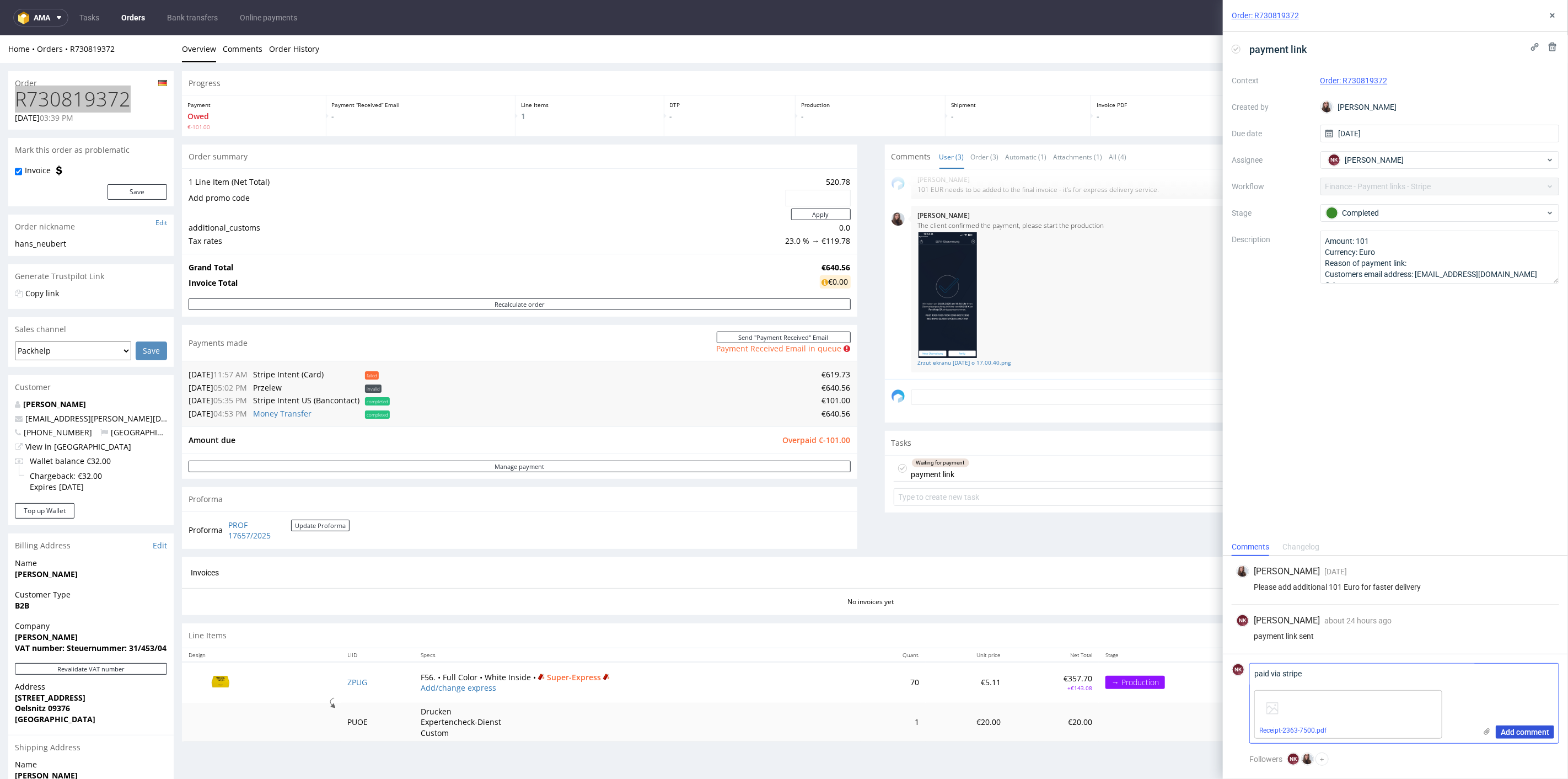
click at [1524, 734] on span "Add comment" at bounding box center [1524, 732] width 48 height 8
click at [1553, 14] on use at bounding box center [1552, 15] width 4 height 4
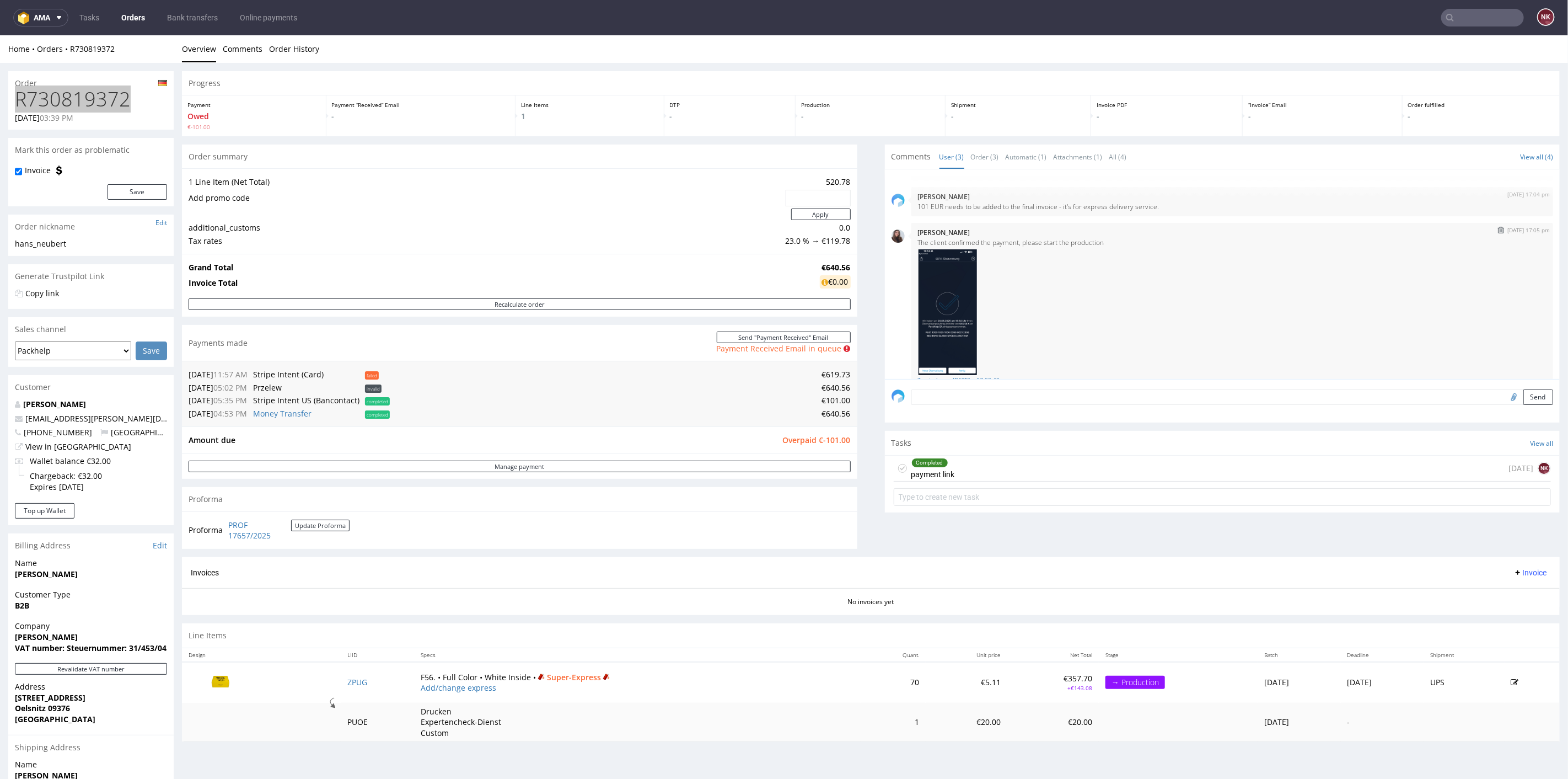
scroll to position [48, 0]
